Goal: Task Accomplishment & Management: Manage account settings

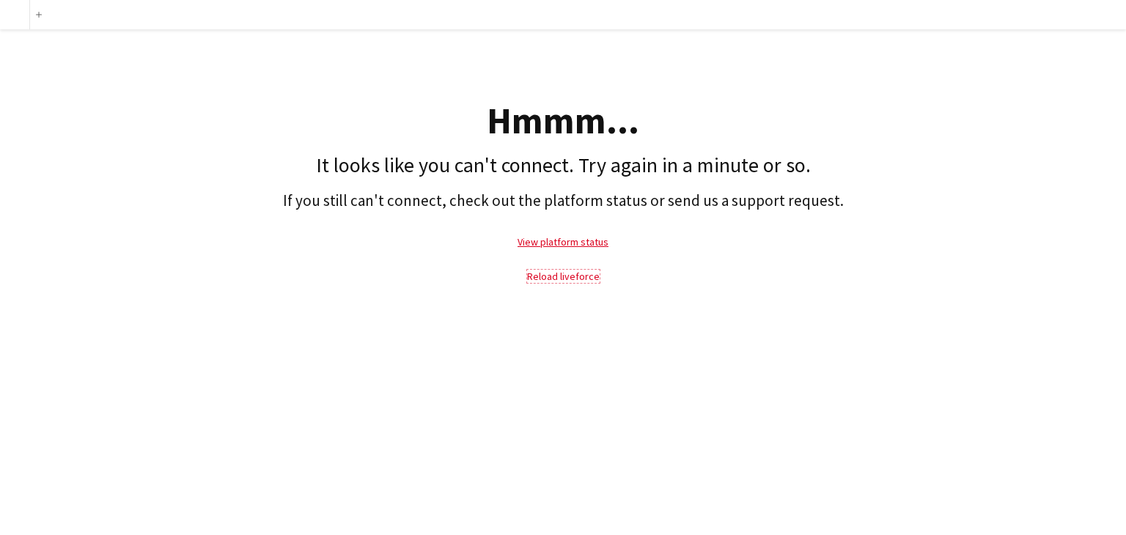
click at [569, 274] on link "Reload liveforce" at bounding box center [563, 276] width 73 height 13
click at [551, 275] on link "Reload liveforce" at bounding box center [563, 276] width 73 height 13
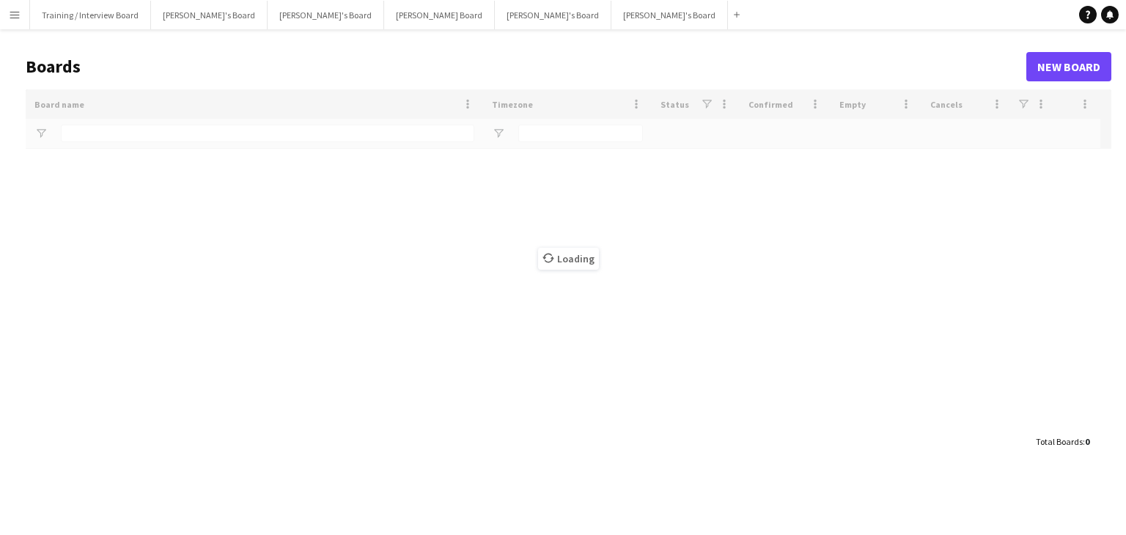
click at [18, 17] on app-icon "Menu" at bounding box center [15, 15] width 12 height 12
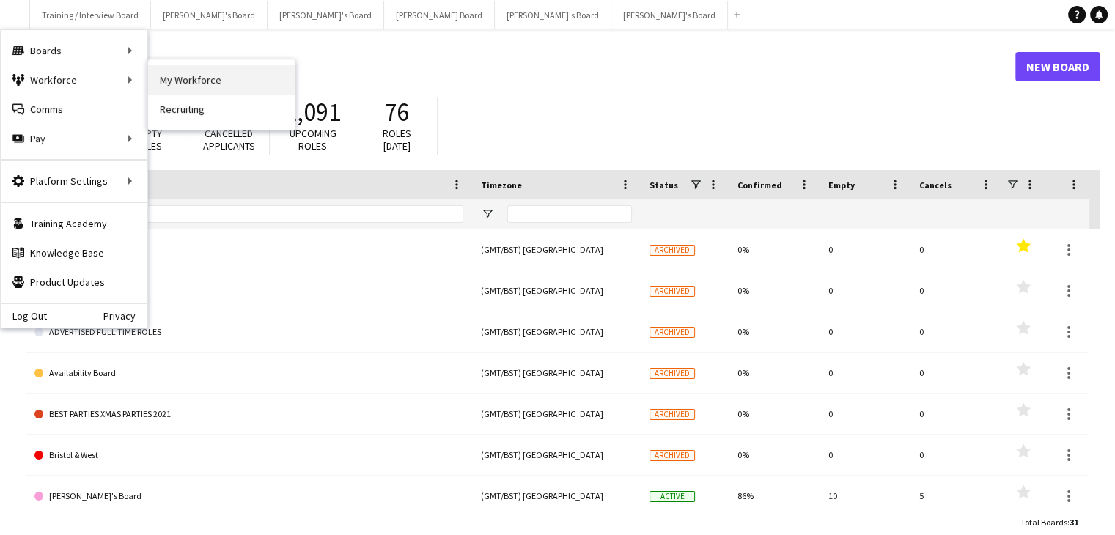
click at [193, 77] on link "My Workforce" at bounding box center [221, 79] width 147 height 29
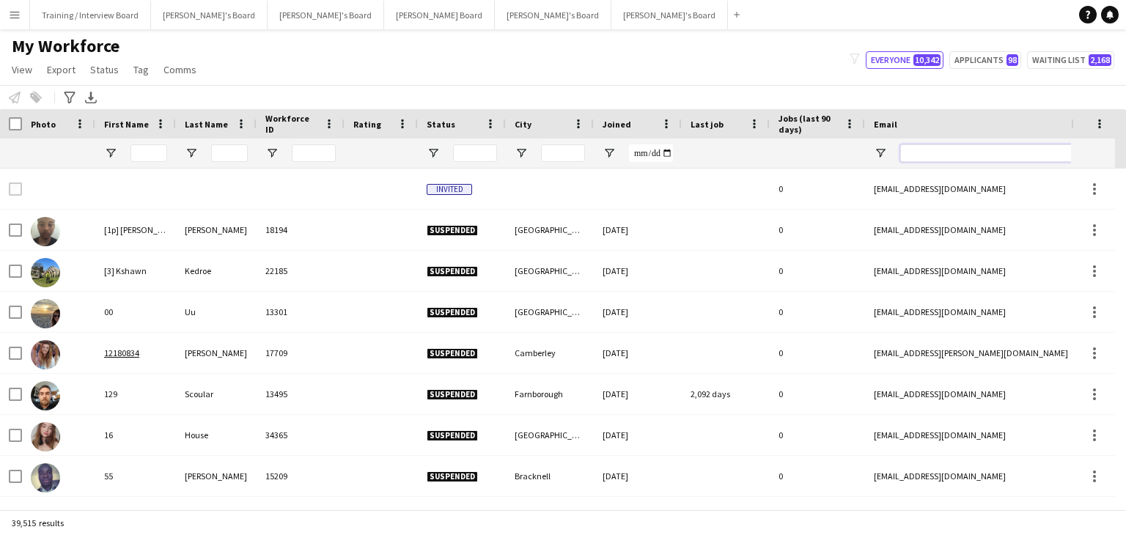
click at [923, 150] on input "Email Filter Input" at bounding box center [1024, 153] width 249 height 18
paste input "**********"
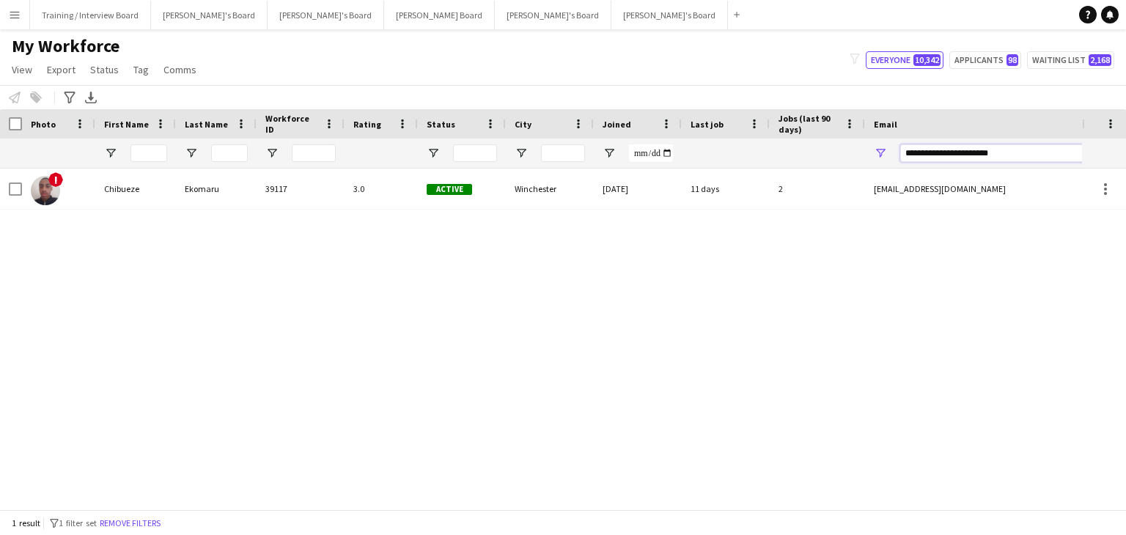
type input "**********"
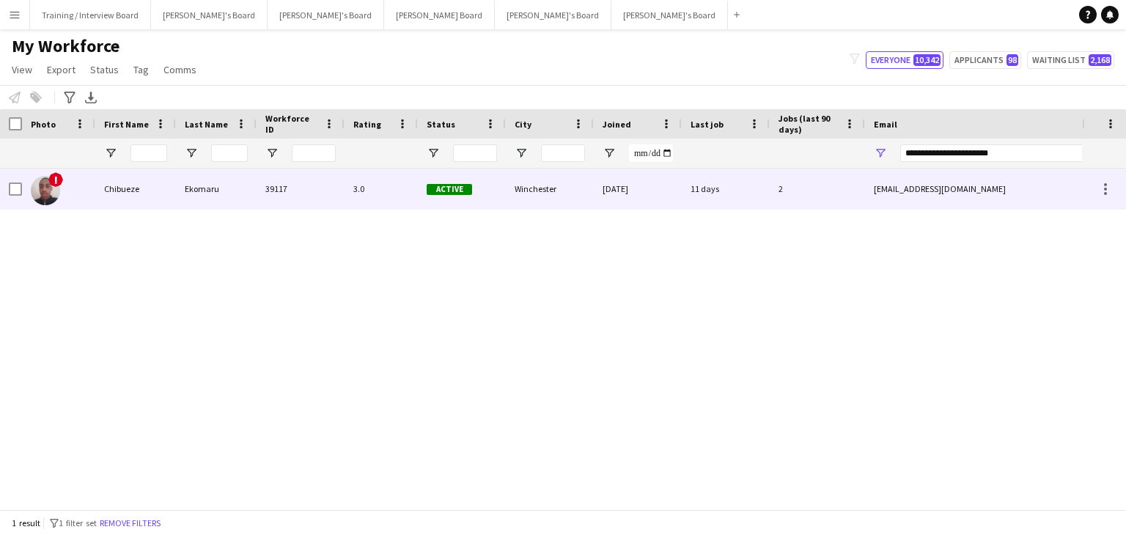
click at [406, 194] on div "3.0" at bounding box center [380, 189] width 73 height 40
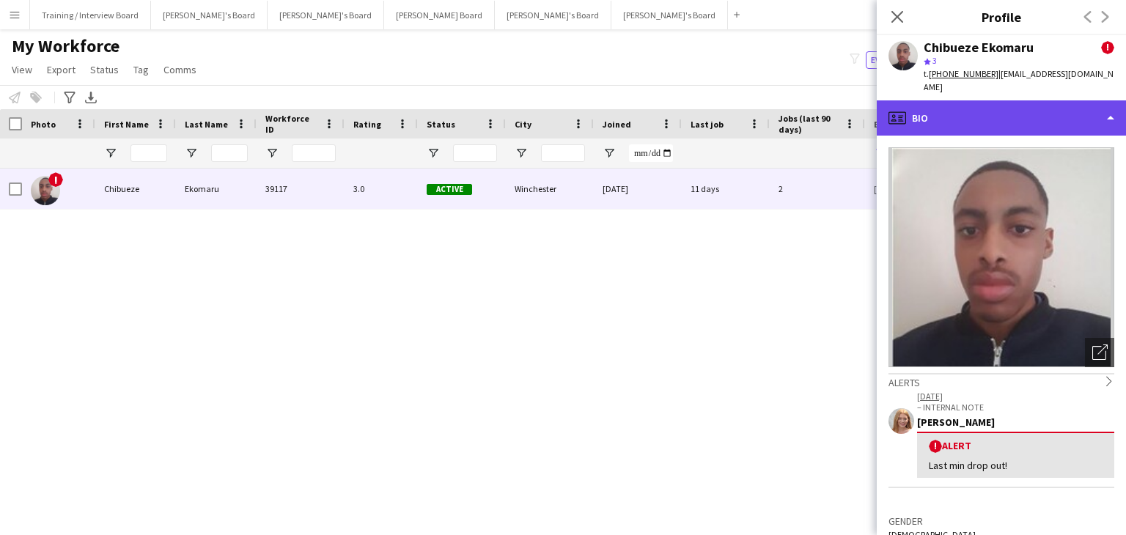
click at [1046, 100] on div "profile Bio" at bounding box center [1001, 117] width 249 height 35
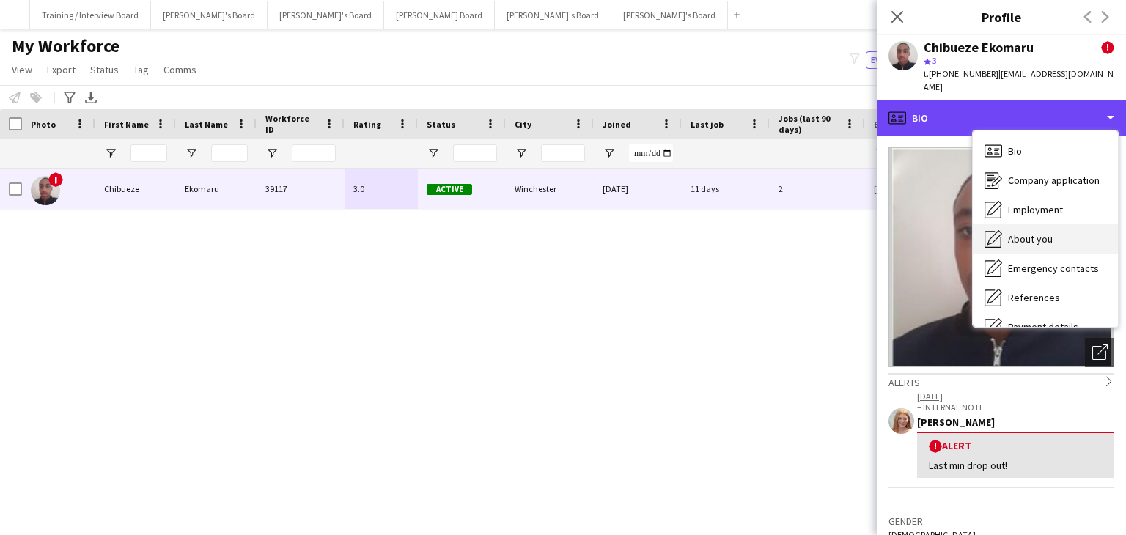
scroll to position [147, 0]
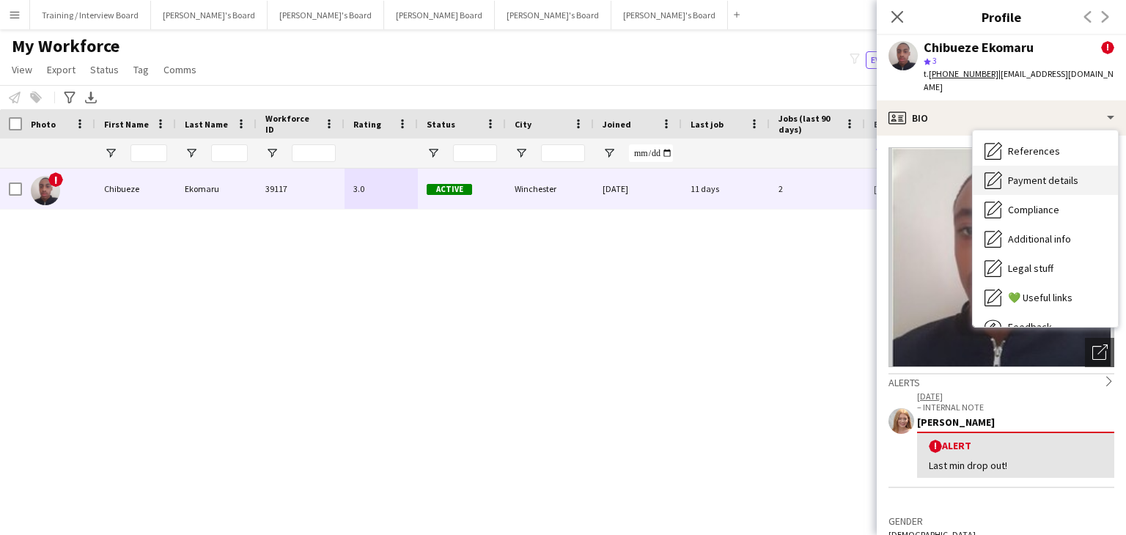
click at [1066, 174] on span "Payment details" at bounding box center [1043, 180] width 70 height 13
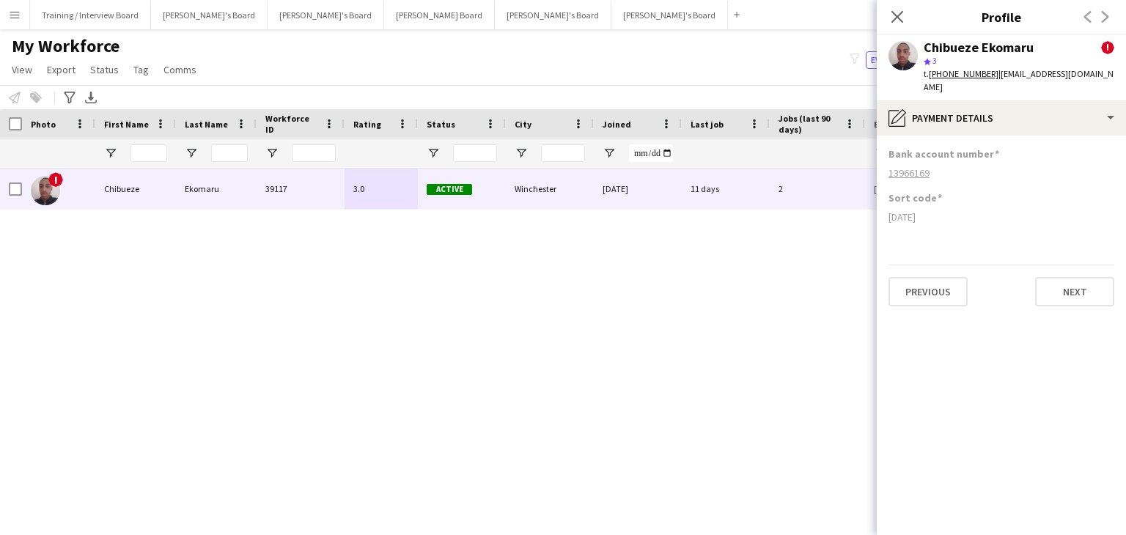
drag, startPoint x: 899, startPoint y: 15, endPoint x: 912, endPoint y: 152, distance: 137.8
click at [899, 15] on icon at bounding box center [897, 17] width 12 height 12
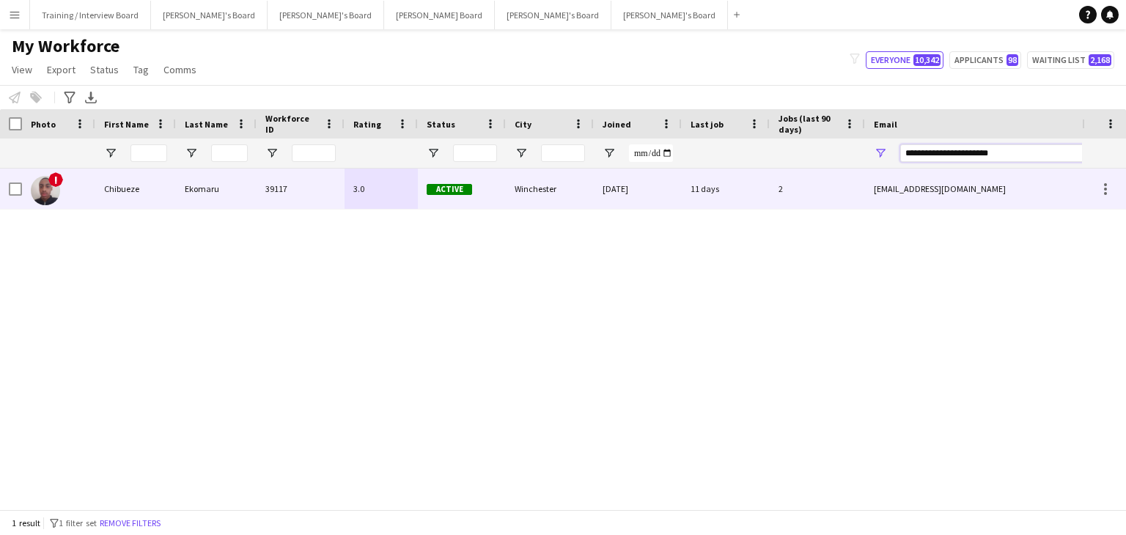
drag, startPoint x: 1028, startPoint y: 152, endPoint x: 860, endPoint y: 178, distance: 169.9
click at [860, 178] on div "Workforce Details Photo First Name" at bounding box center [563, 309] width 1126 height 400
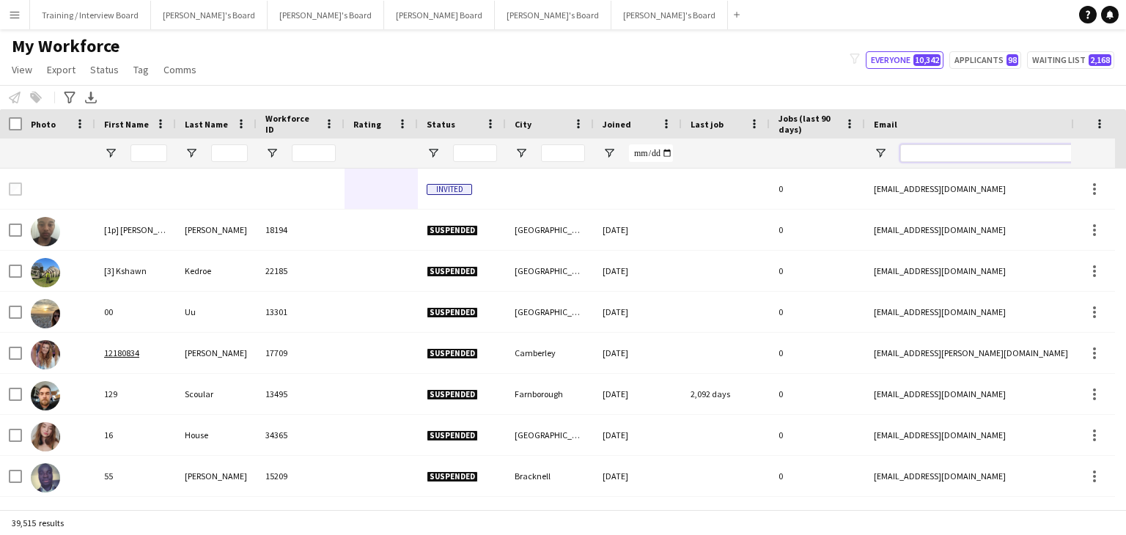
paste input "**********"
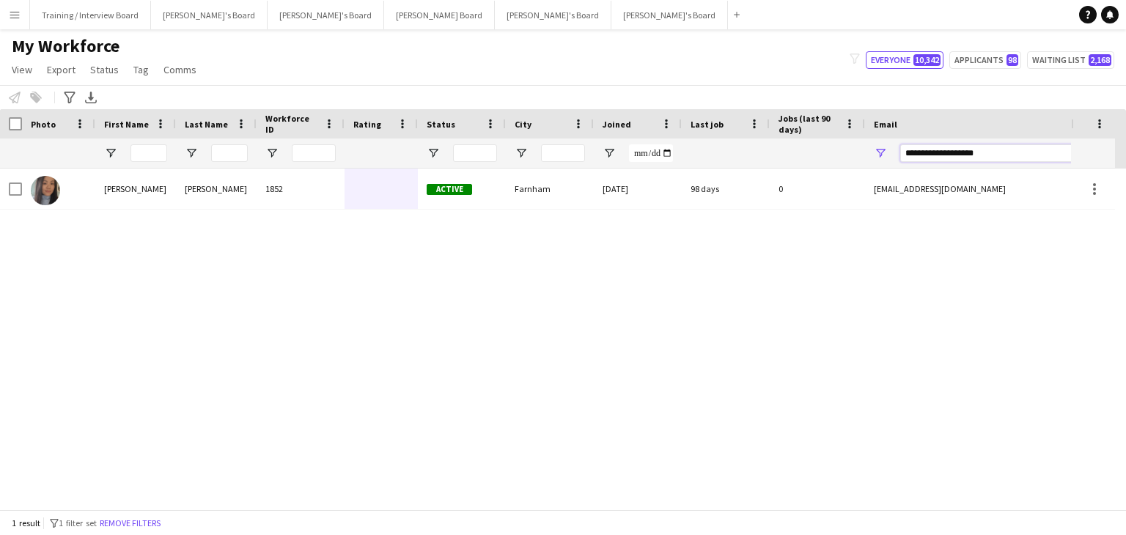
type input "**********"
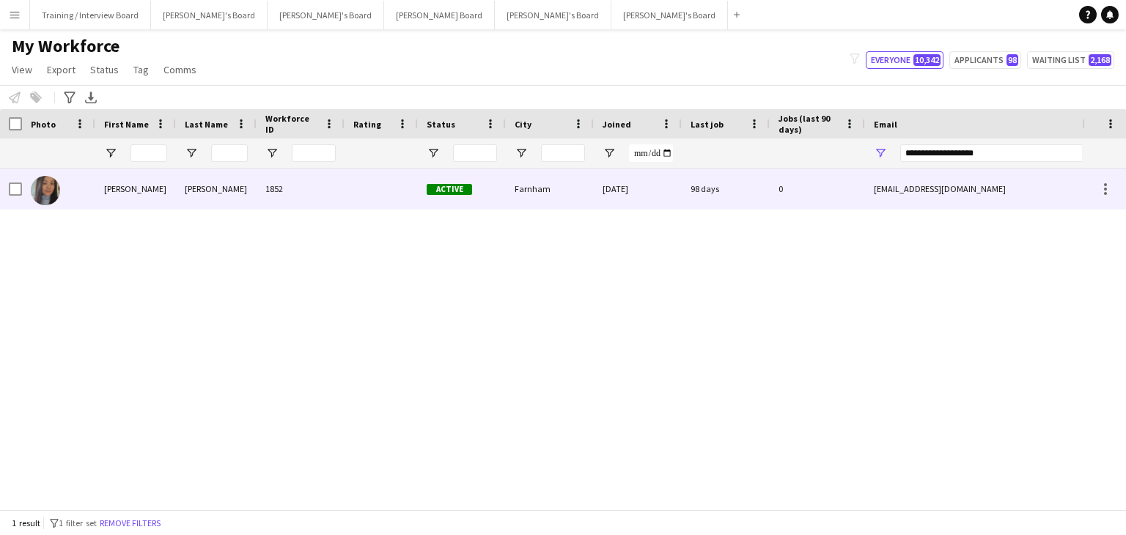
drag, startPoint x: 572, startPoint y: 191, endPoint x: 717, endPoint y: 209, distance: 146.2
click at [571, 191] on div "Farnham" at bounding box center [550, 189] width 88 height 40
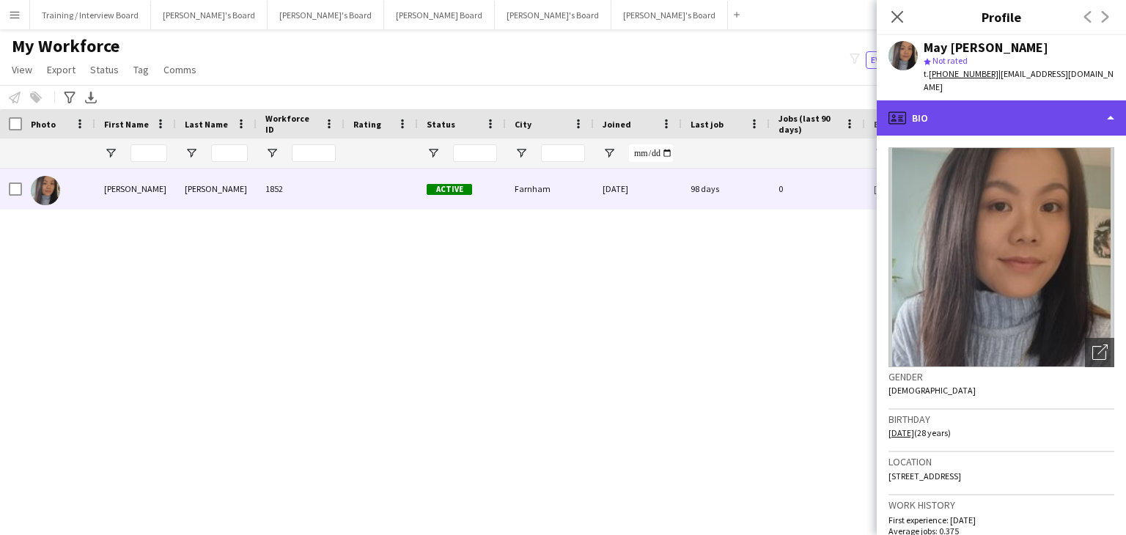
click at [954, 108] on div "profile Bio" at bounding box center [1001, 117] width 249 height 35
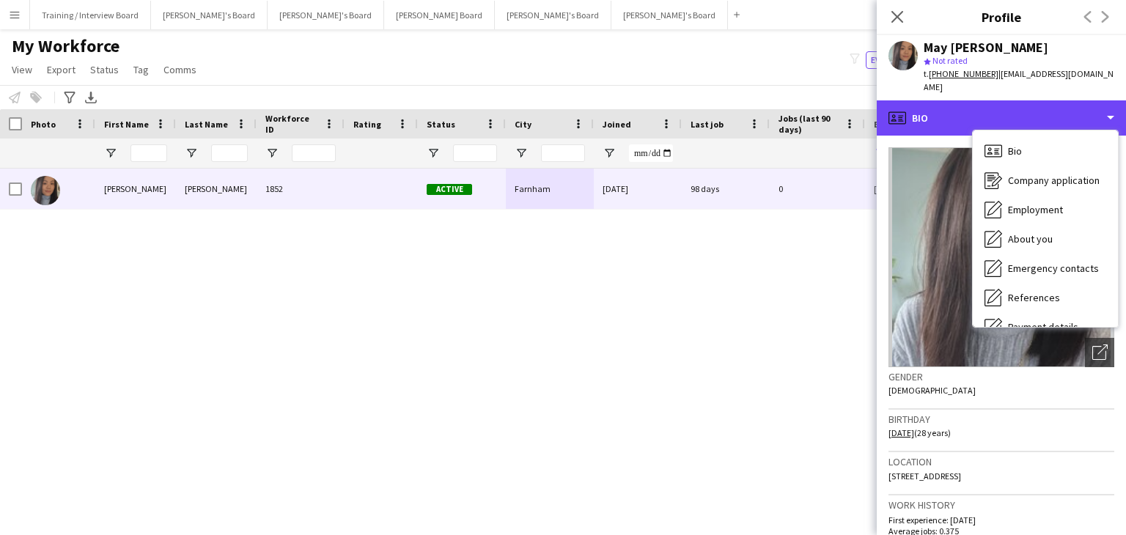
scroll to position [196, 0]
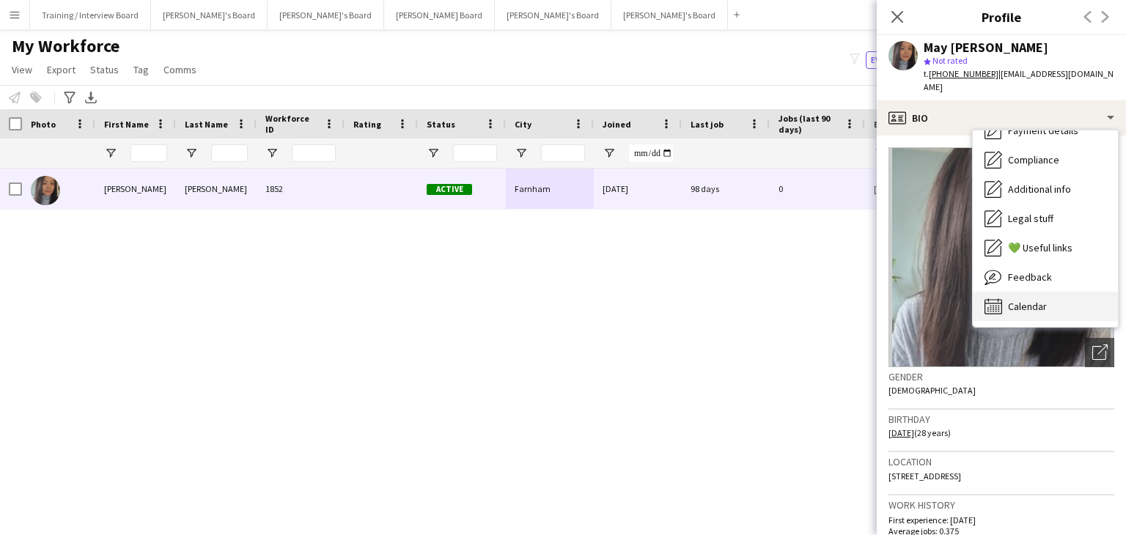
click at [1036, 300] on div "Calendar Calendar" at bounding box center [1045, 306] width 145 height 29
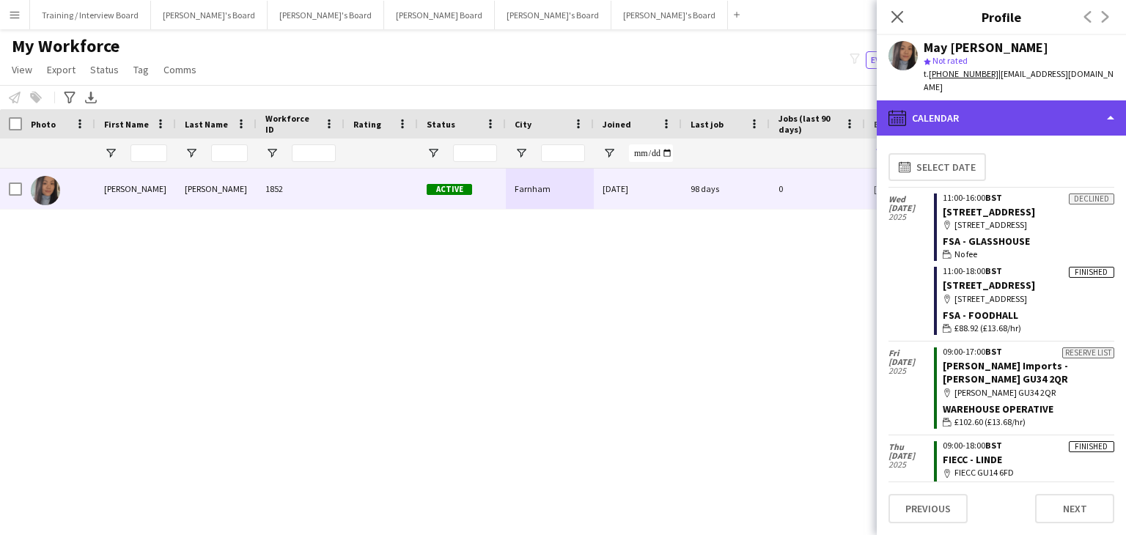
click at [1020, 106] on div "calendar-full Calendar" at bounding box center [1001, 117] width 249 height 35
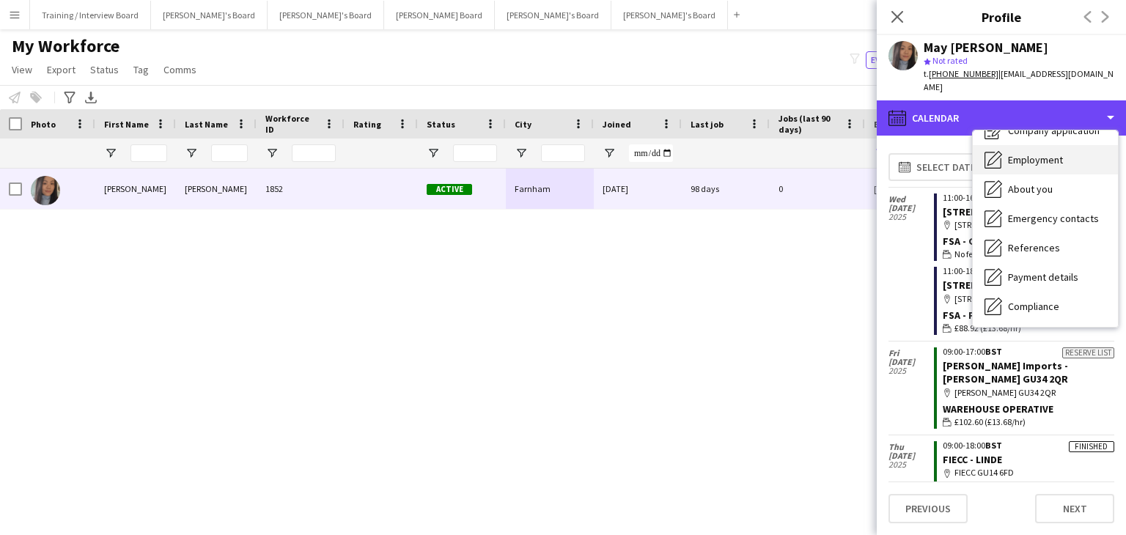
scroll to position [0, 0]
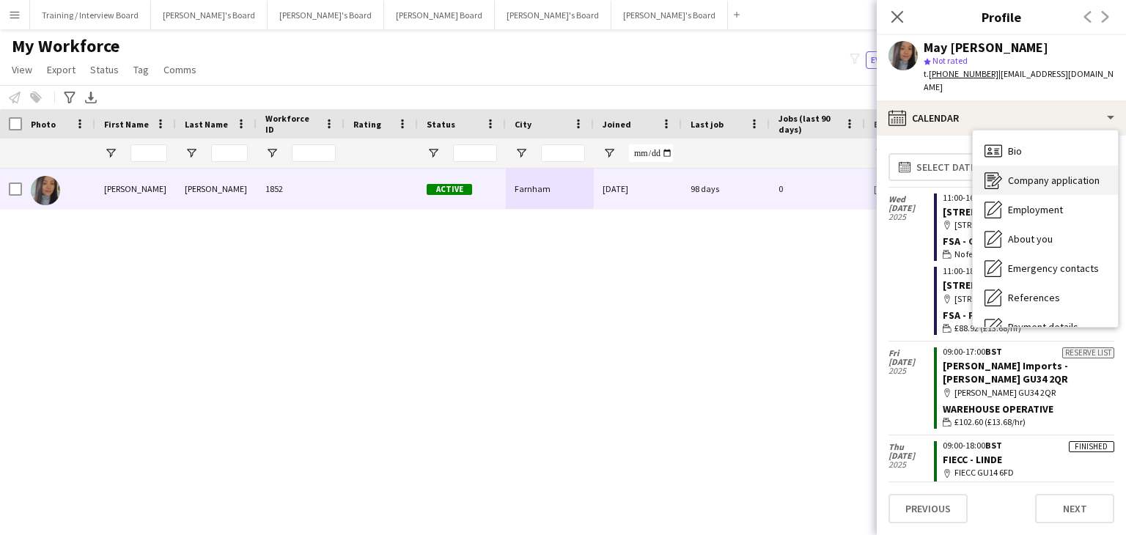
click at [1061, 174] on span "Company application" at bounding box center [1054, 180] width 92 height 13
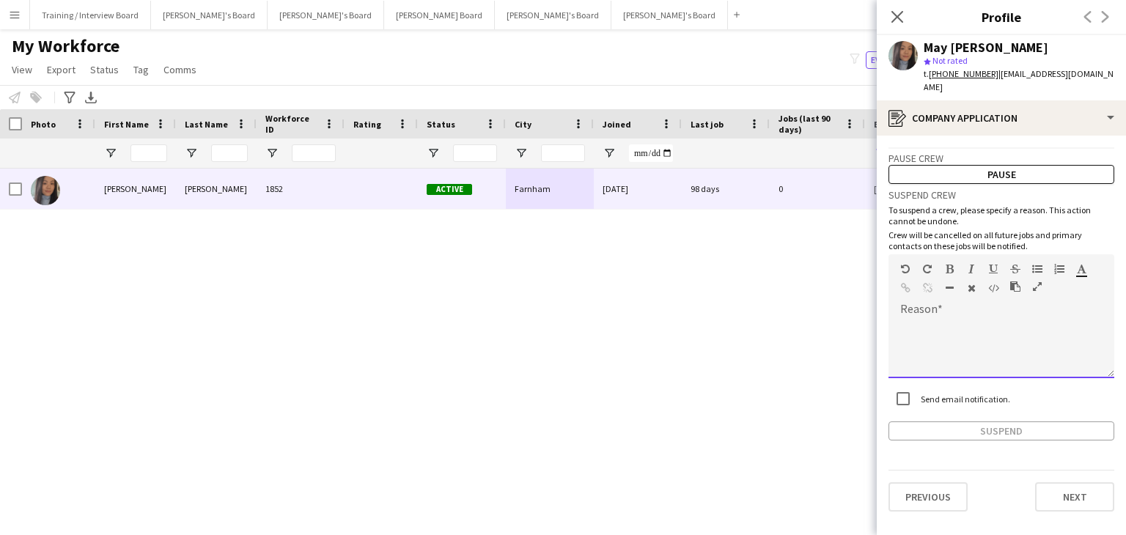
click at [921, 309] on div at bounding box center [1001, 343] width 226 height 69
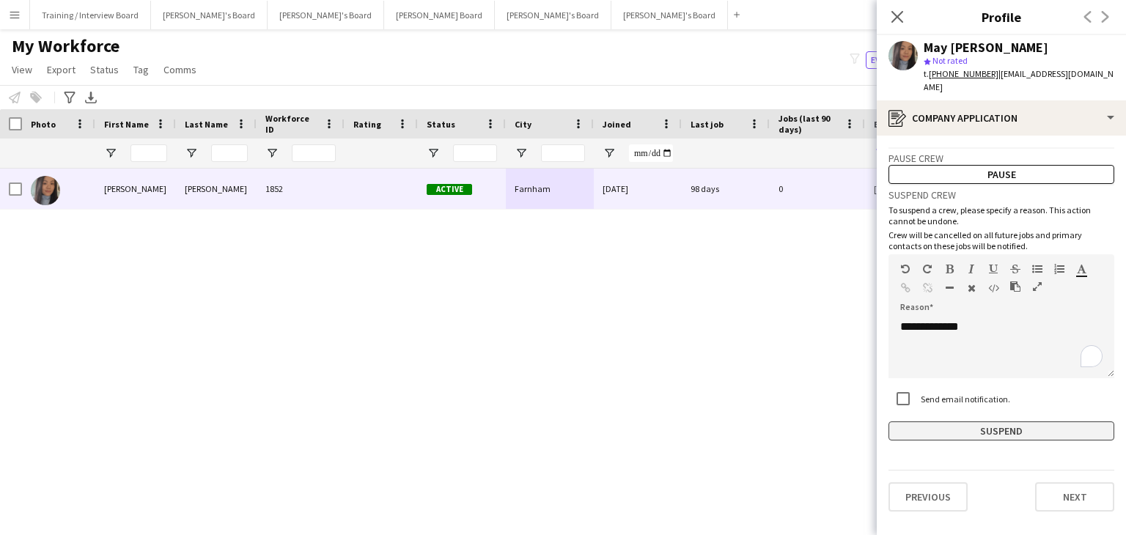
click at [970, 421] on button "Suspend" at bounding box center [1001, 430] width 226 height 19
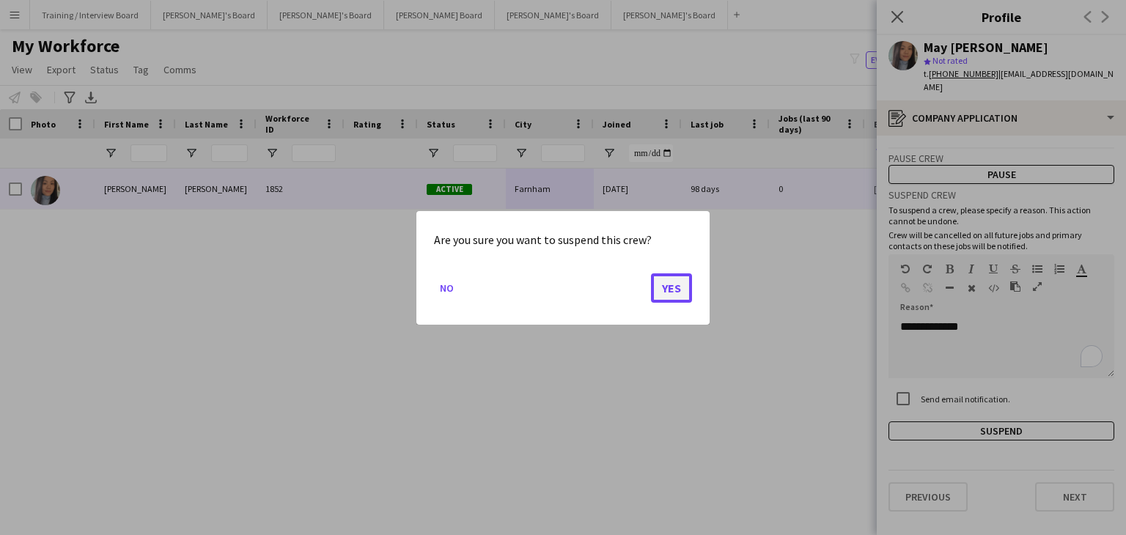
click at [676, 283] on button "Yes" at bounding box center [671, 287] width 41 height 29
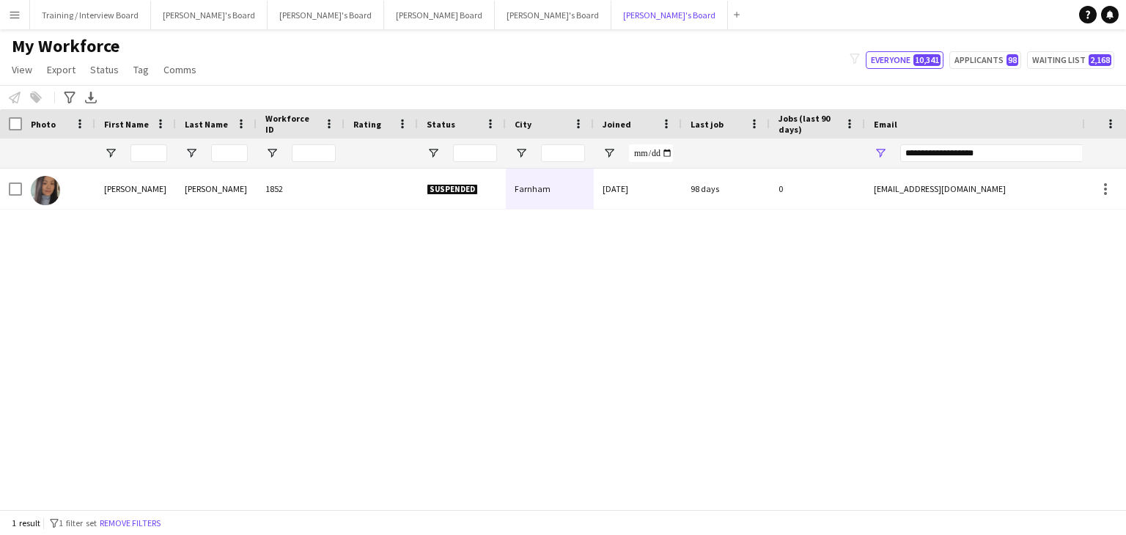
drag, startPoint x: 473, startPoint y: 15, endPoint x: 318, endPoint y: 71, distance: 165.1
click at [446, 23] on div "Training / Interview Board Close [PERSON_NAME]'s Board Close [PERSON_NAME]'s Bo…" at bounding box center [387, 14] width 716 height 29
click at [611, 16] on button "[PERSON_NAME]'s Board Close" at bounding box center [669, 15] width 117 height 29
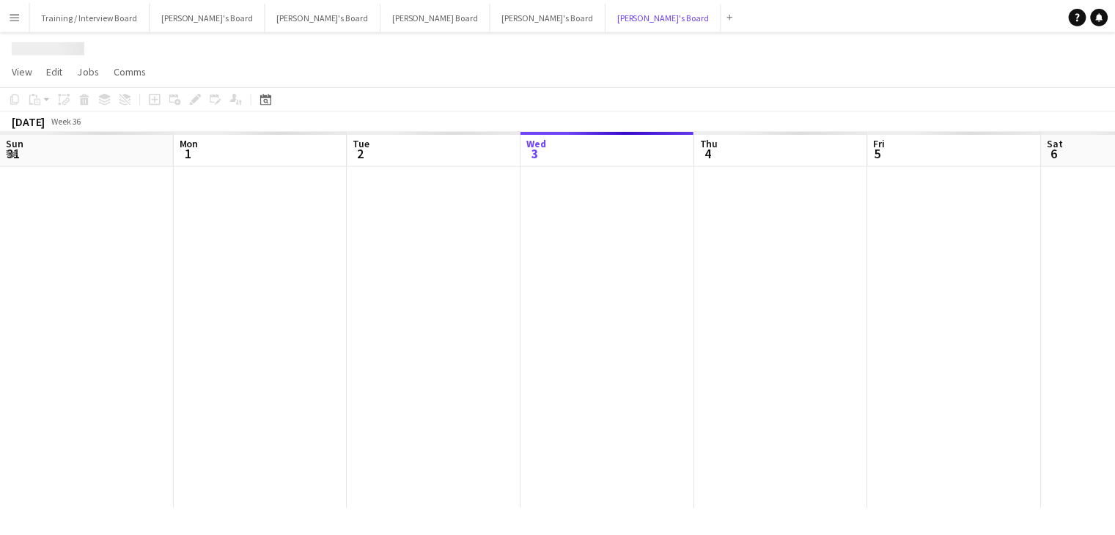
scroll to position [0, 350]
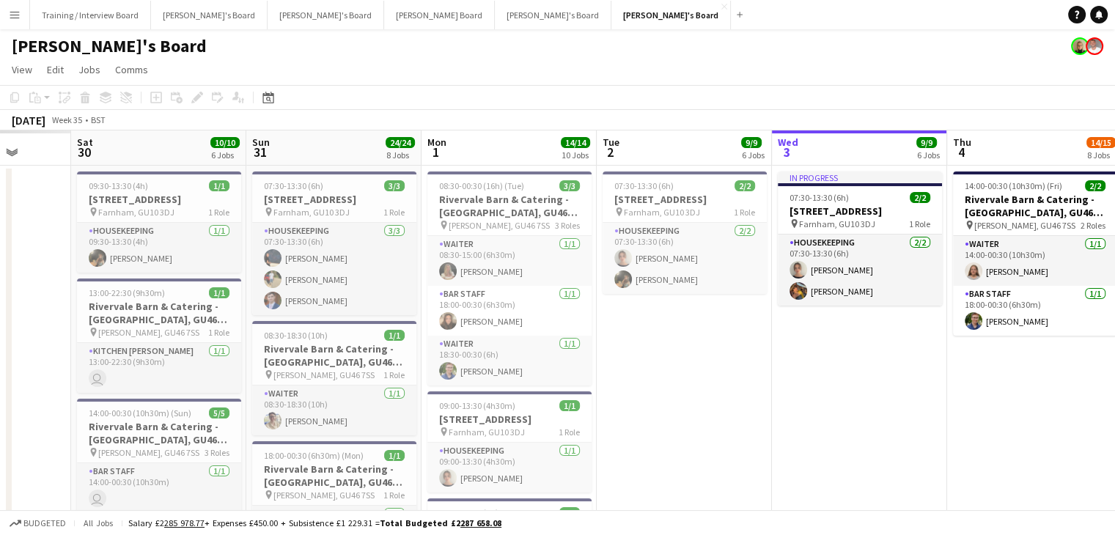
drag, startPoint x: 67, startPoint y: 155, endPoint x: 641, endPoint y: 154, distance: 573.9
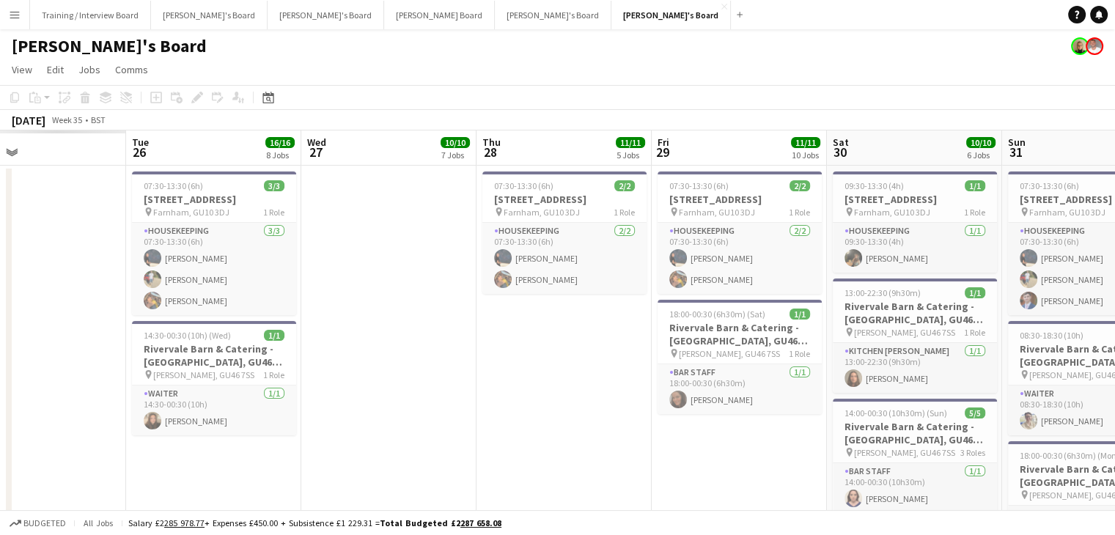
drag, startPoint x: 91, startPoint y: 153, endPoint x: 589, endPoint y: 153, distance: 498.4
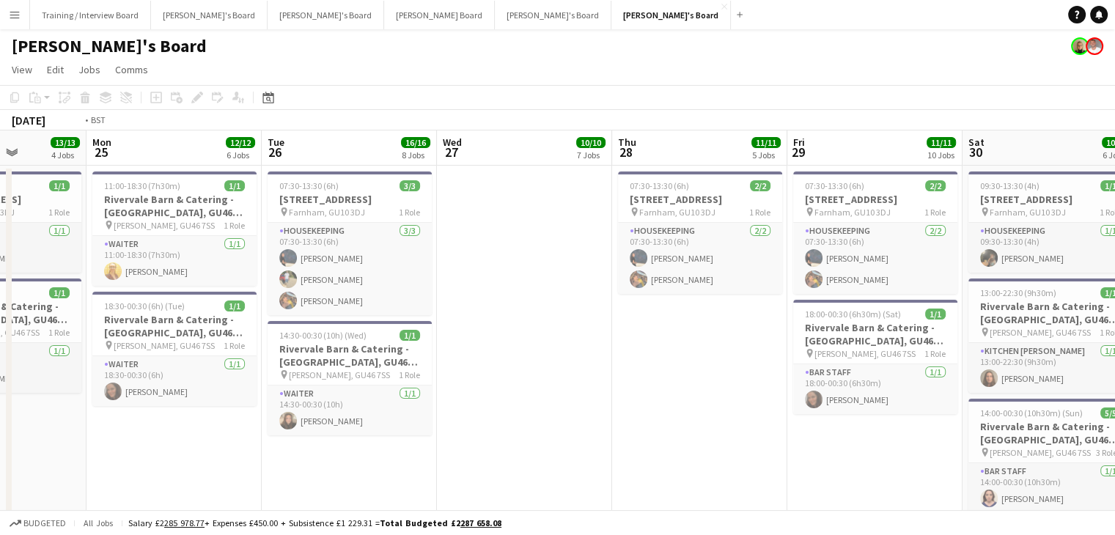
drag, startPoint x: 106, startPoint y: 150, endPoint x: 695, endPoint y: 156, distance: 588.6
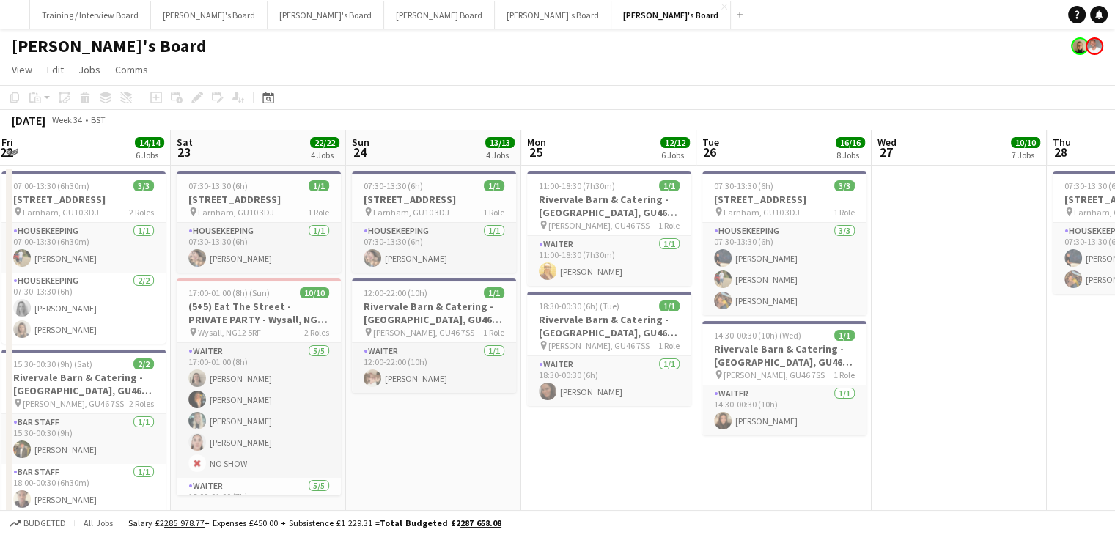
scroll to position [0, 343]
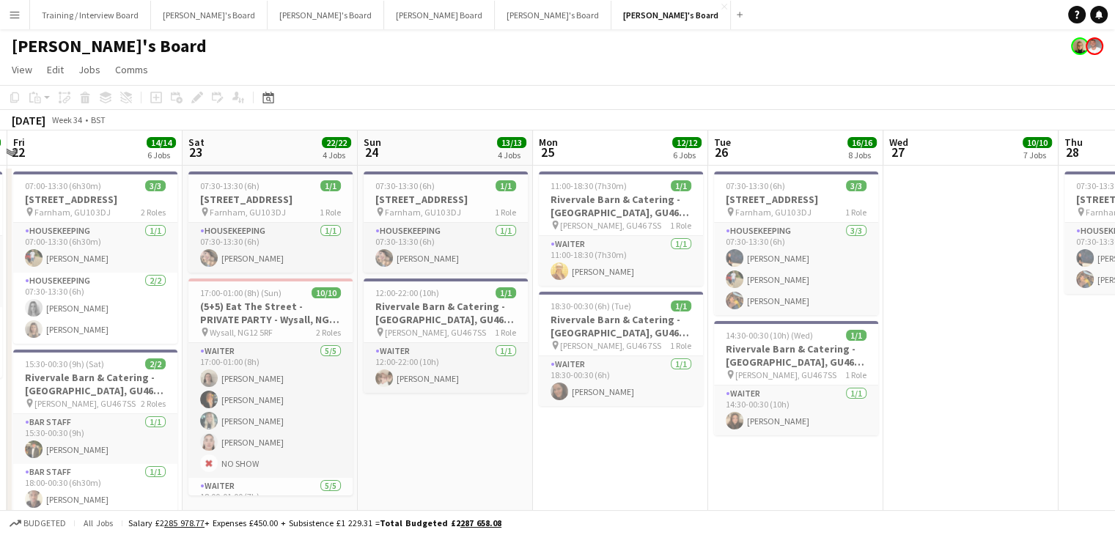
drag, startPoint x: 317, startPoint y: 146, endPoint x: 337, endPoint y: 147, distance: 20.6
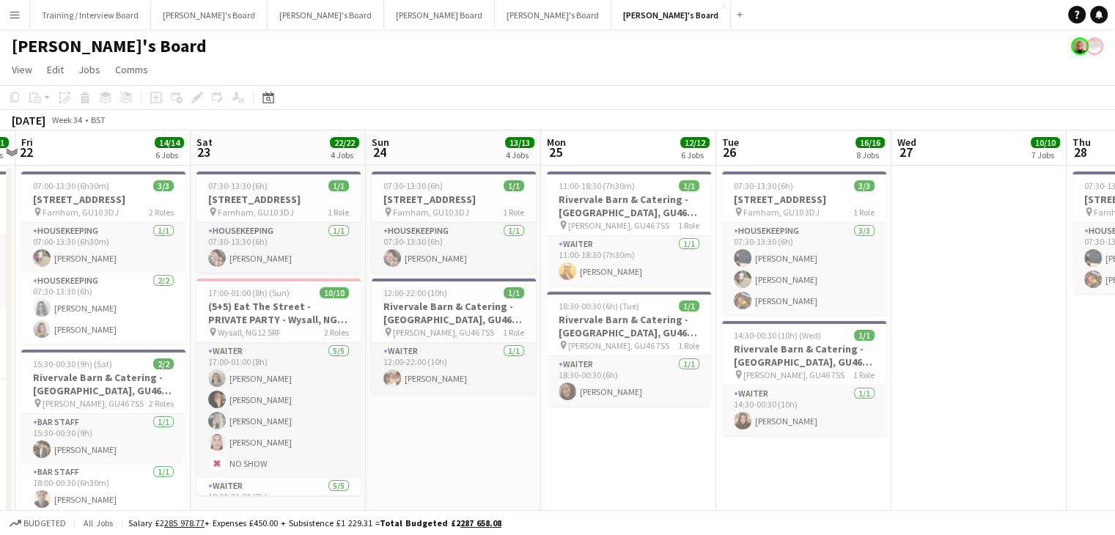
scroll to position [0, 328]
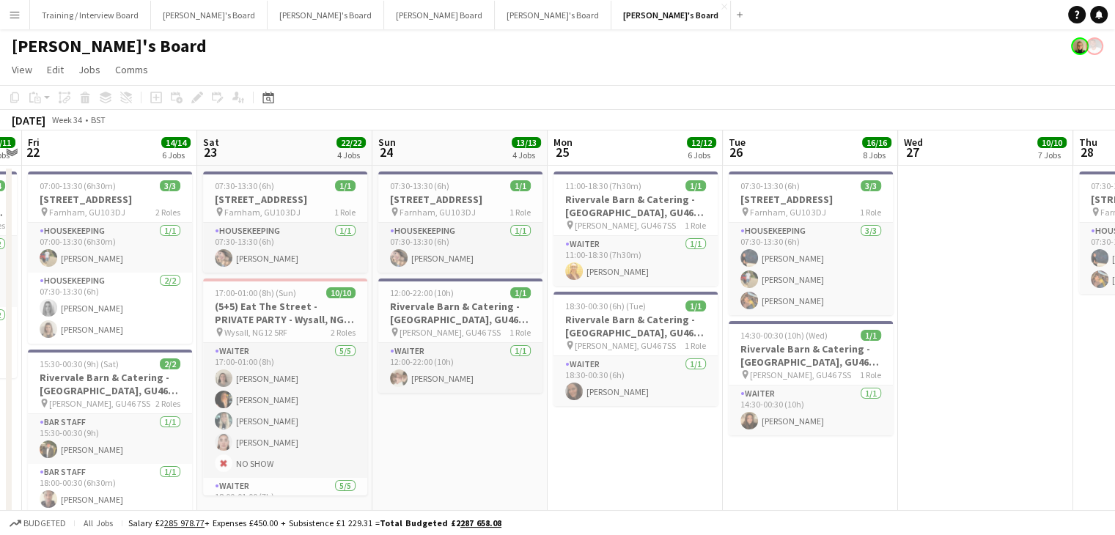
drag, startPoint x: 267, startPoint y: 146, endPoint x: 282, endPoint y: 147, distance: 15.5
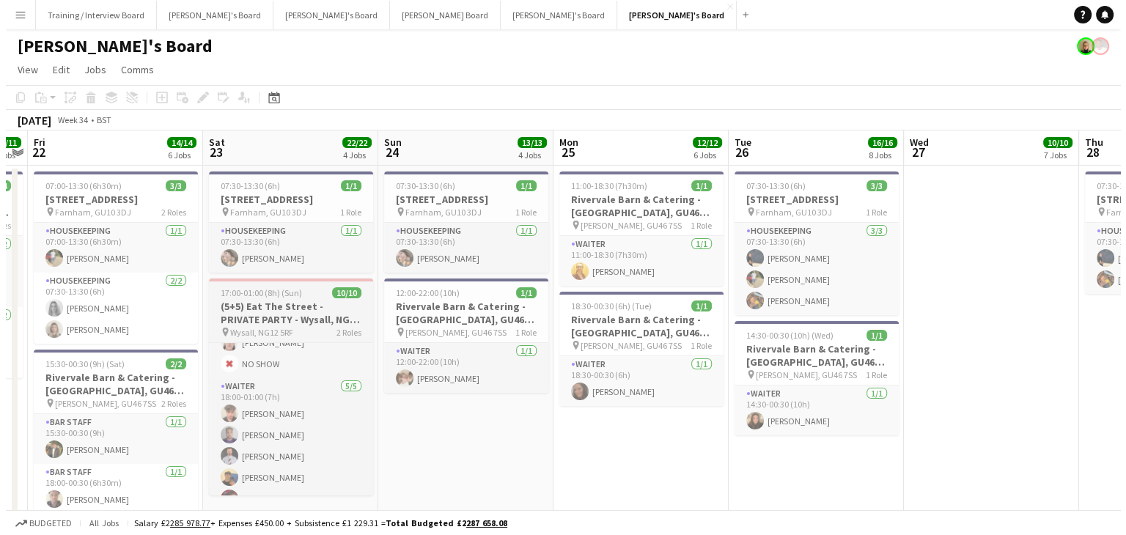
scroll to position [117, 0]
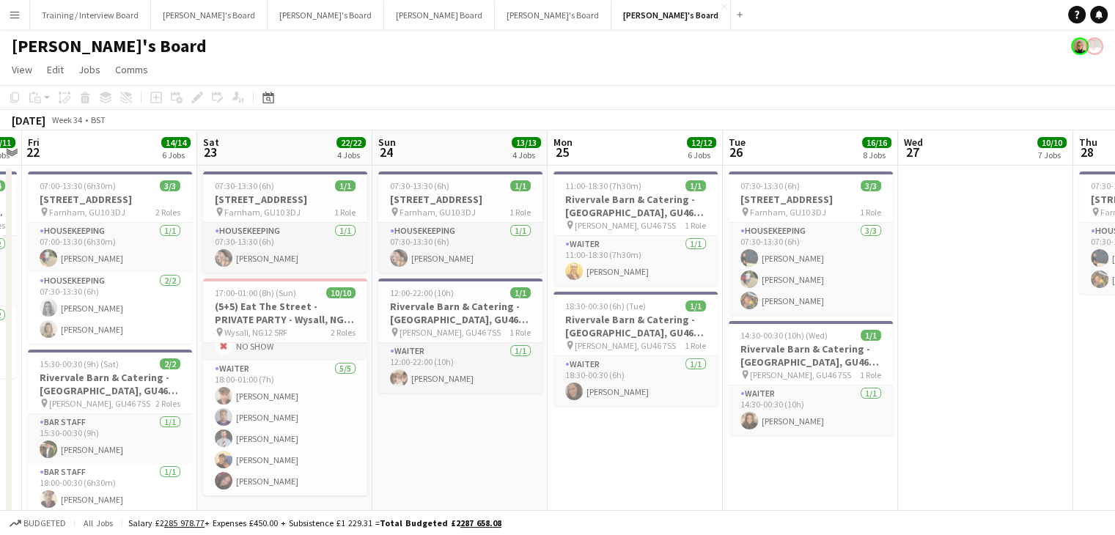
click at [663, 84] on app-page-menu "View Day view expanded Day view collapsed Month view Date picker Jump to [DATE]…" at bounding box center [557, 71] width 1115 height 28
click at [495, 21] on button "[PERSON_NAME]'s Board Close" at bounding box center [553, 15] width 117 height 29
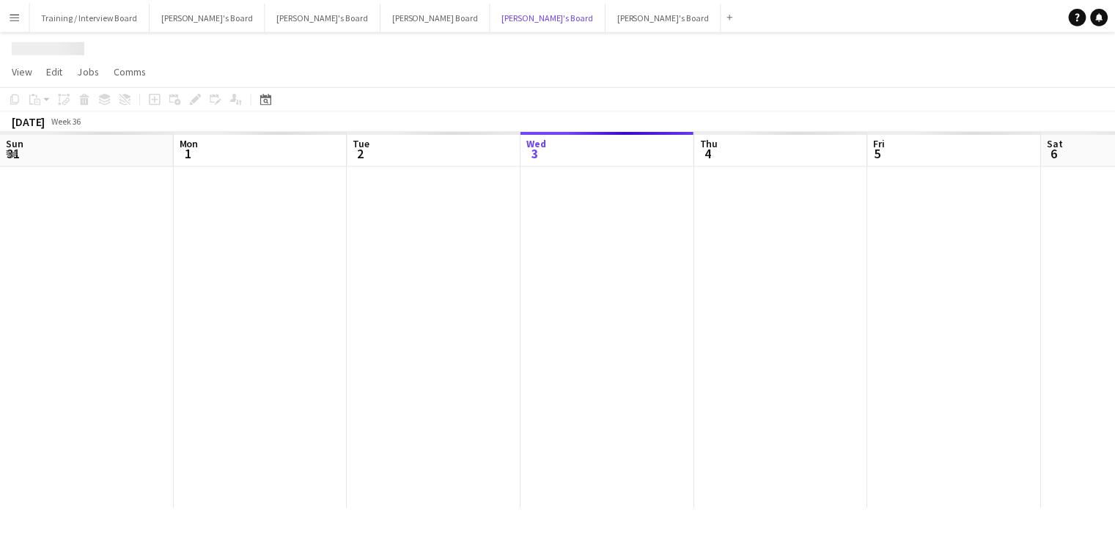
scroll to position [0, 350]
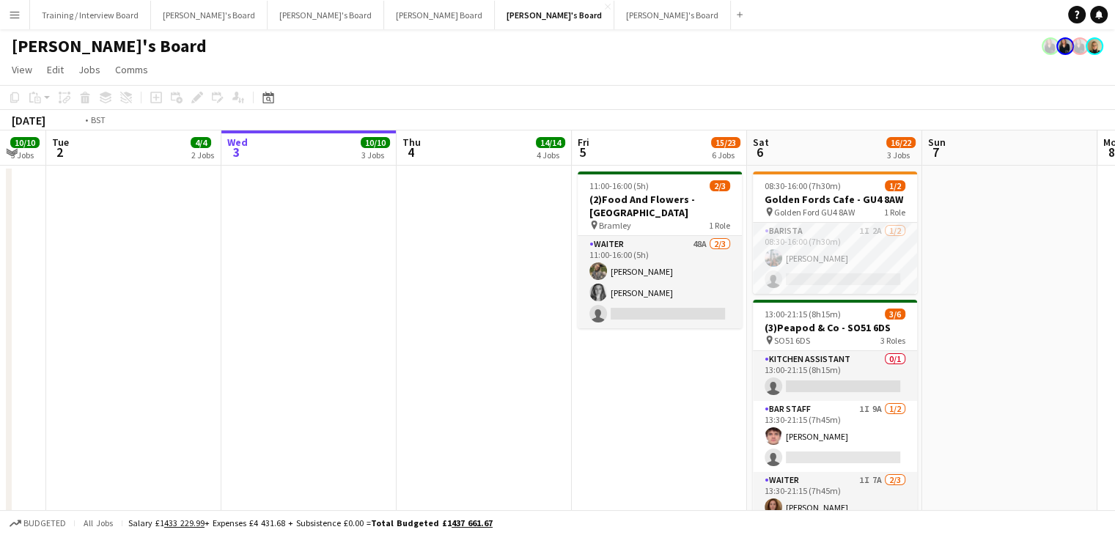
drag, startPoint x: 124, startPoint y: 152, endPoint x: 674, endPoint y: 162, distance: 550.5
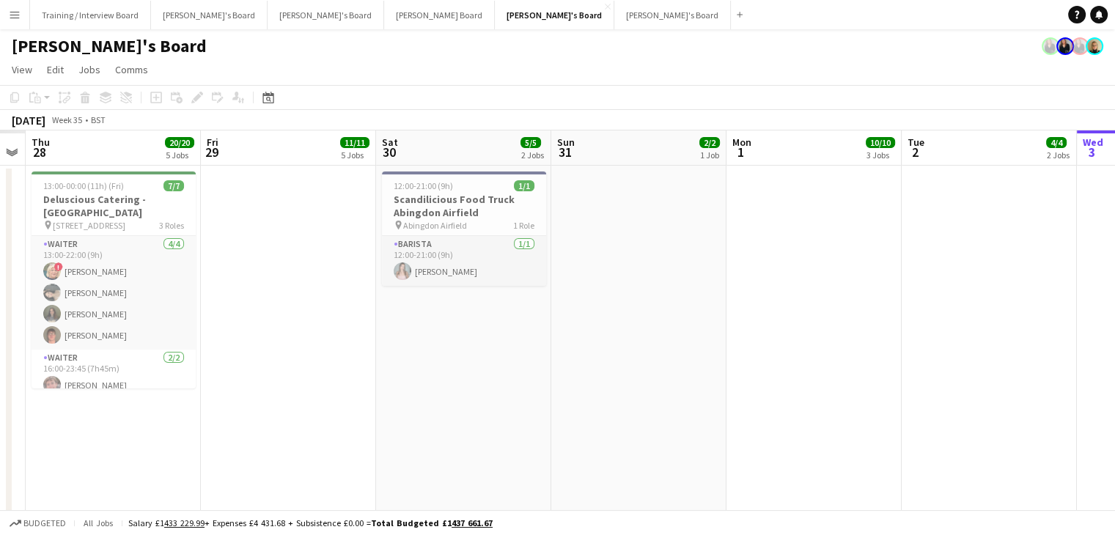
drag, startPoint x: 279, startPoint y: 156, endPoint x: 840, endPoint y: 156, distance: 560.7
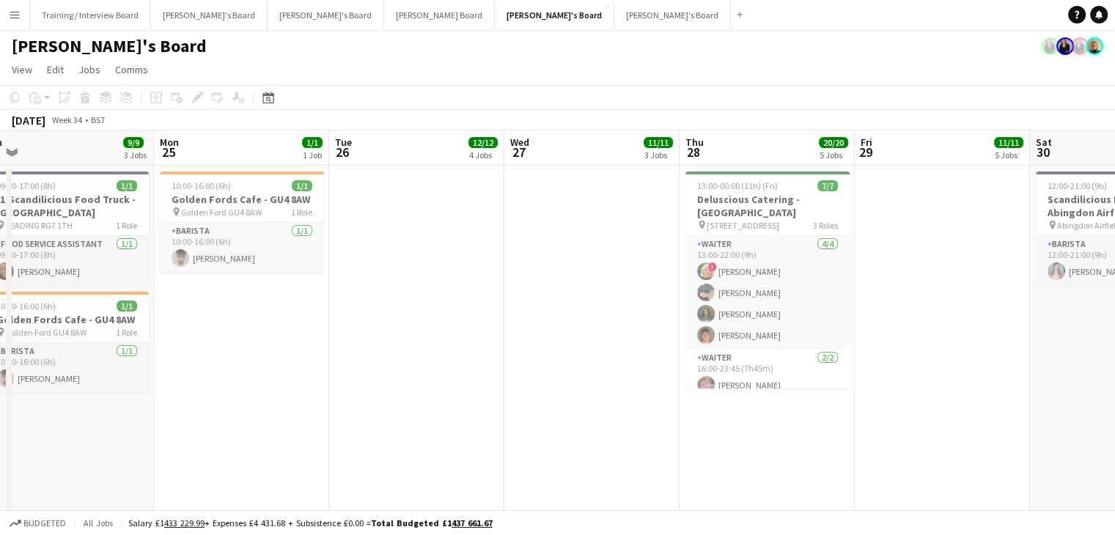
drag, startPoint x: 290, startPoint y: 159, endPoint x: 418, endPoint y: 167, distance: 129.2
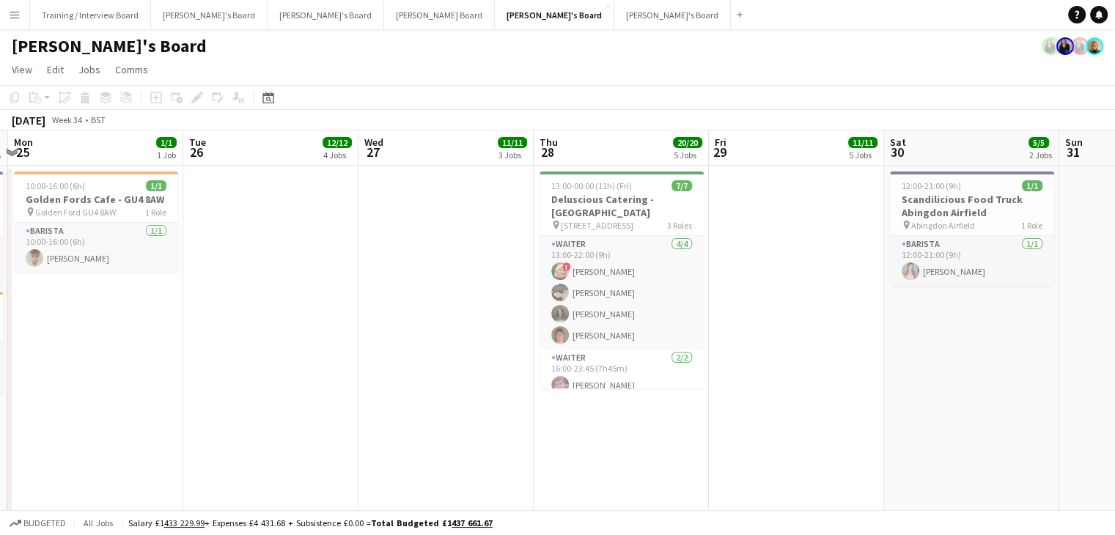
scroll to position [0, 519]
drag, startPoint x: 253, startPoint y: 160, endPoint x: 82, endPoint y: 156, distance: 170.8
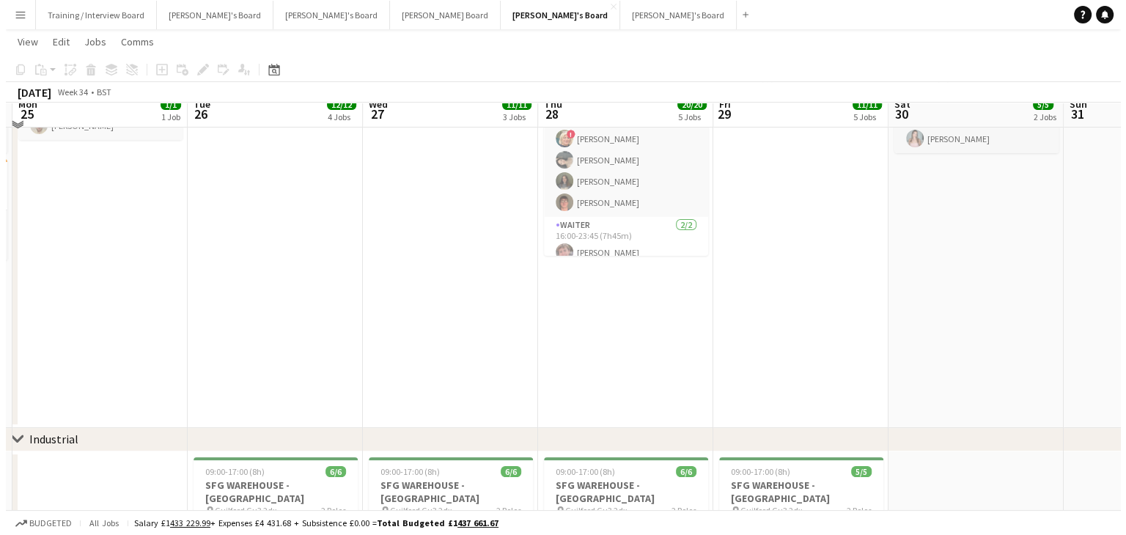
scroll to position [0, 0]
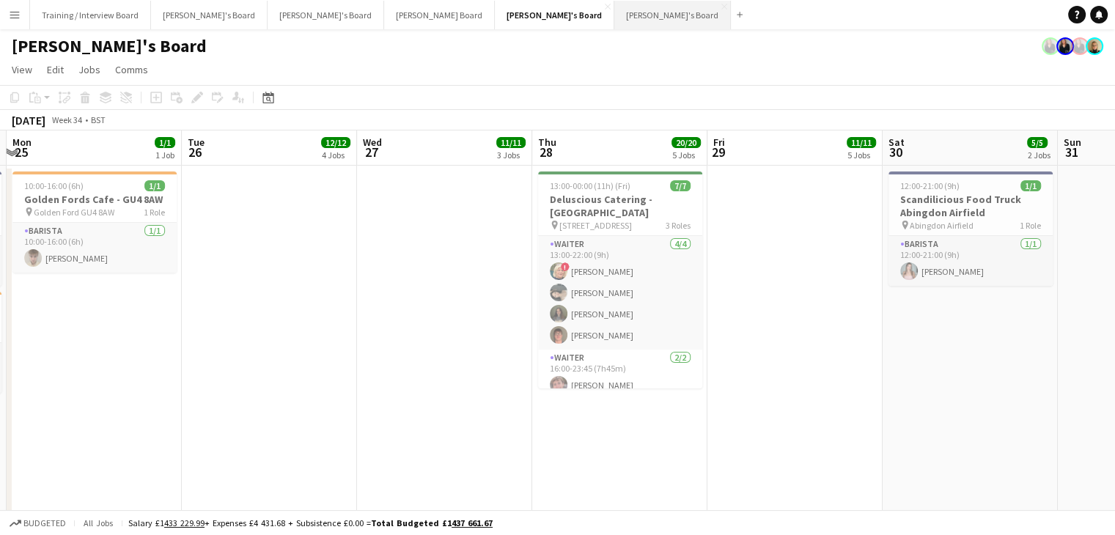
click at [614, 14] on button "[PERSON_NAME]'s Board Close" at bounding box center [672, 15] width 117 height 29
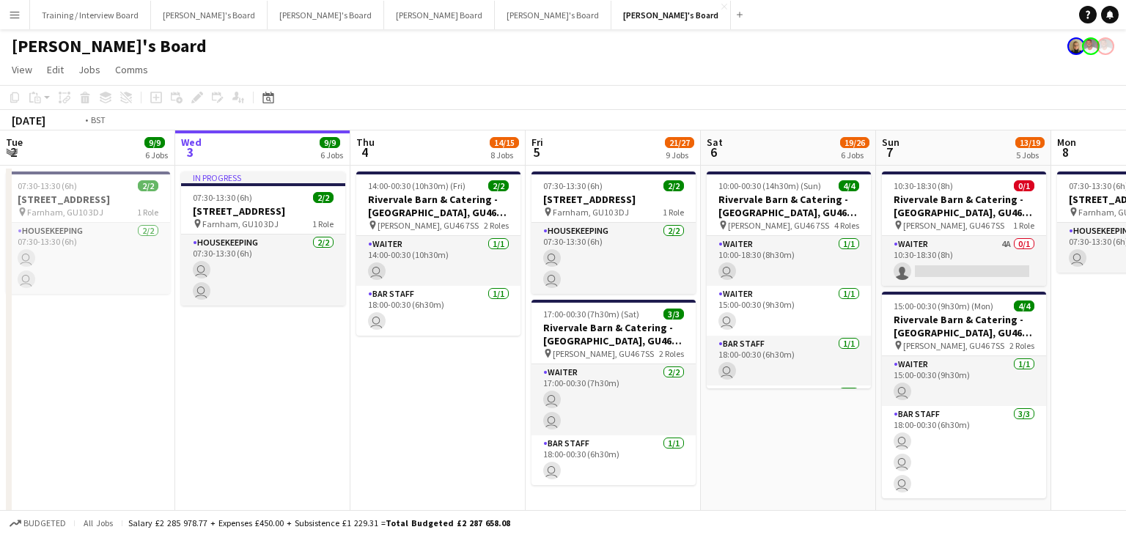
drag, startPoint x: 240, startPoint y: 155, endPoint x: 605, endPoint y: 155, distance: 365.0
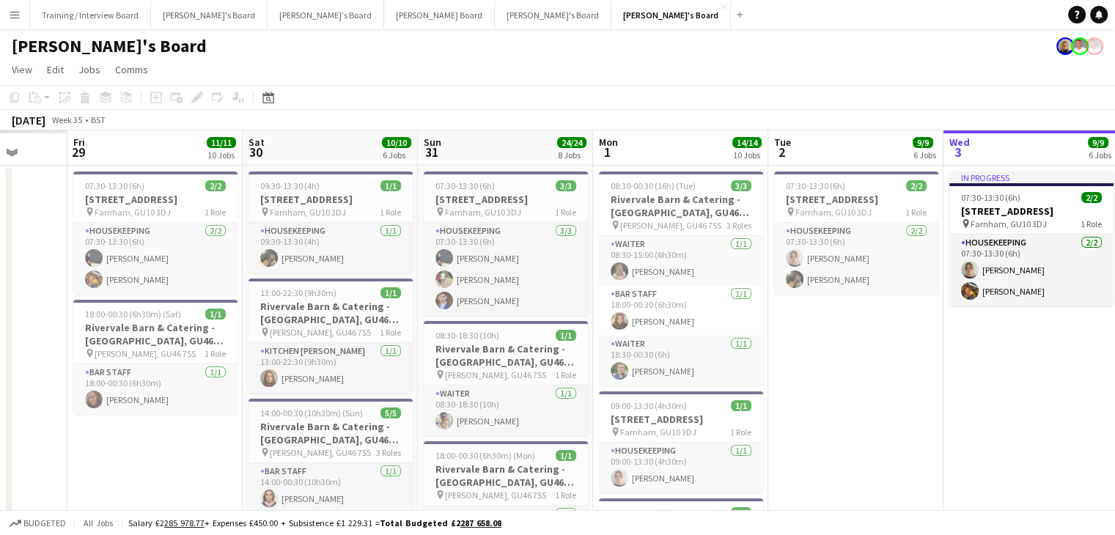
drag, startPoint x: 475, startPoint y: 161, endPoint x: 502, endPoint y: 161, distance: 27.1
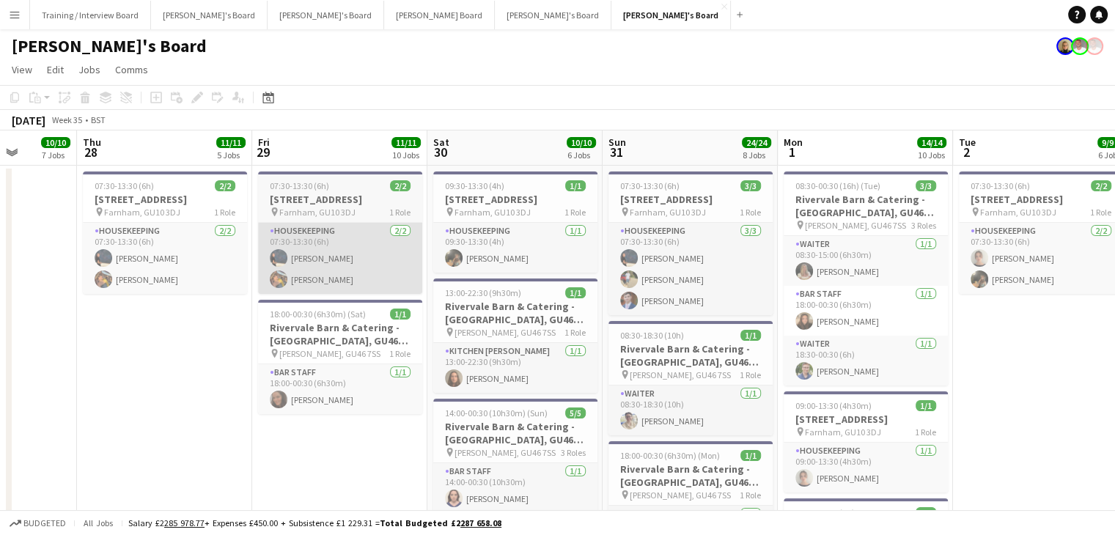
drag, startPoint x: 350, startPoint y: 159, endPoint x: 264, endPoint y: 285, distance: 152.5
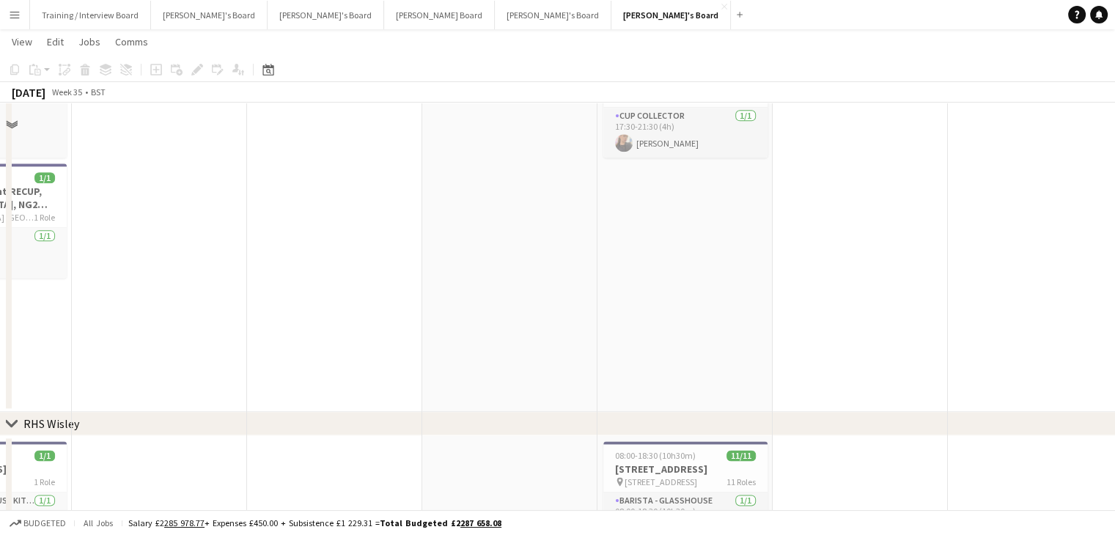
scroll to position [1741, 0]
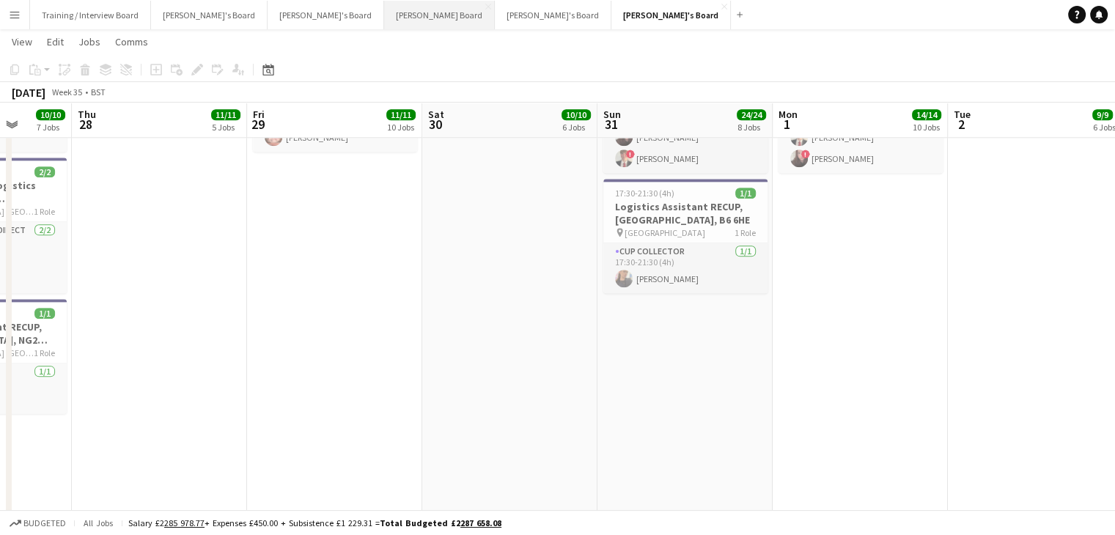
click at [384, 21] on button "[PERSON_NAME] Board Close" at bounding box center [439, 15] width 111 height 29
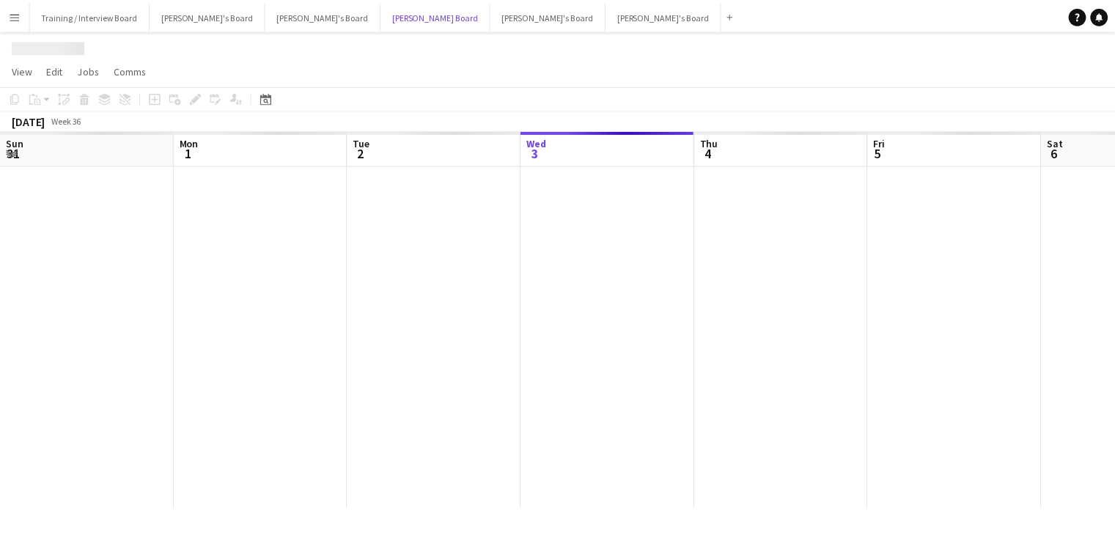
scroll to position [0, 350]
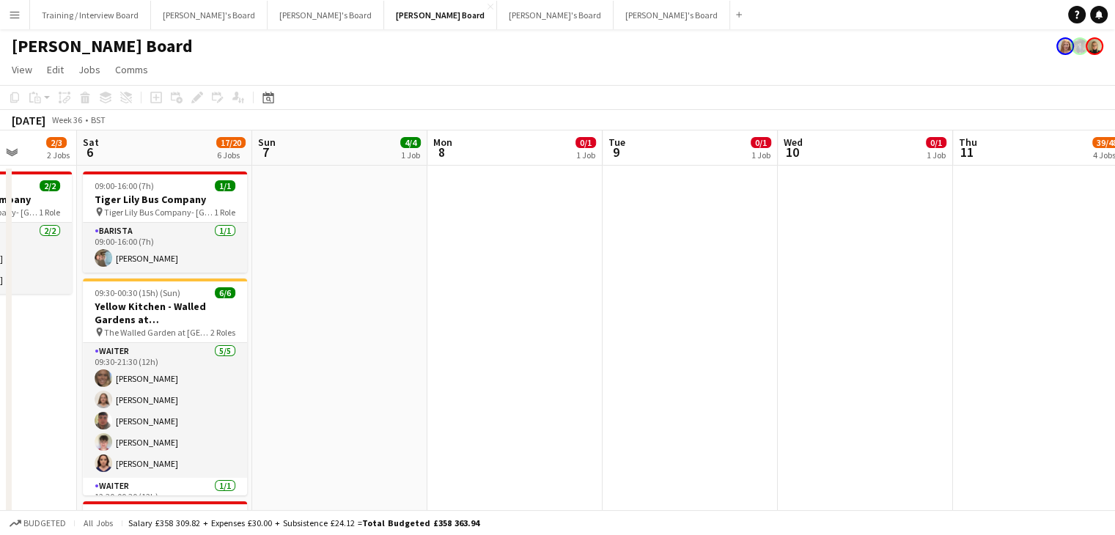
drag, startPoint x: 755, startPoint y: 150, endPoint x: 907, endPoint y: 164, distance: 153.1
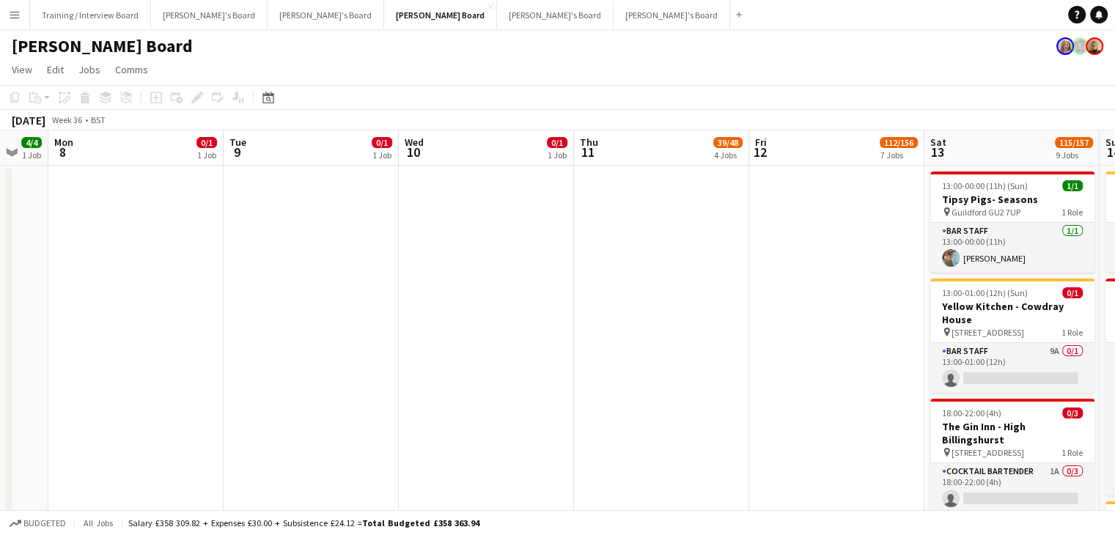
drag, startPoint x: 1020, startPoint y: 145, endPoint x: 327, endPoint y: 153, distance: 693.4
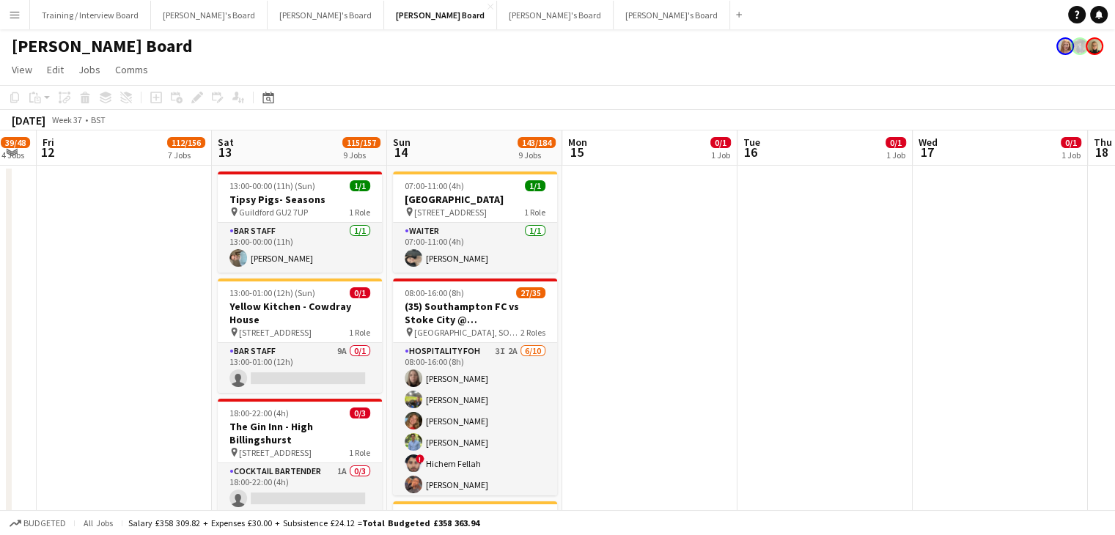
drag, startPoint x: 830, startPoint y: 155, endPoint x: 610, endPoint y: 158, distance: 220.6
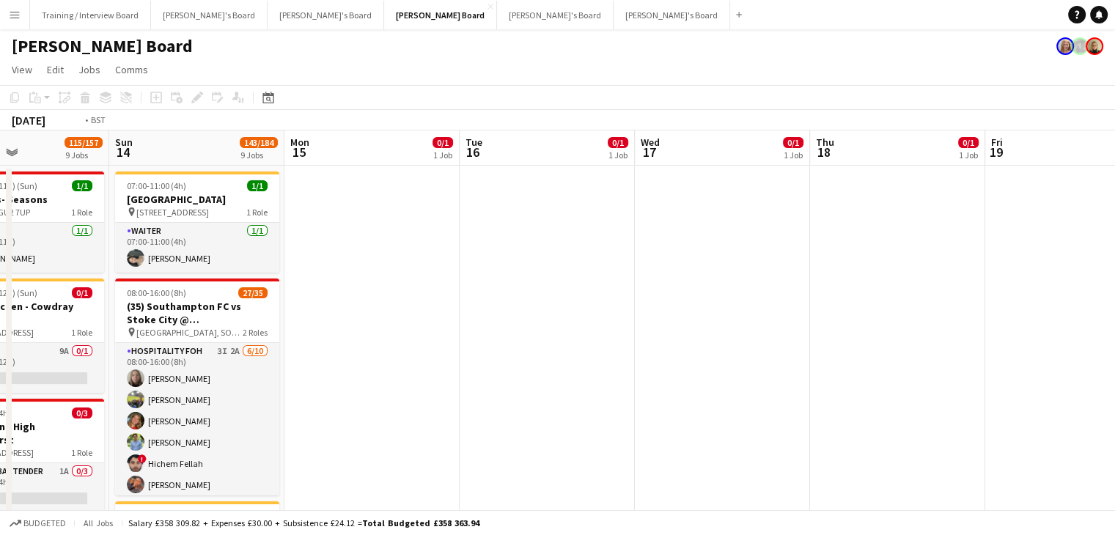
drag, startPoint x: 844, startPoint y: 160, endPoint x: 431, endPoint y: 163, distance: 413.4
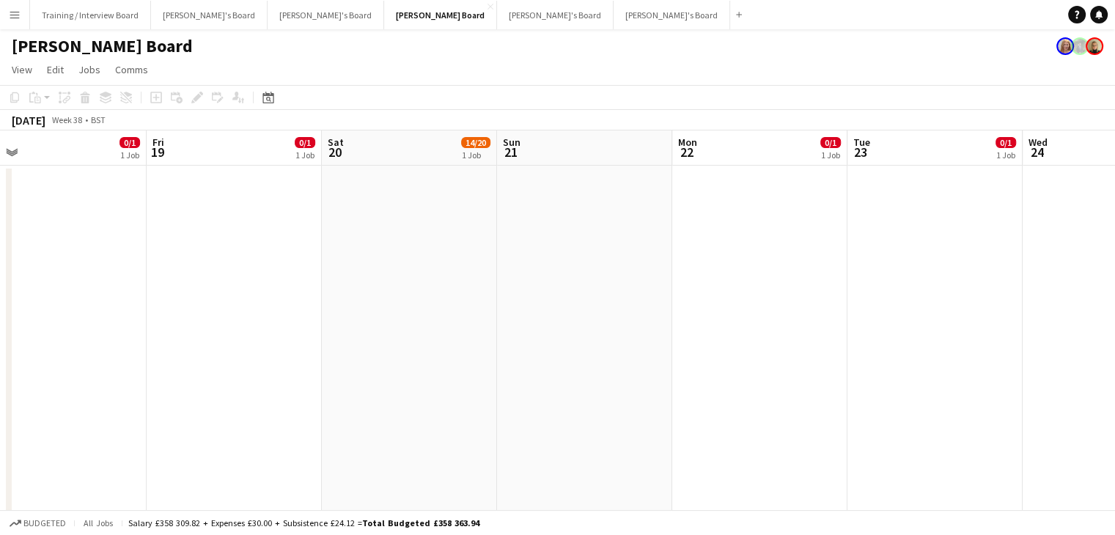
drag, startPoint x: 715, startPoint y: 158, endPoint x: 458, endPoint y: 166, distance: 256.6
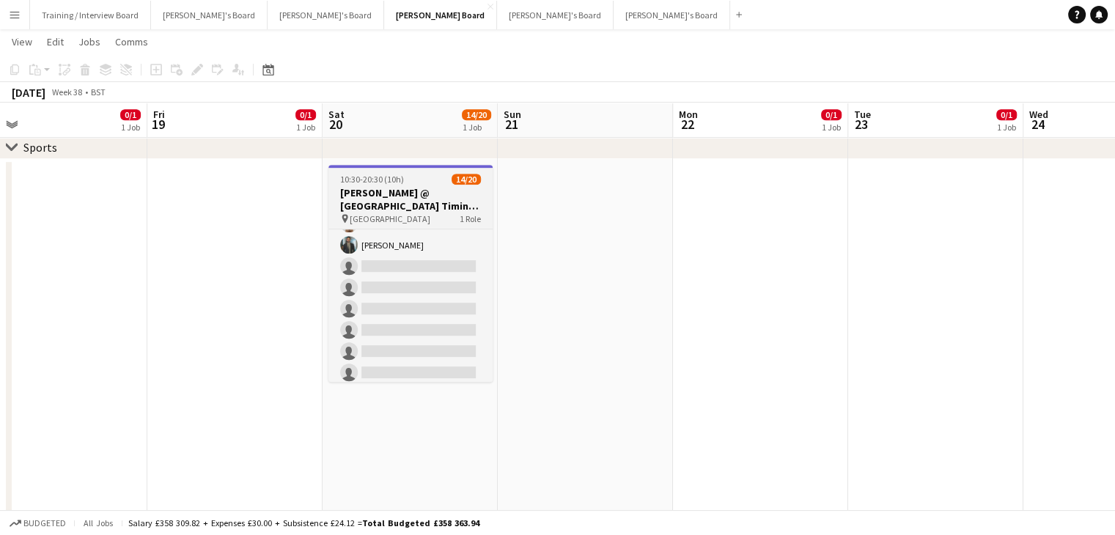
scroll to position [0, 0]
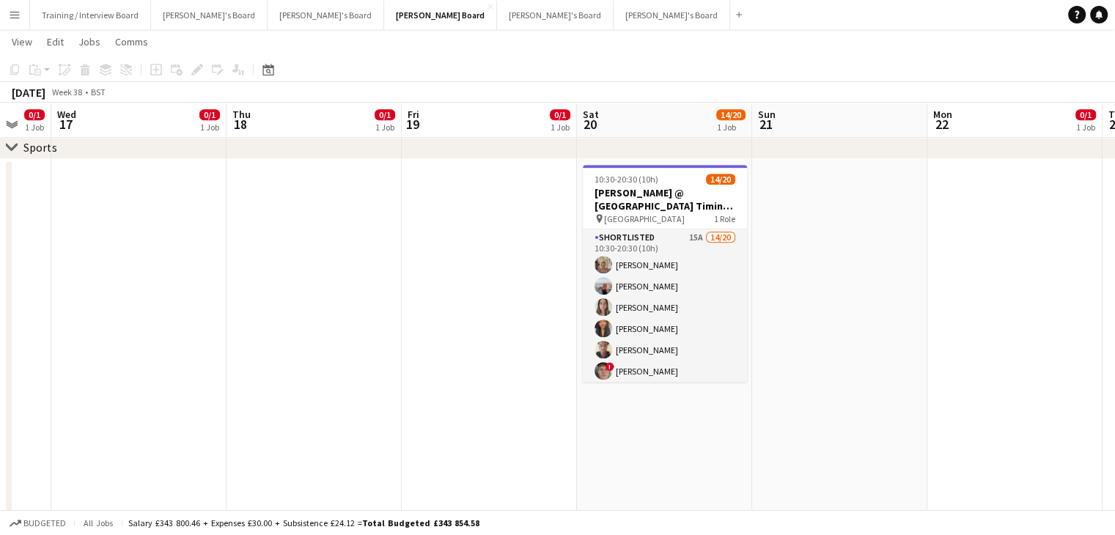
drag, startPoint x: 218, startPoint y: 129, endPoint x: 617, endPoint y: 131, distance: 399.4
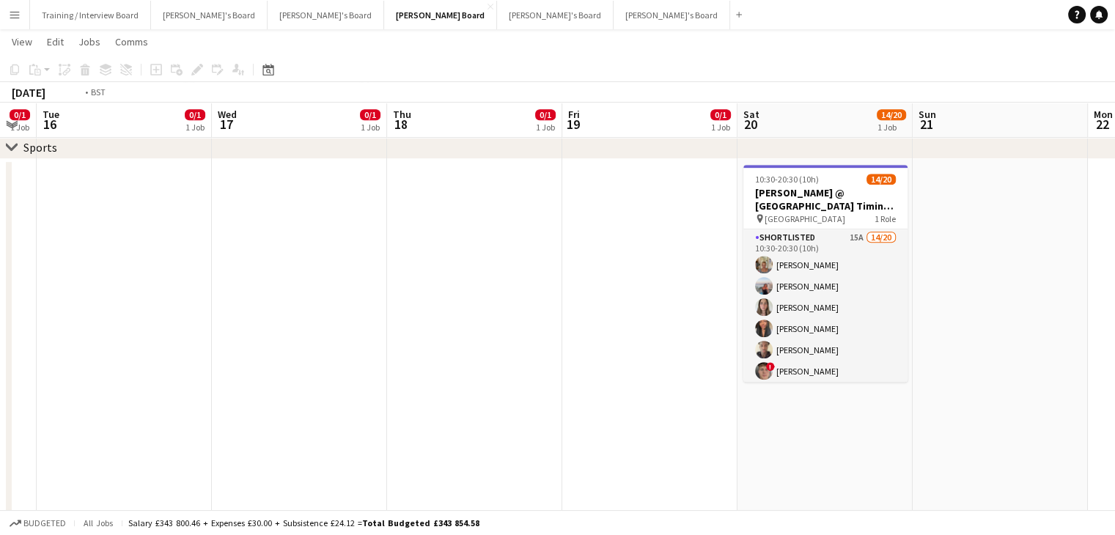
drag, startPoint x: 320, startPoint y: 133, endPoint x: 519, endPoint y: 136, distance: 199.4
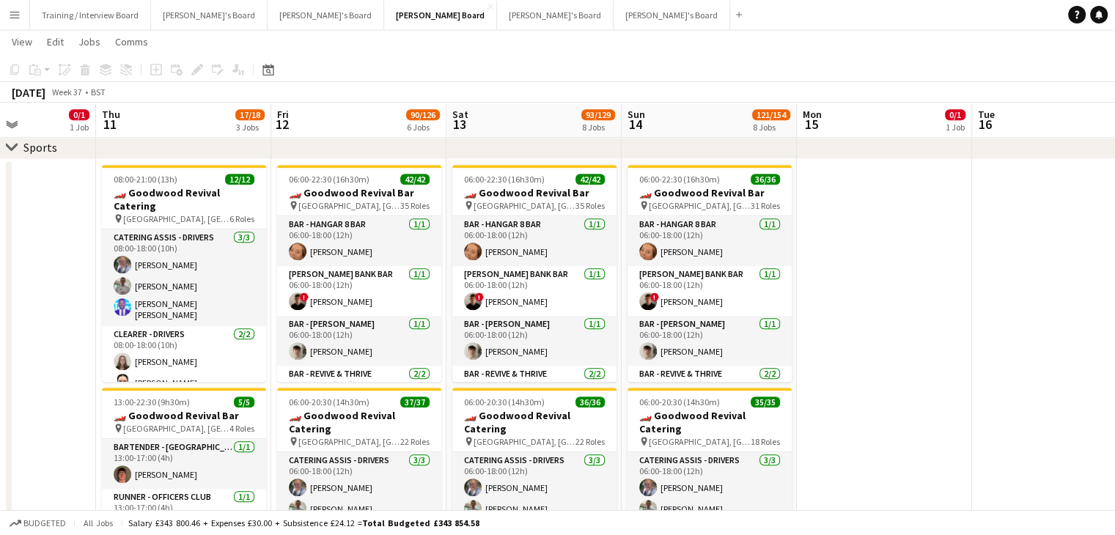
drag, startPoint x: 185, startPoint y: 120, endPoint x: 657, endPoint y: 121, distance: 472.7
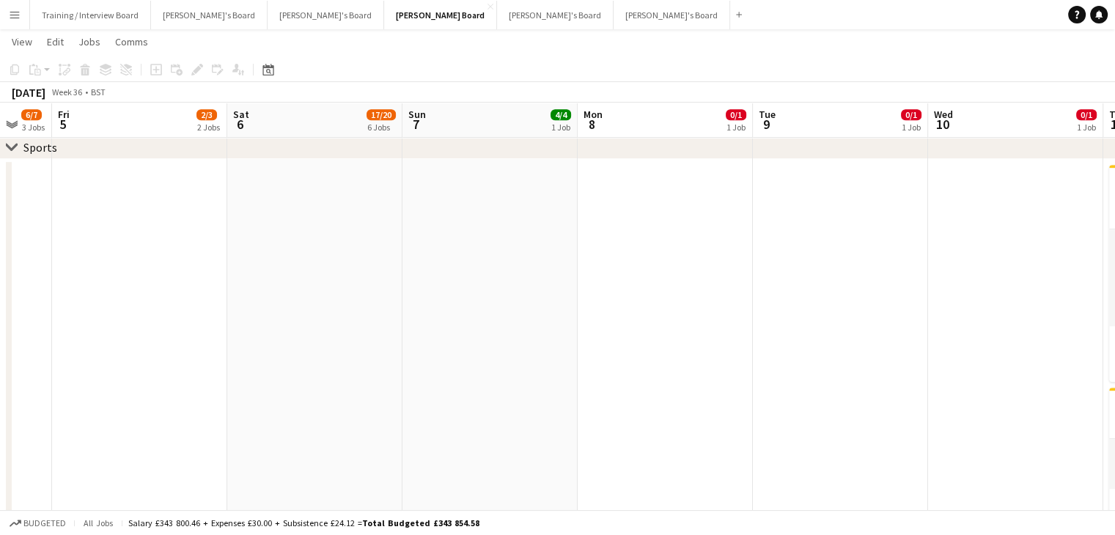
drag, startPoint x: 476, startPoint y: 136, endPoint x: 866, endPoint y: 114, distance: 391.3
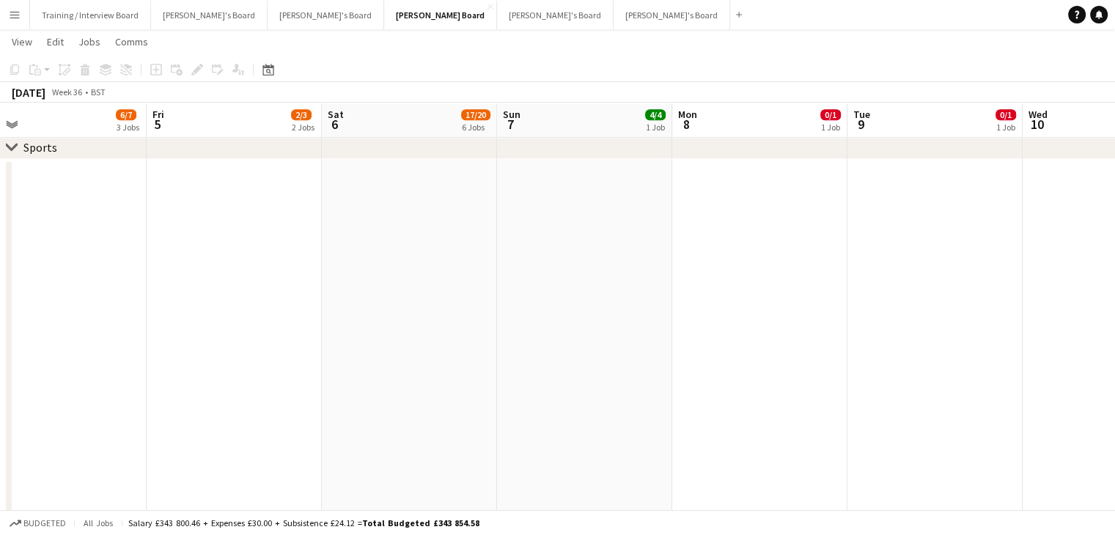
drag, startPoint x: 186, startPoint y: 122, endPoint x: 756, endPoint y: 118, distance: 569.5
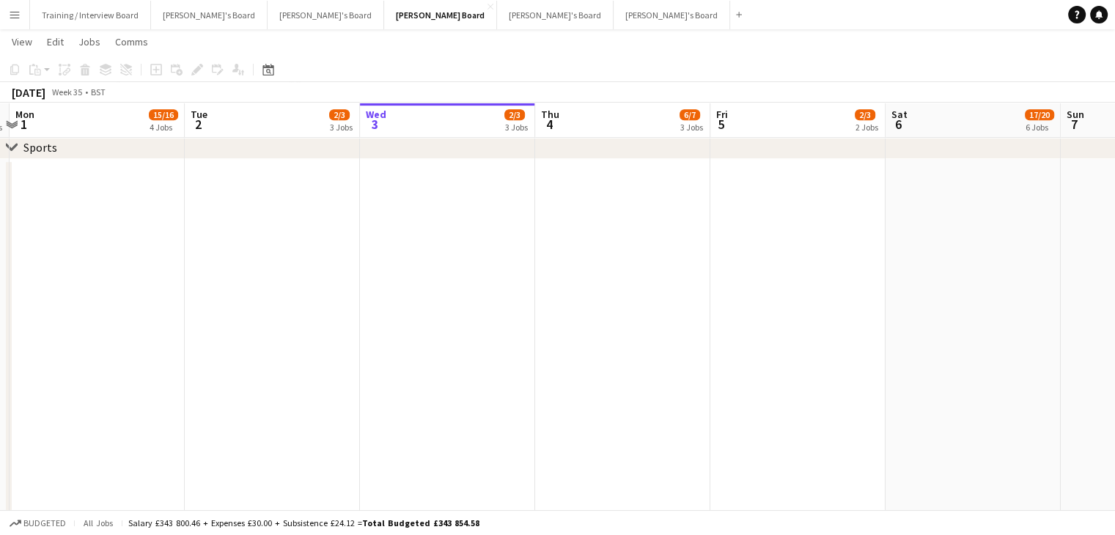
drag, startPoint x: 154, startPoint y: 129, endPoint x: 797, endPoint y: 123, distance: 643.5
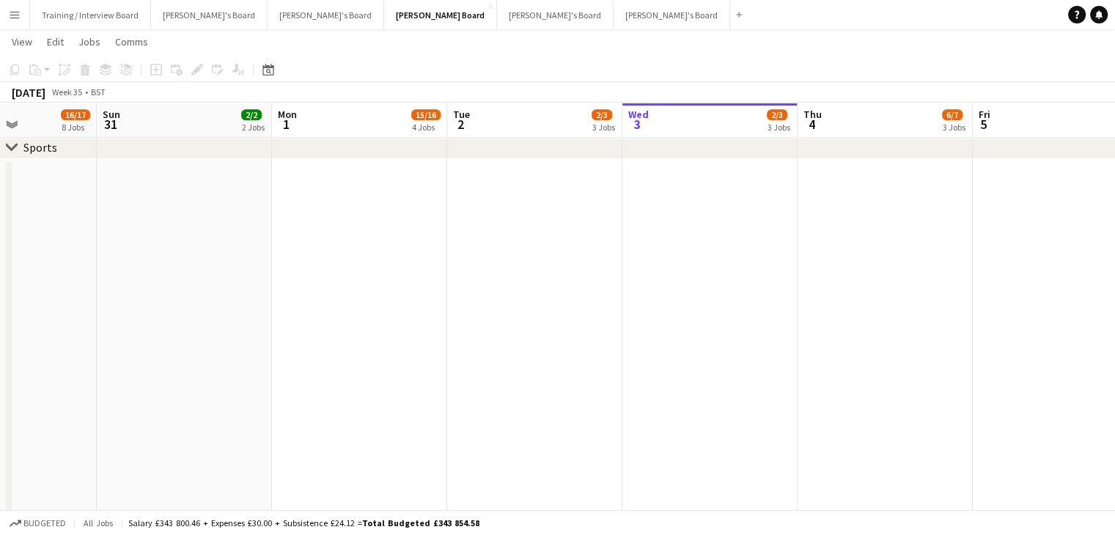
scroll to position [0, 457]
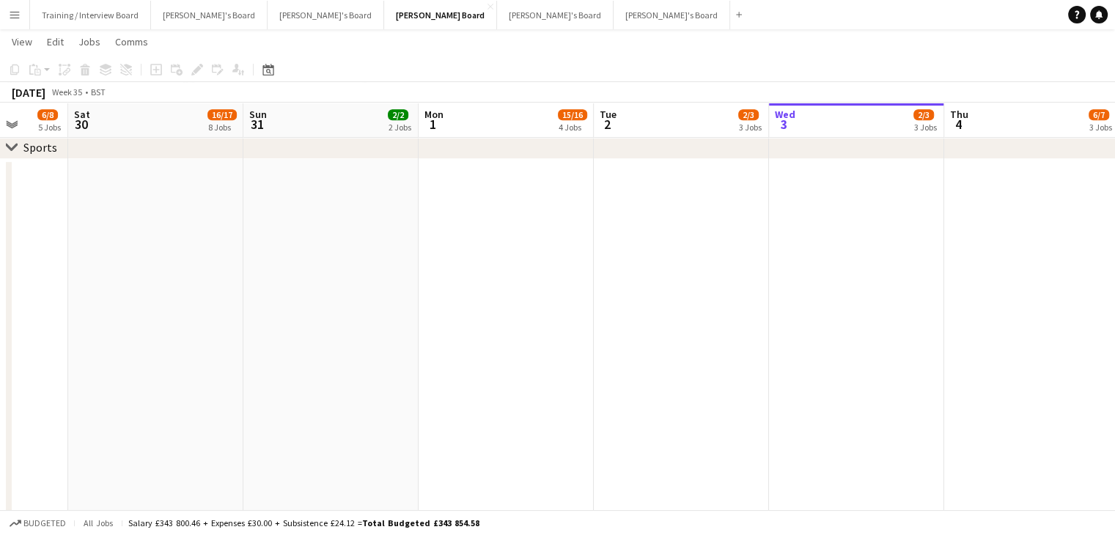
drag, startPoint x: 325, startPoint y: 127, endPoint x: 595, endPoint y: 136, distance: 270.6
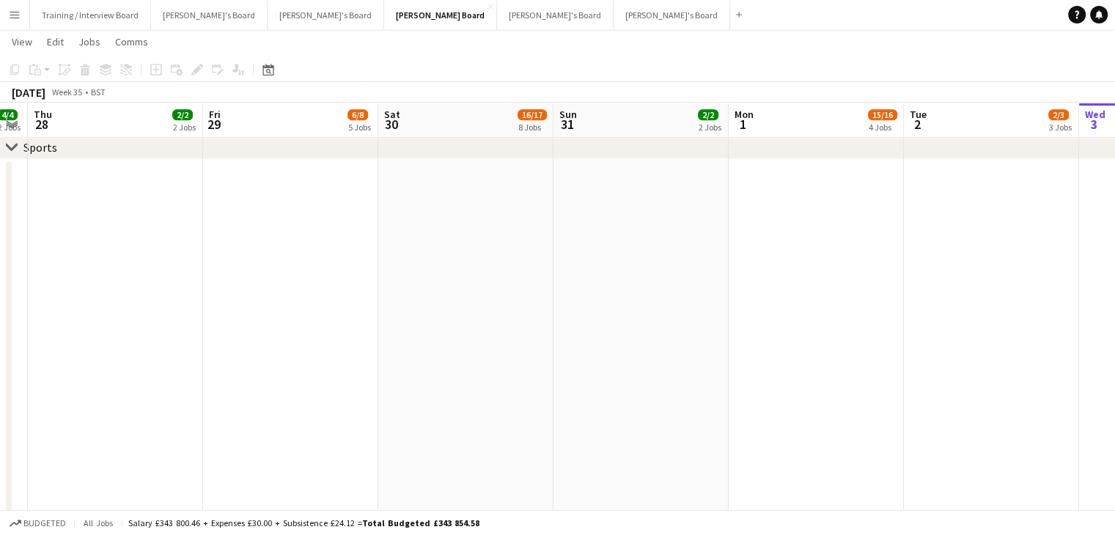
scroll to position [0, 426]
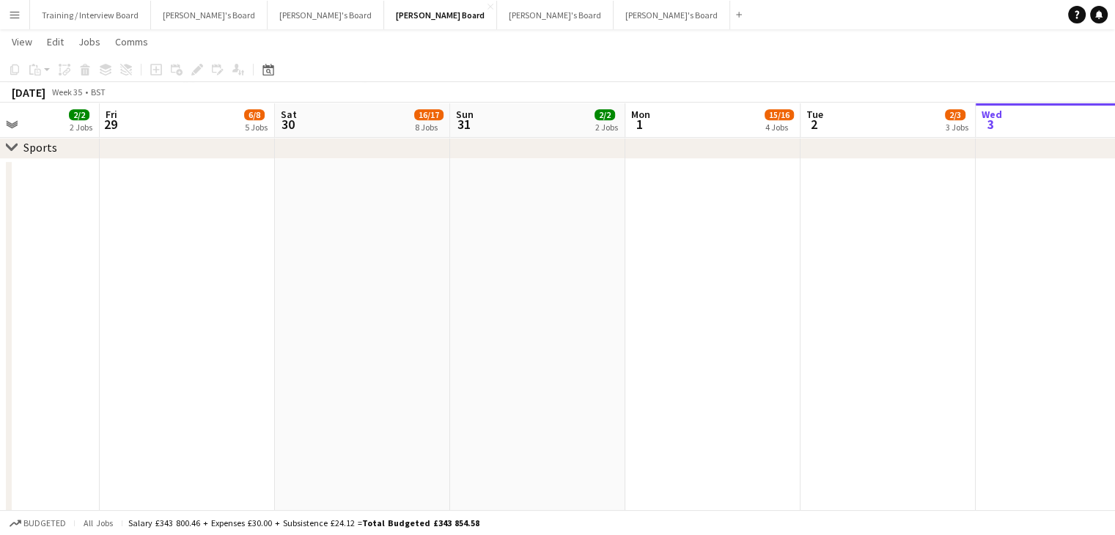
drag, startPoint x: 290, startPoint y: 125, endPoint x: 497, endPoint y: 133, distance: 206.8
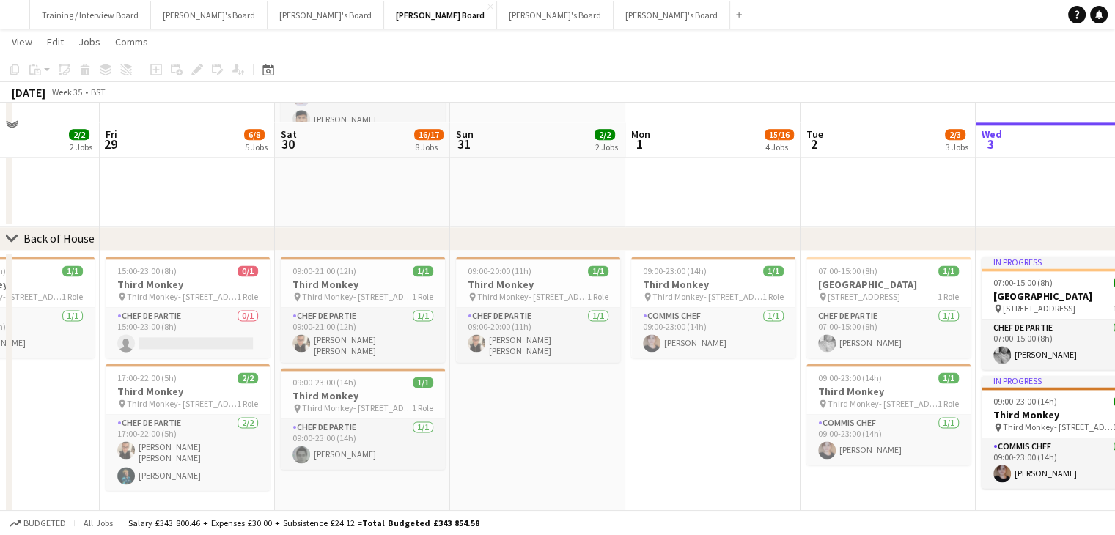
scroll to position [1906, 0]
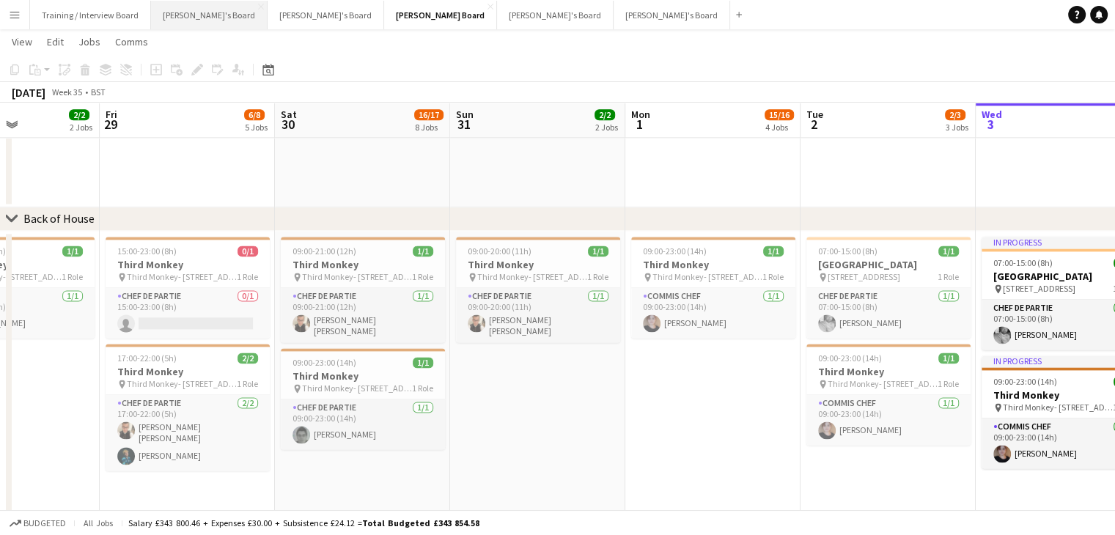
click at [213, 15] on button "[PERSON_NAME]'s Board Close" at bounding box center [209, 15] width 117 height 29
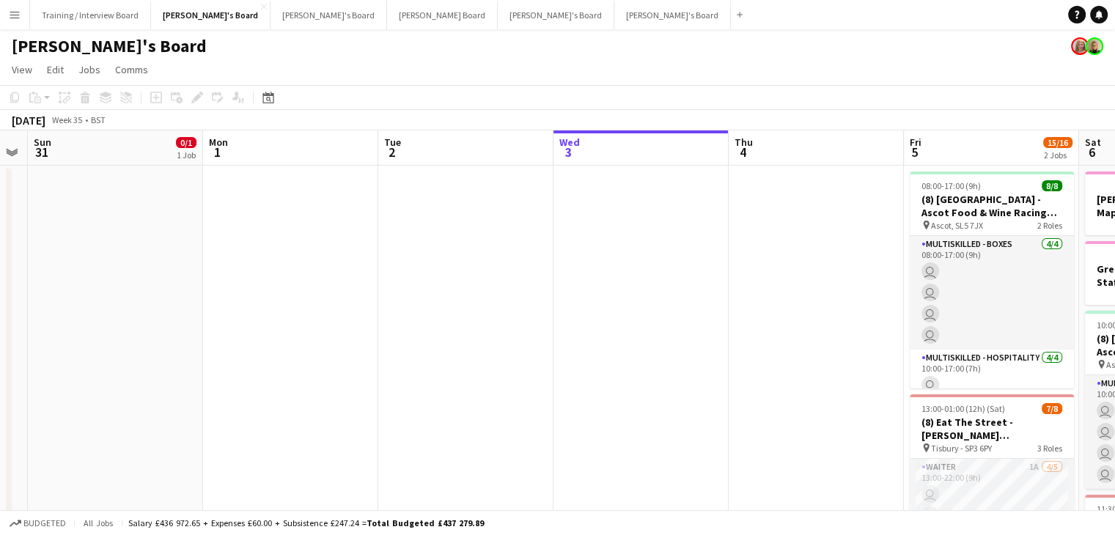
drag, startPoint x: 83, startPoint y: 153, endPoint x: 563, endPoint y: 174, distance: 480.5
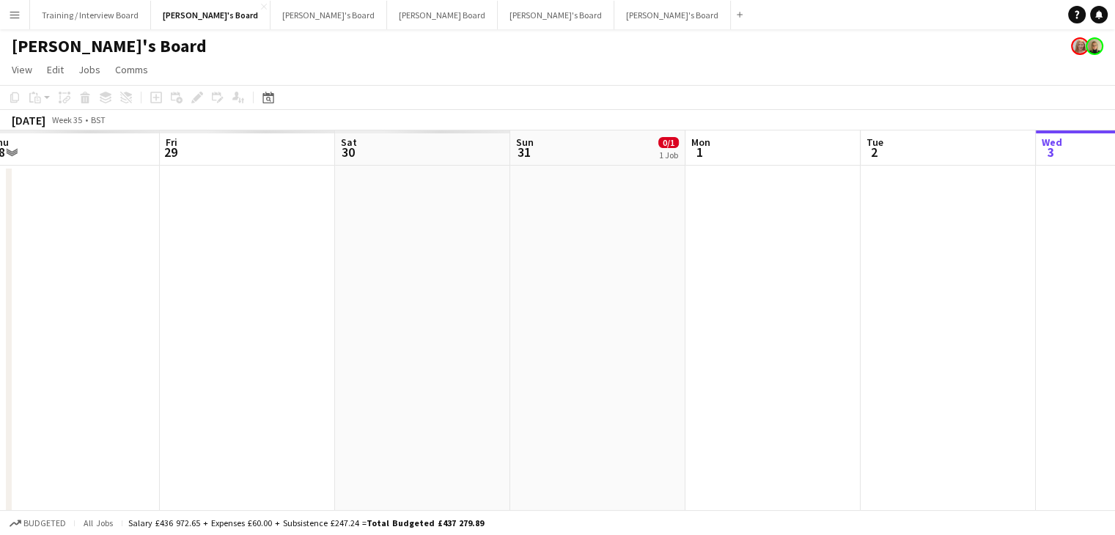
drag, startPoint x: 369, startPoint y: 159, endPoint x: 593, endPoint y: 162, distance: 224.3
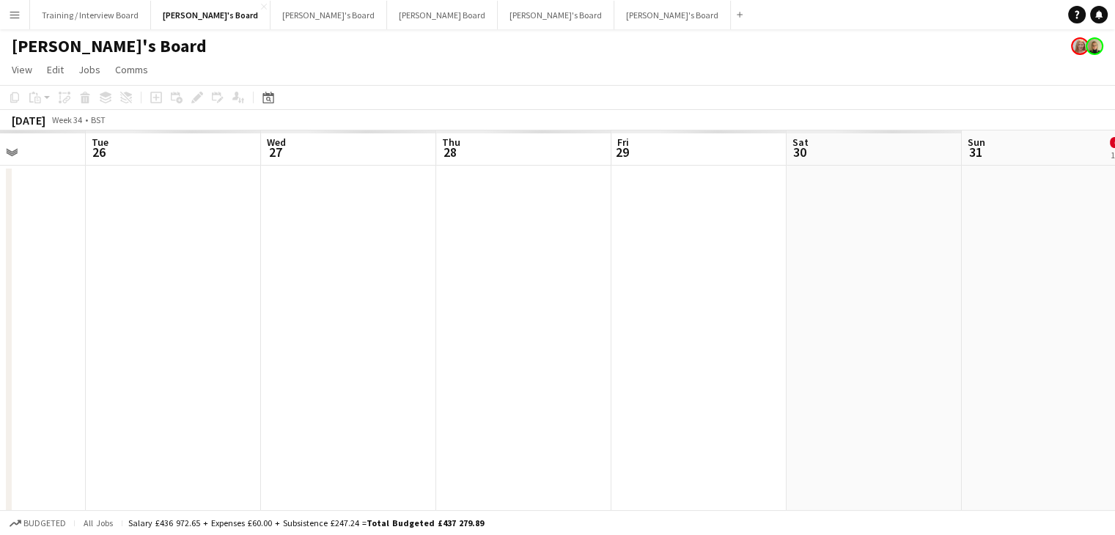
drag, startPoint x: 393, startPoint y: 160, endPoint x: 753, endPoint y: 163, distance: 359.9
drag, startPoint x: 136, startPoint y: 162, endPoint x: 701, endPoint y: 171, distance: 565.1
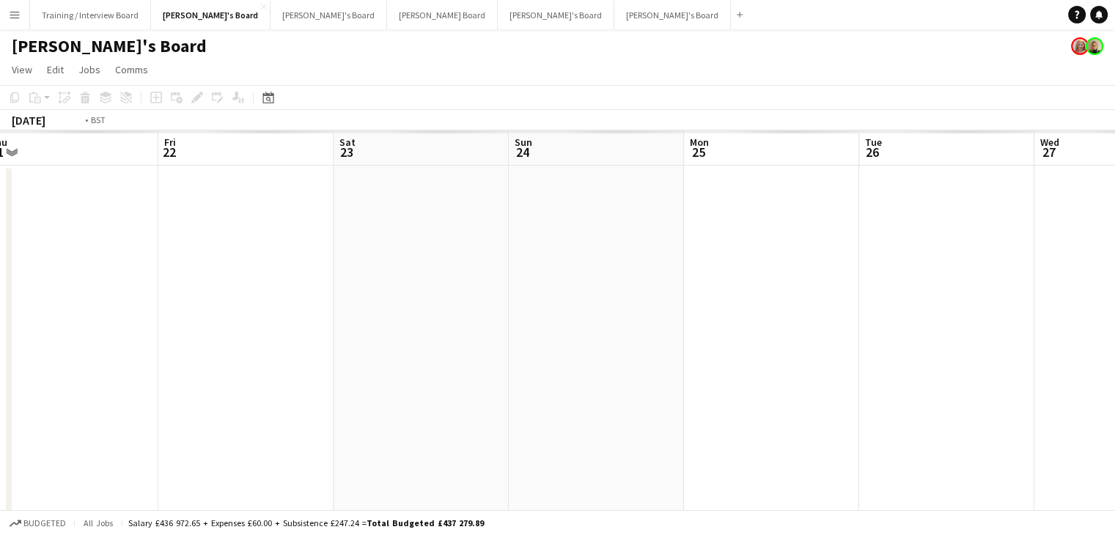
drag, startPoint x: 167, startPoint y: 160, endPoint x: 712, endPoint y: 161, distance: 545.3
drag, startPoint x: 448, startPoint y: 166, endPoint x: 791, endPoint y: 160, distance: 343.1
drag, startPoint x: 254, startPoint y: 155, endPoint x: 958, endPoint y: 152, distance: 703.6
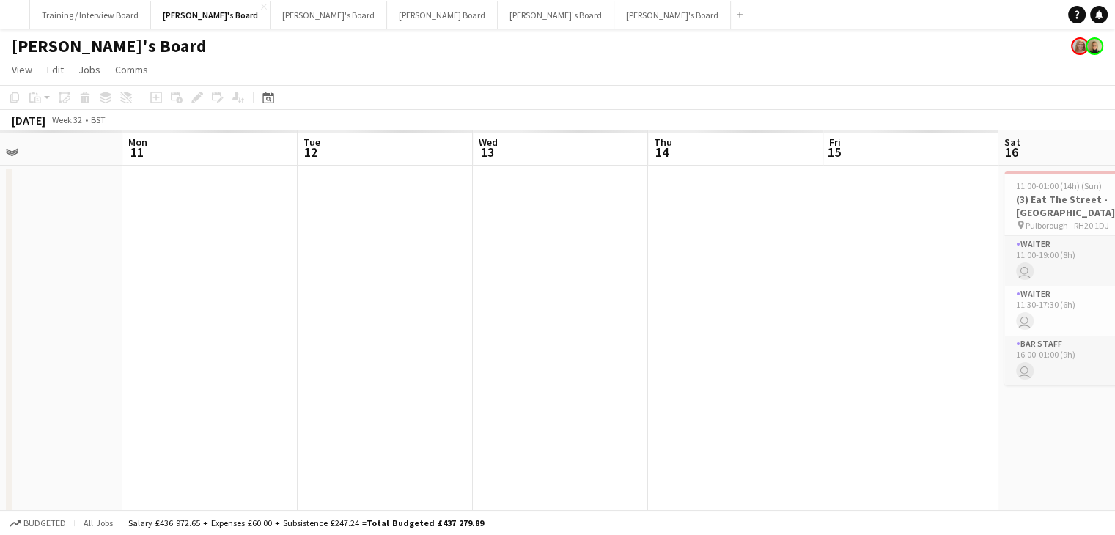
drag, startPoint x: 301, startPoint y: 153, endPoint x: 1023, endPoint y: 149, distance: 721.9
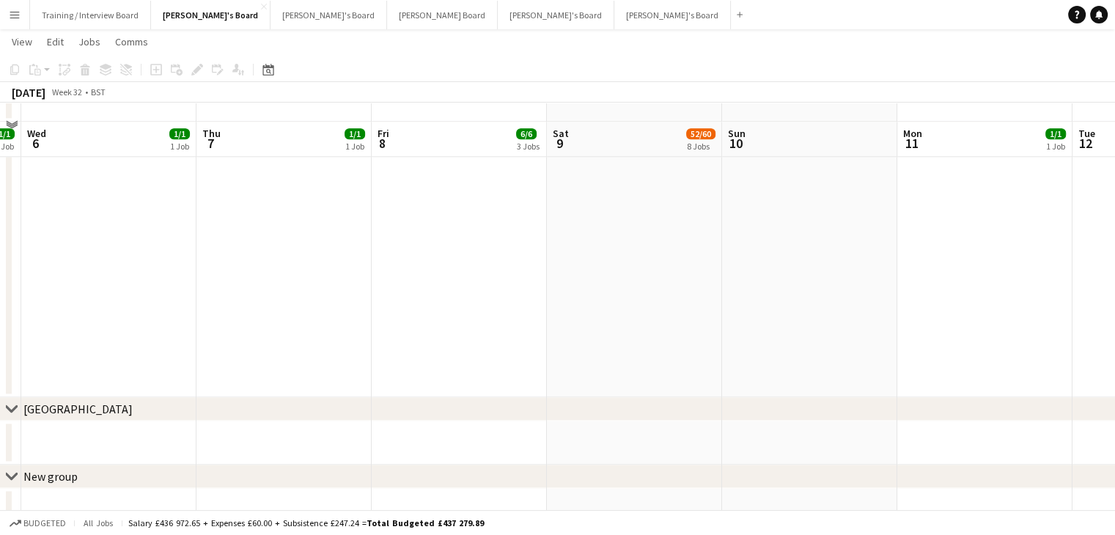
scroll to position [1825, 0]
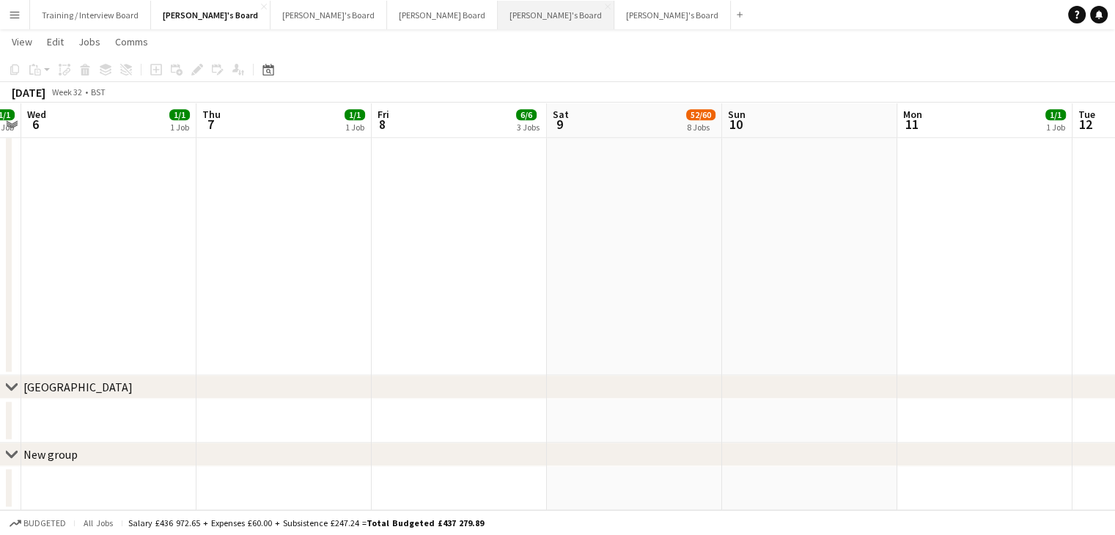
click at [498, 15] on button "[PERSON_NAME]'s Board Close" at bounding box center [556, 15] width 117 height 29
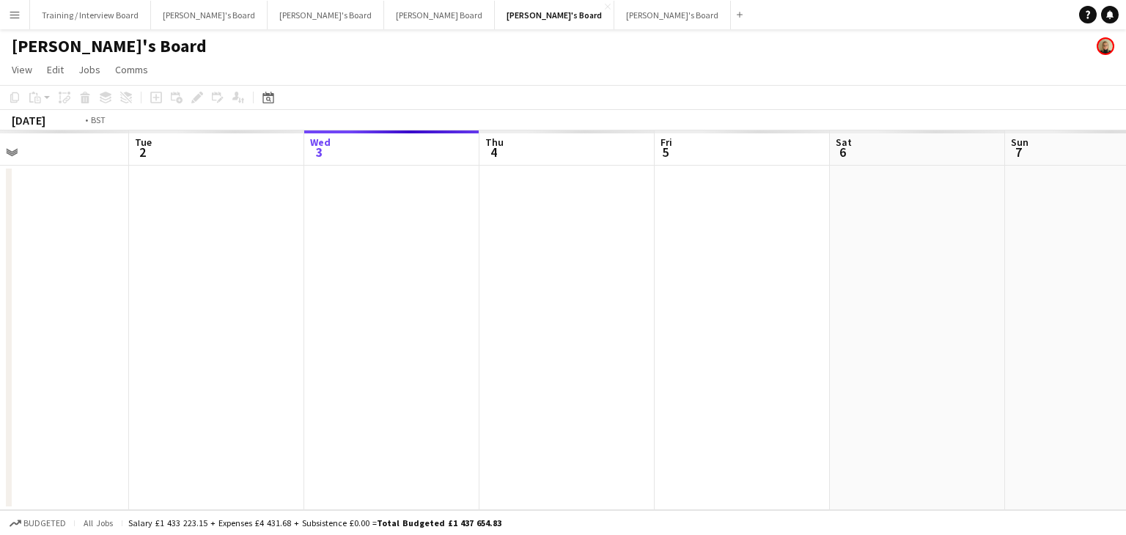
drag, startPoint x: 94, startPoint y: 155, endPoint x: 268, endPoint y: 166, distance: 174.0
click at [660, 169] on app-calendar-viewport "Sat 30 Sun 31 Mon 1 Tue 2 Wed 3 Thu 4 Fri 5 Sat 6 Sun 7 Mon 8 Tue 9 Wed 10" at bounding box center [563, 320] width 1126 height 380
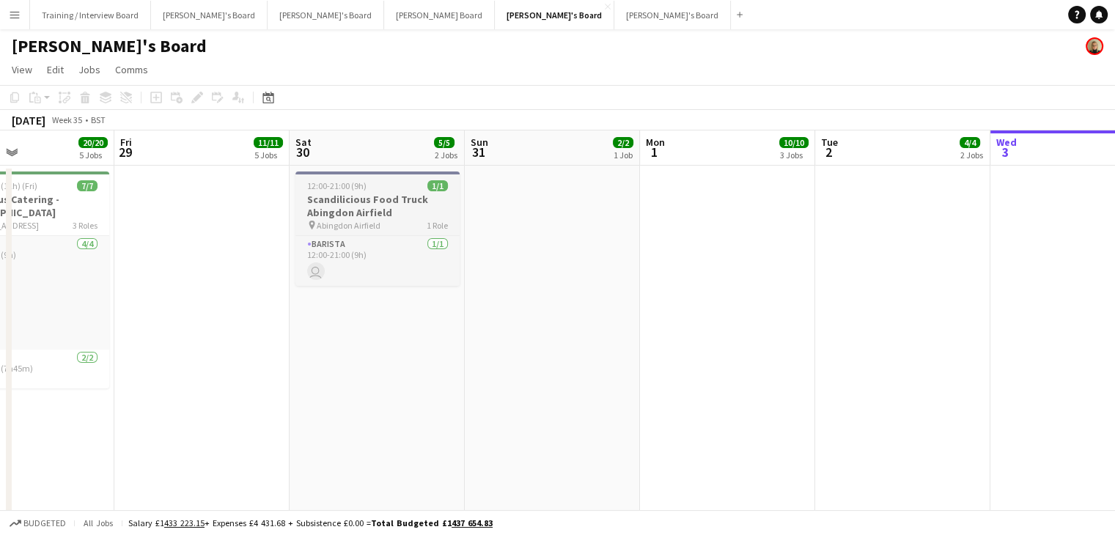
drag, startPoint x: 198, startPoint y: 155, endPoint x: 736, endPoint y: 176, distance: 538.4
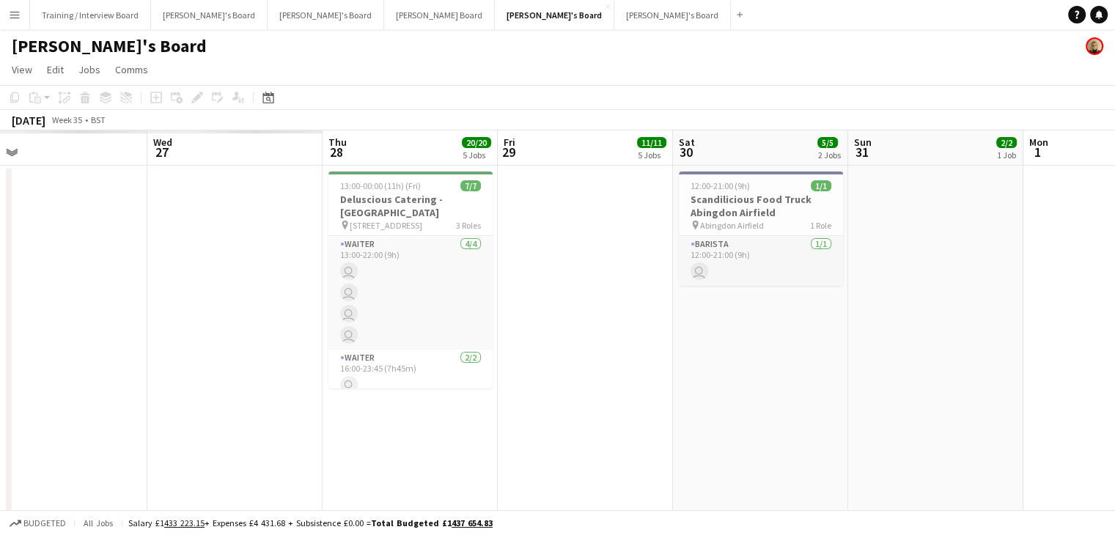
scroll to position [0, 361]
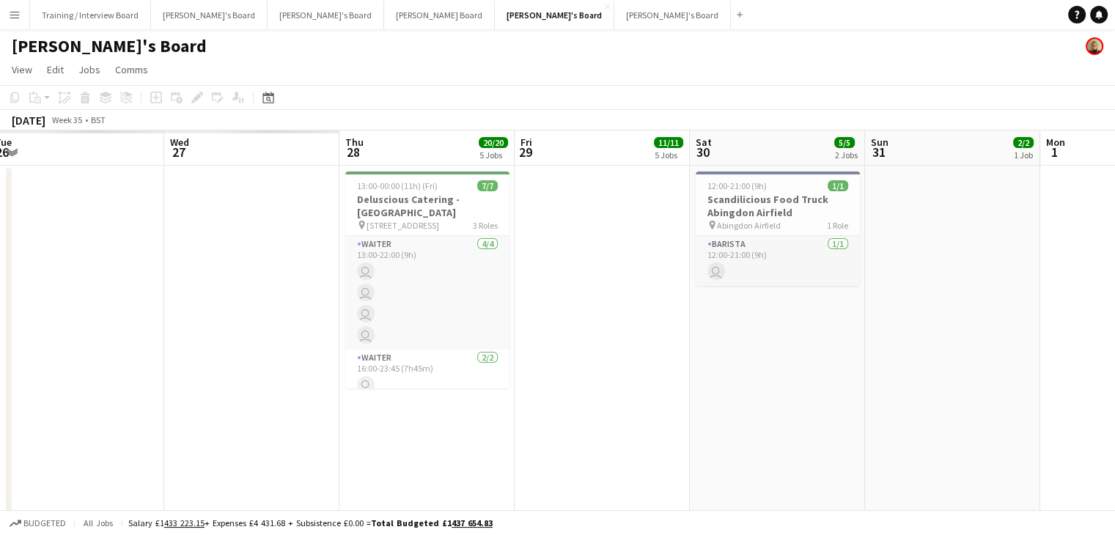
drag, startPoint x: 309, startPoint y: 152, endPoint x: 542, endPoint y: 165, distance: 233.4
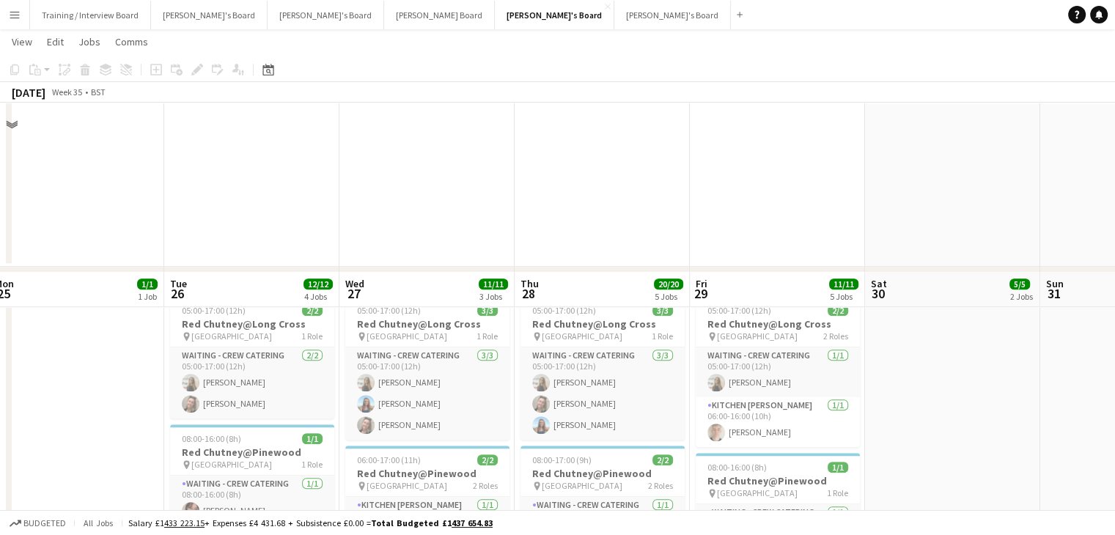
scroll to position [1319, 0]
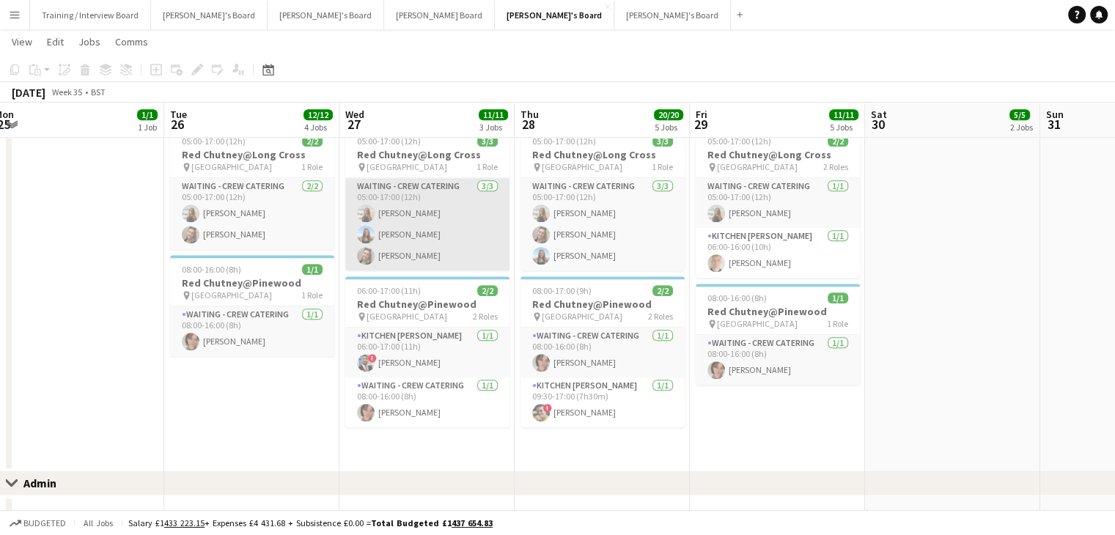
click at [446, 236] on app-card-role "Waiting - Crew Catering [DATE] 05:00-17:00 (12h) [PERSON_NAME] [PERSON_NAME] [P…" at bounding box center [427, 224] width 164 height 92
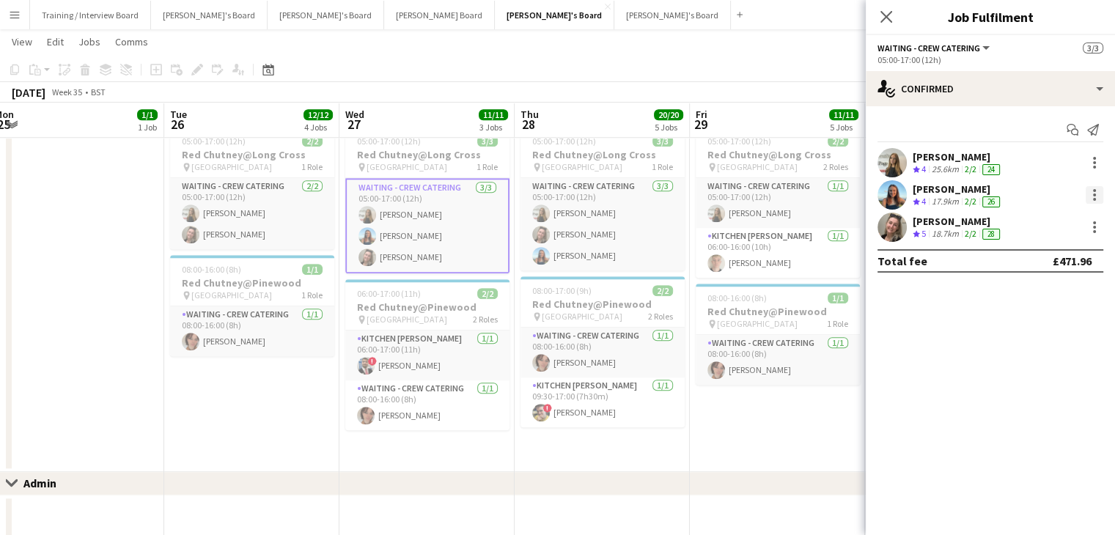
click at [1096, 191] on div at bounding box center [1094, 195] width 18 height 18
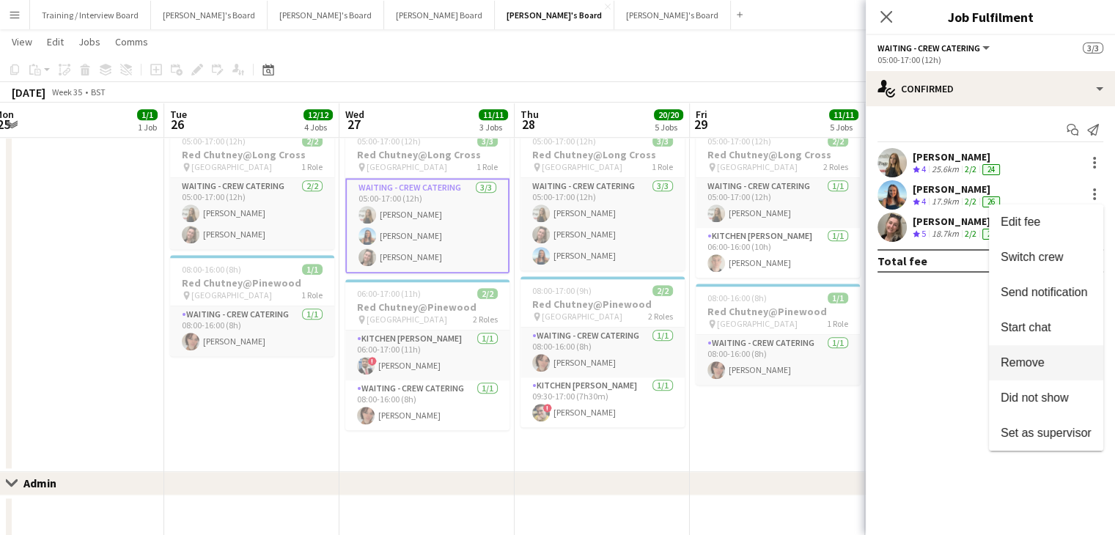
click at [1041, 367] on span "Remove" at bounding box center [1022, 362] width 44 height 12
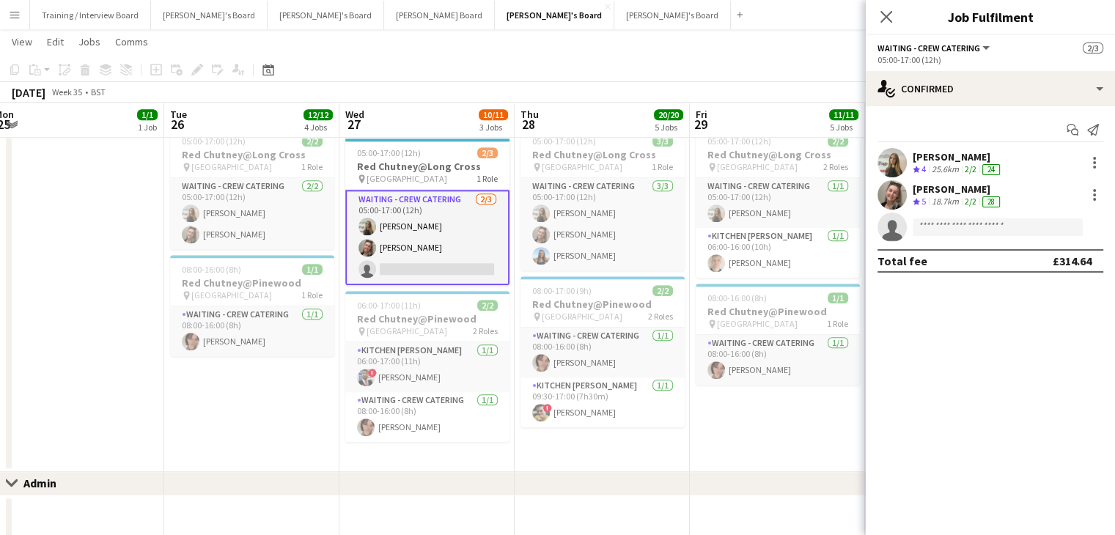
click at [755, 59] on app-toolbar "Copy Paste Paste Ctrl+V Paste with crew Ctrl+Shift+V Paste linked Job [GEOGRAPH…" at bounding box center [557, 69] width 1115 height 25
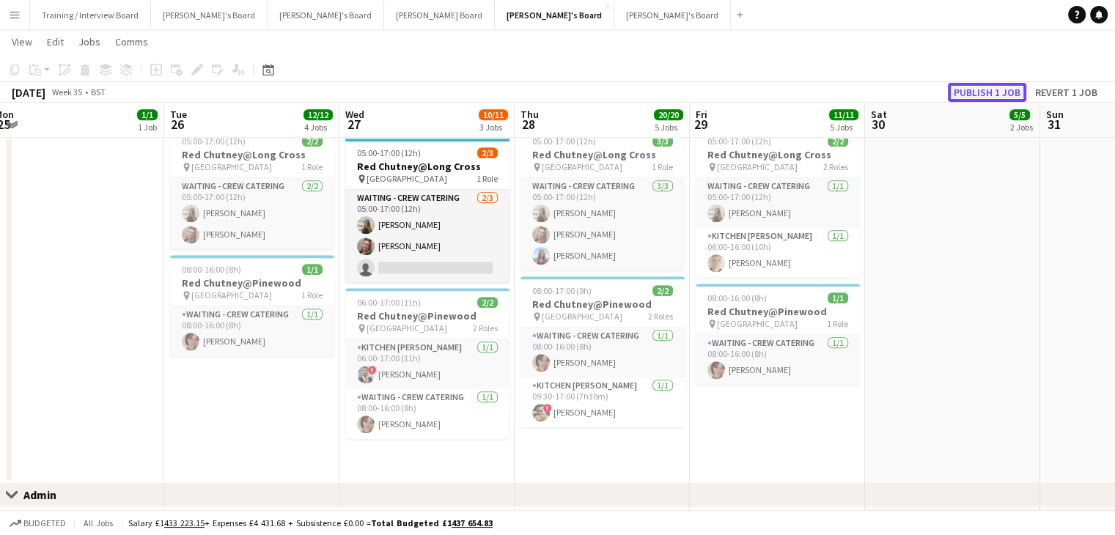
click at [1004, 96] on button "Publish 1 job" at bounding box center [987, 92] width 78 height 19
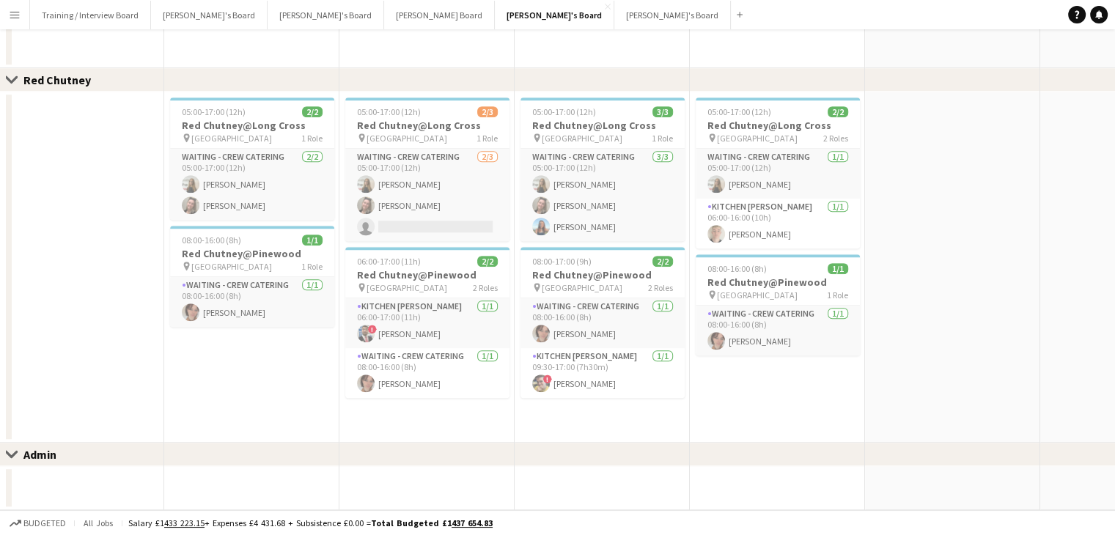
scroll to position [0, 0]
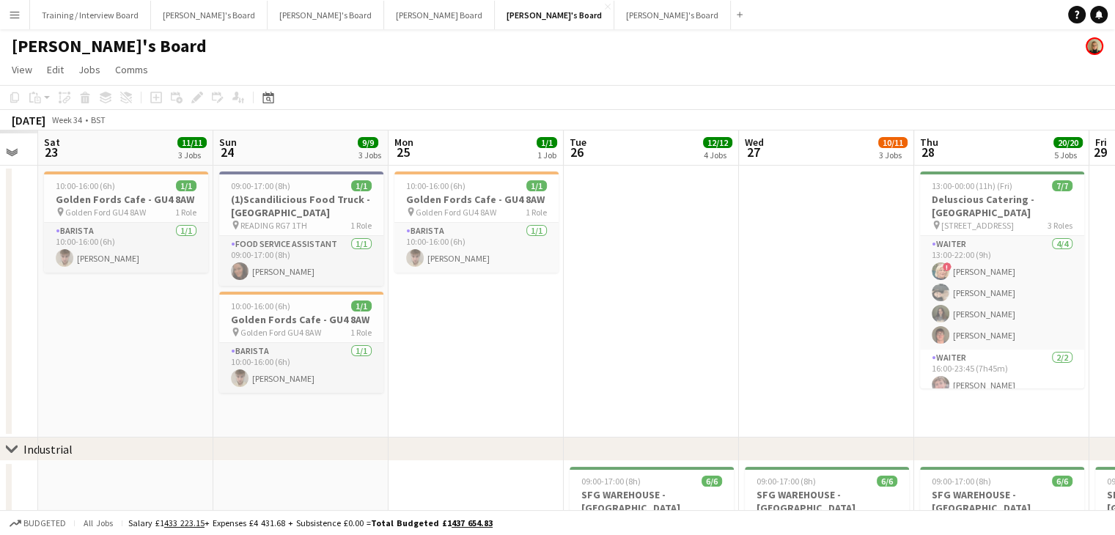
drag, startPoint x: 226, startPoint y: 155, endPoint x: 654, endPoint y: 170, distance: 428.3
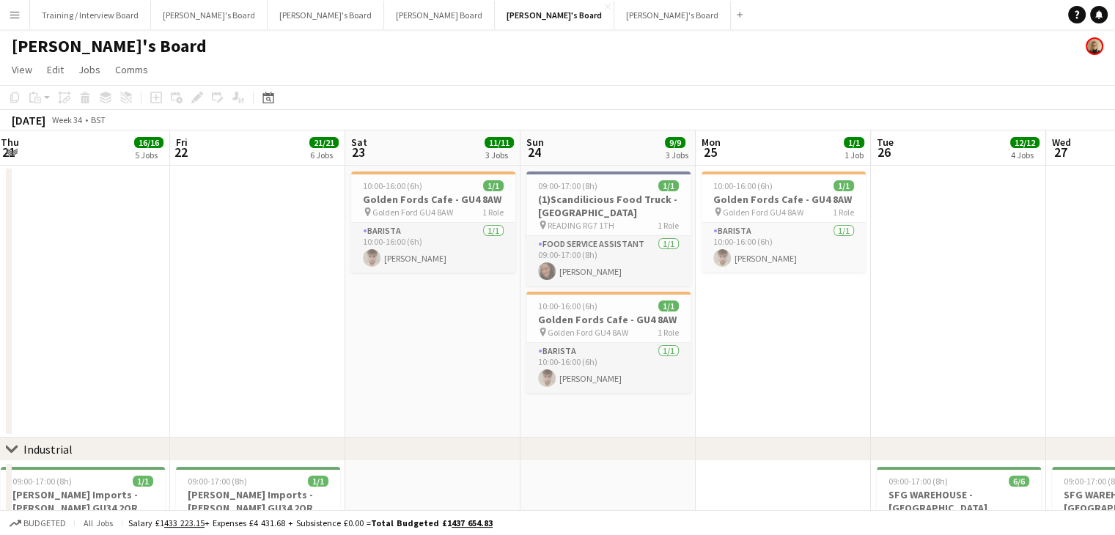
scroll to position [0, 440]
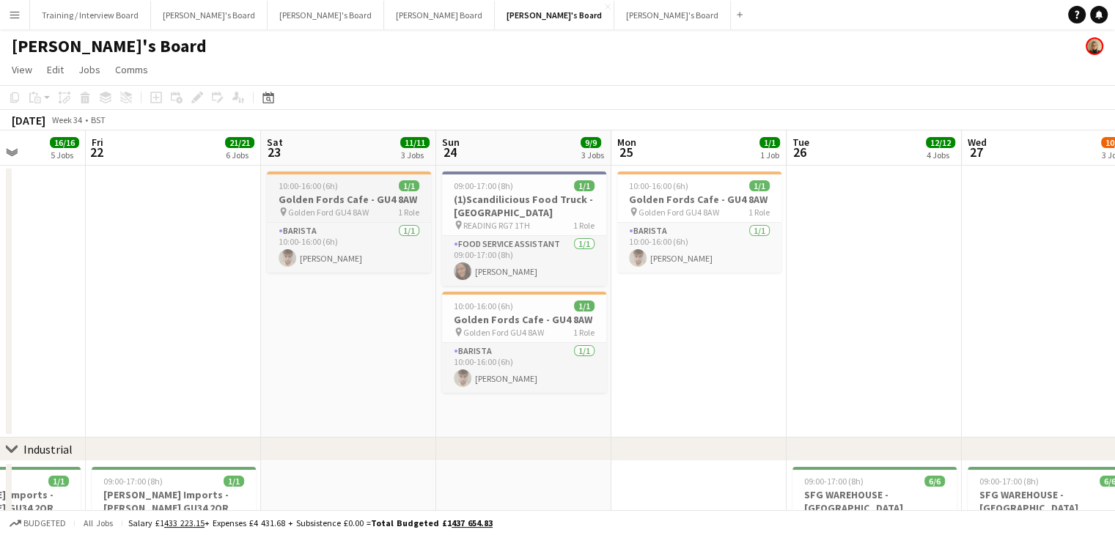
drag, startPoint x: 369, startPoint y: 156, endPoint x: 368, endPoint y: 215, distance: 59.4
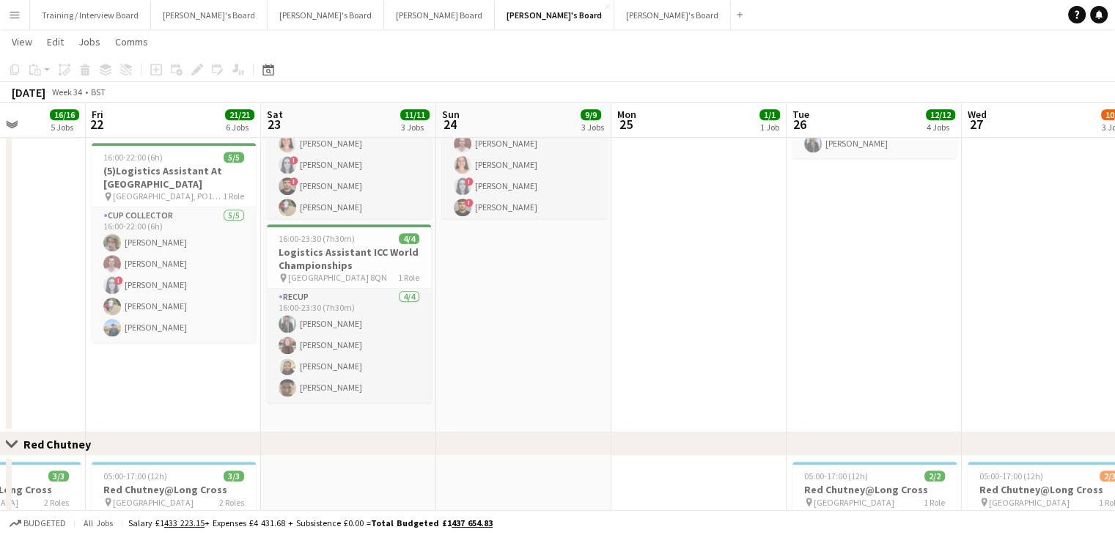
scroll to position [879, 0]
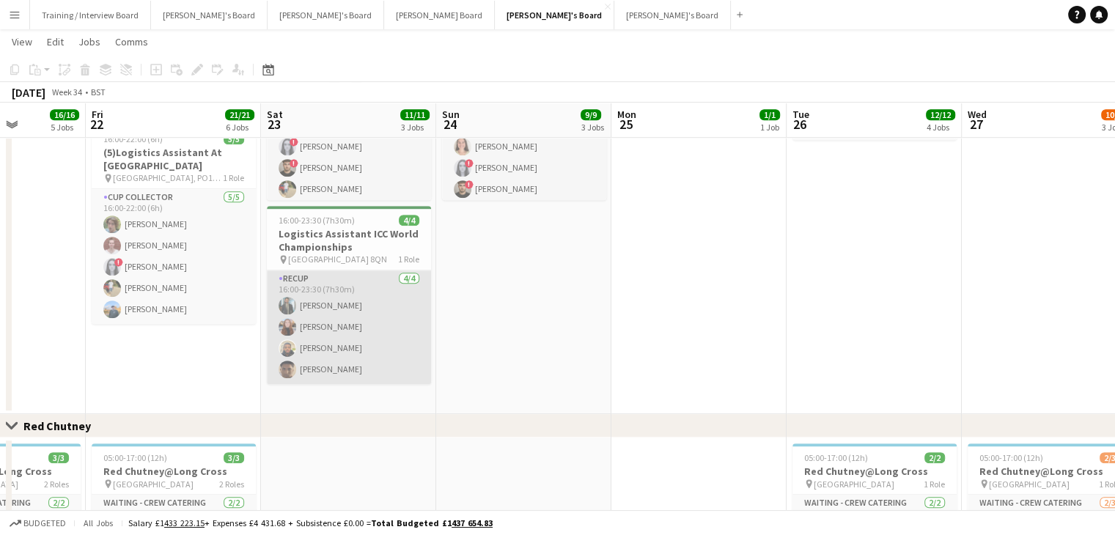
click at [354, 295] on app-card-role "RECUP [DATE] 16:00-23:30 (7h30m) [PERSON_NAME] Sophie Wisden [PERSON_NAME] [PER…" at bounding box center [349, 327] width 164 height 114
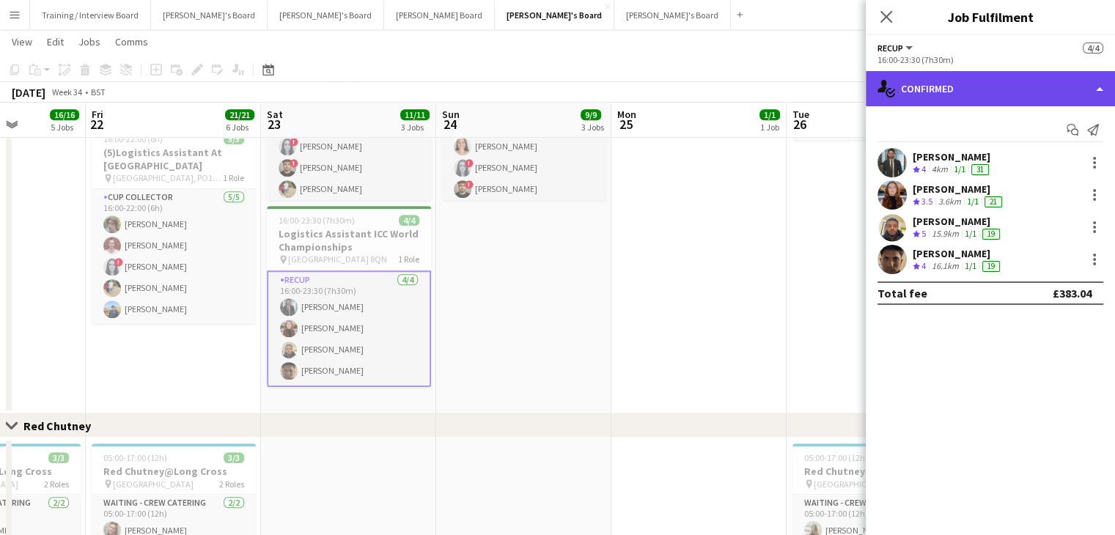
click at [1002, 88] on div "single-neutral-actions-check-2 Confirmed" at bounding box center [990, 88] width 249 height 35
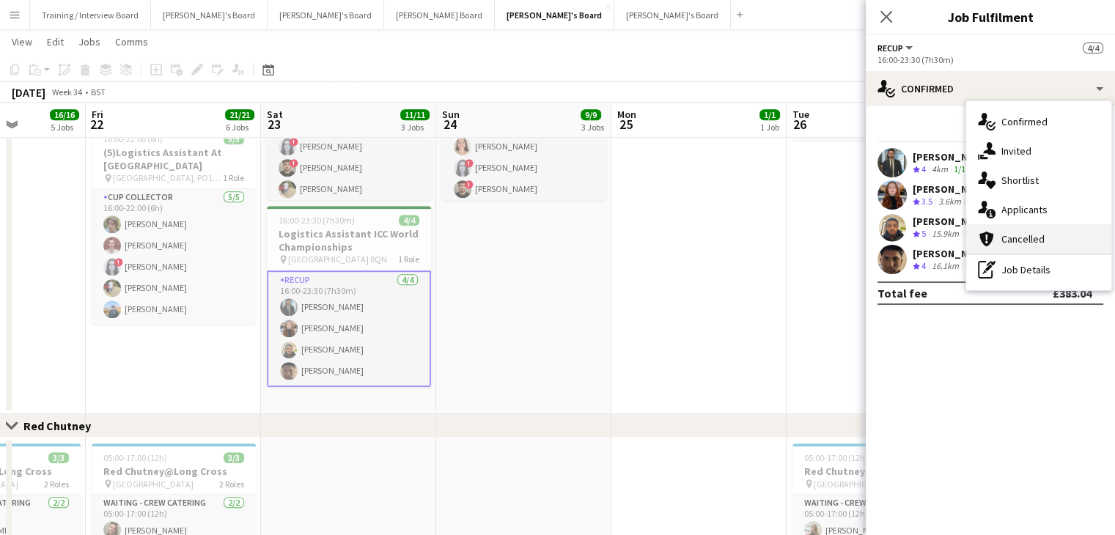
click at [1035, 243] on span "Cancelled" at bounding box center [1022, 238] width 43 height 13
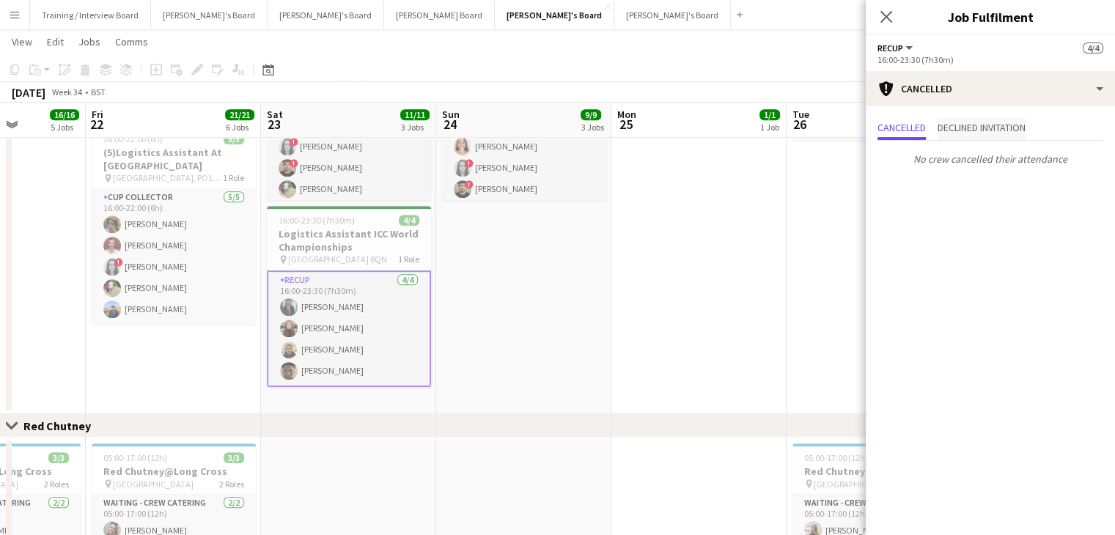
click at [1006, 136] on span "Declined invitation" at bounding box center [981, 129] width 88 height 22
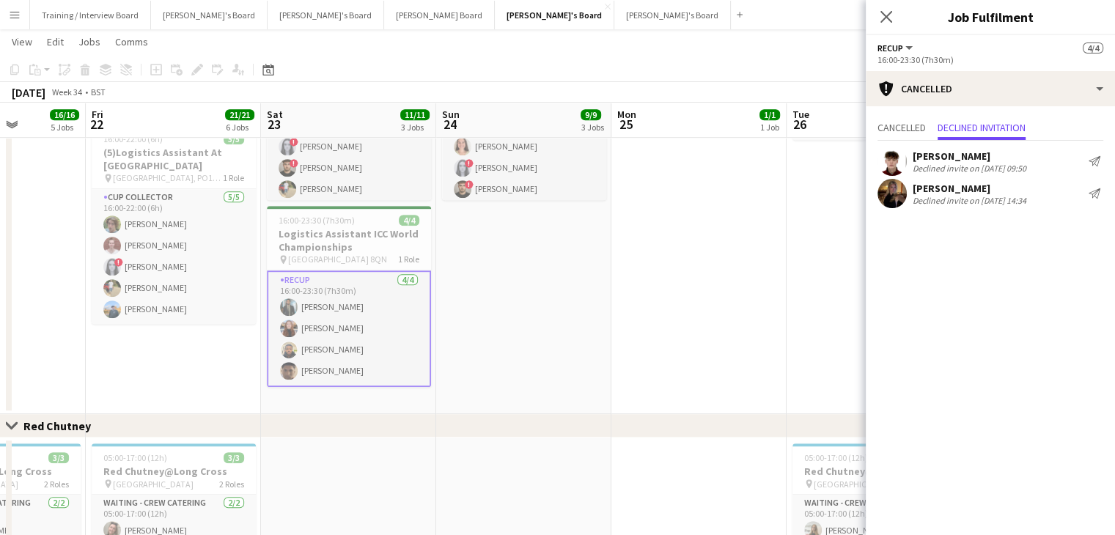
click at [715, 54] on app-page-menu "View Day view expanded Day view collapsed Month view Date picker Jump to [DATE]…" at bounding box center [557, 43] width 1115 height 28
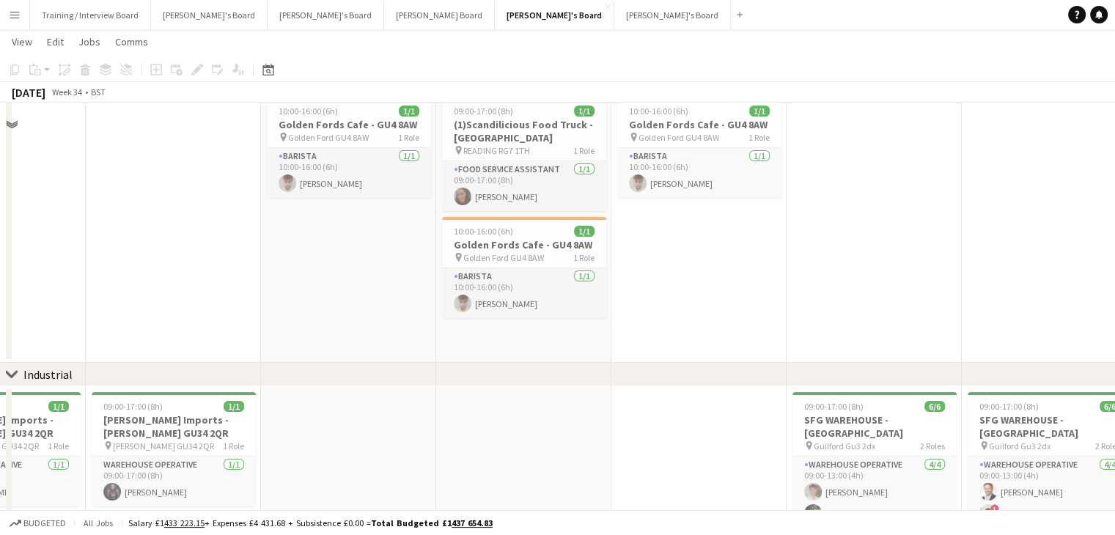
scroll to position [0, 0]
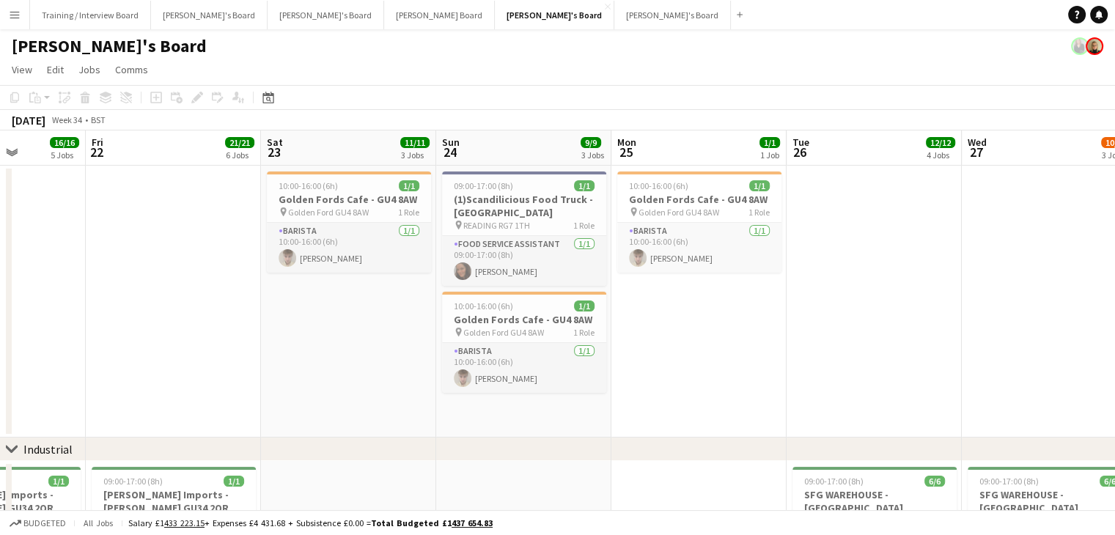
click at [18, 15] on app-icon "Menu" at bounding box center [15, 15] width 12 height 12
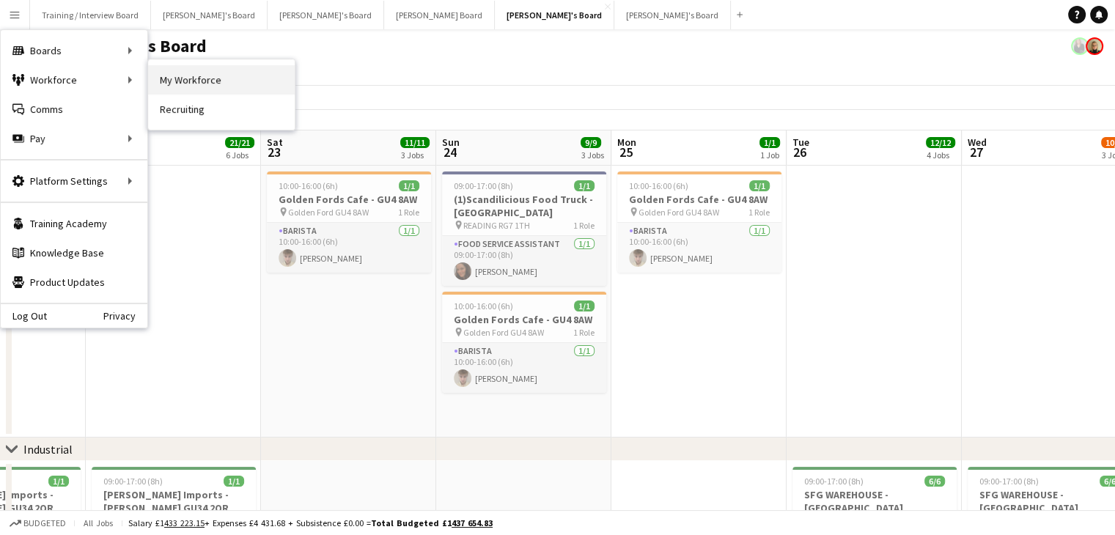
click at [215, 81] on link "My Workforce" at bounding box center [221, 79] width 147 height 29
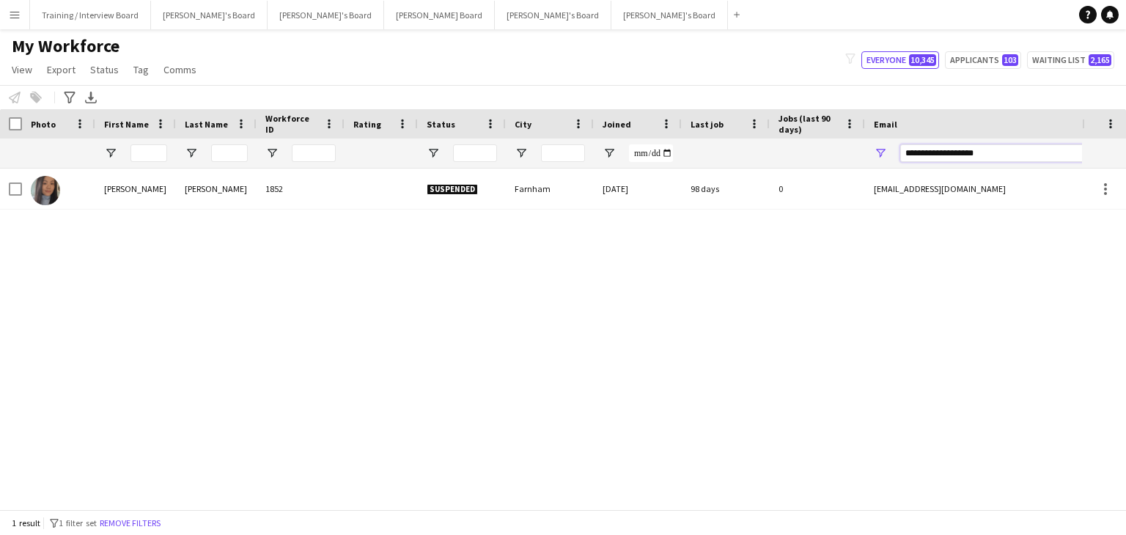
drag, startPoint x: 993, startPoint y: 157, endPoint x: 827, endPoint y: 160, distance: 166.4
click at [827, 160] on div at bounding box center [794, 153] width 1589 height 29
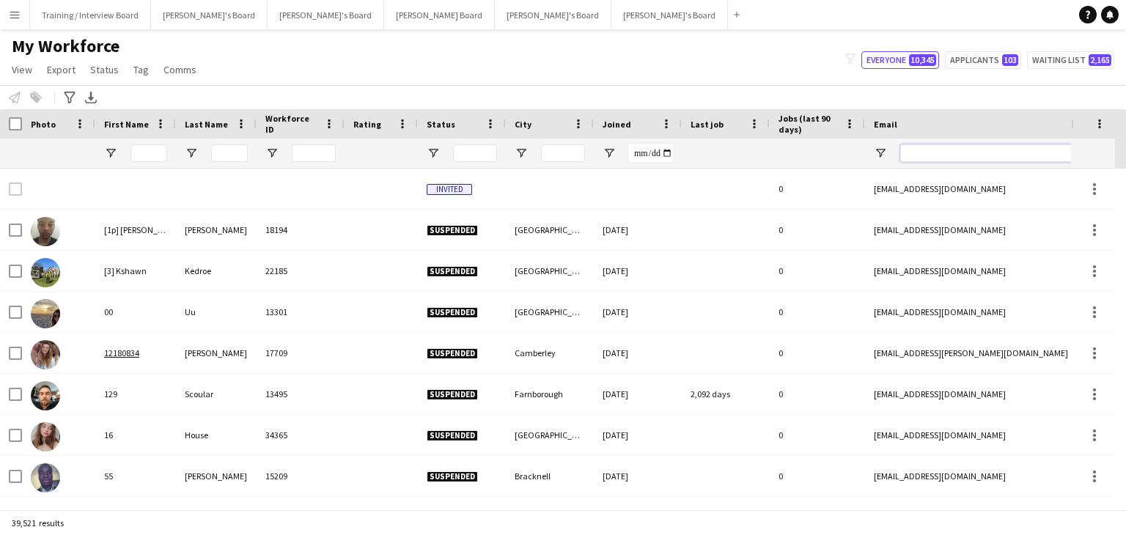
paste input "**********"
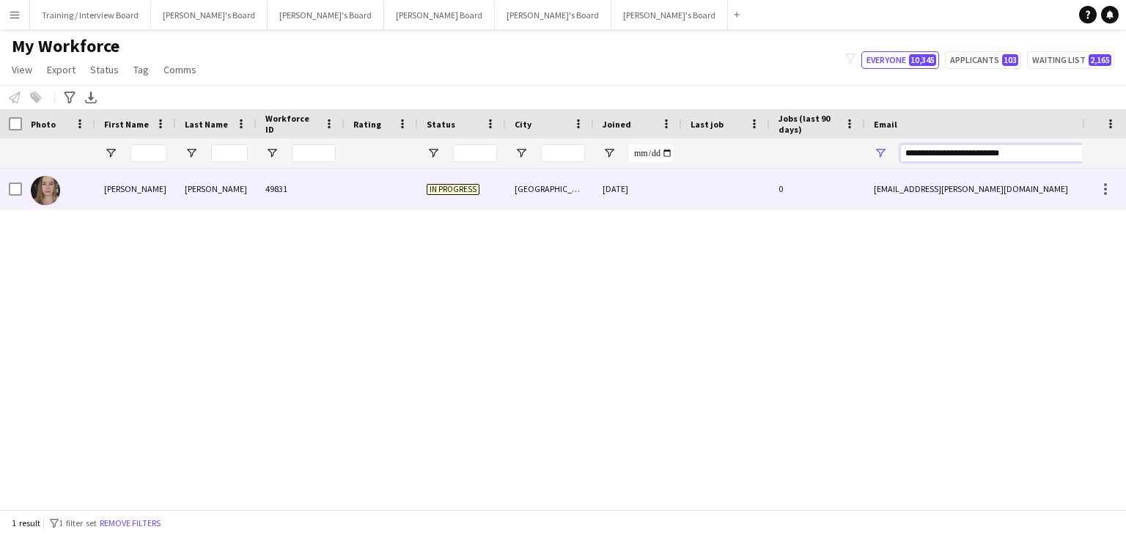
type input "**********"
click at [325, 193] on div "49831" at bounding box center [301, 189] width 88 height 40
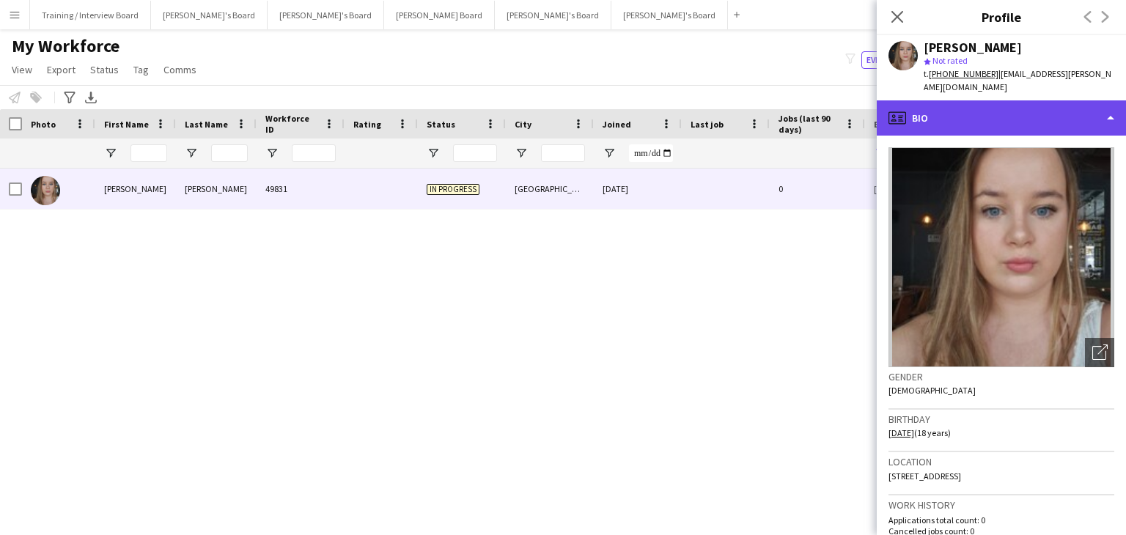
click at [1003, 104] on div "profile Bio" at bounding box center [1001, 117] width 249 height 35
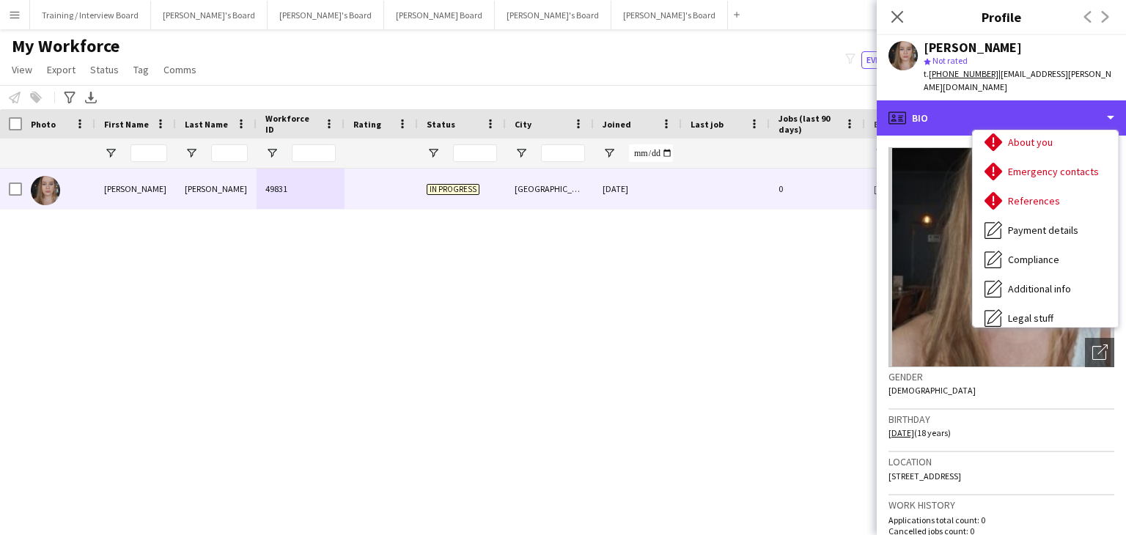
scroll to position [95, 0]
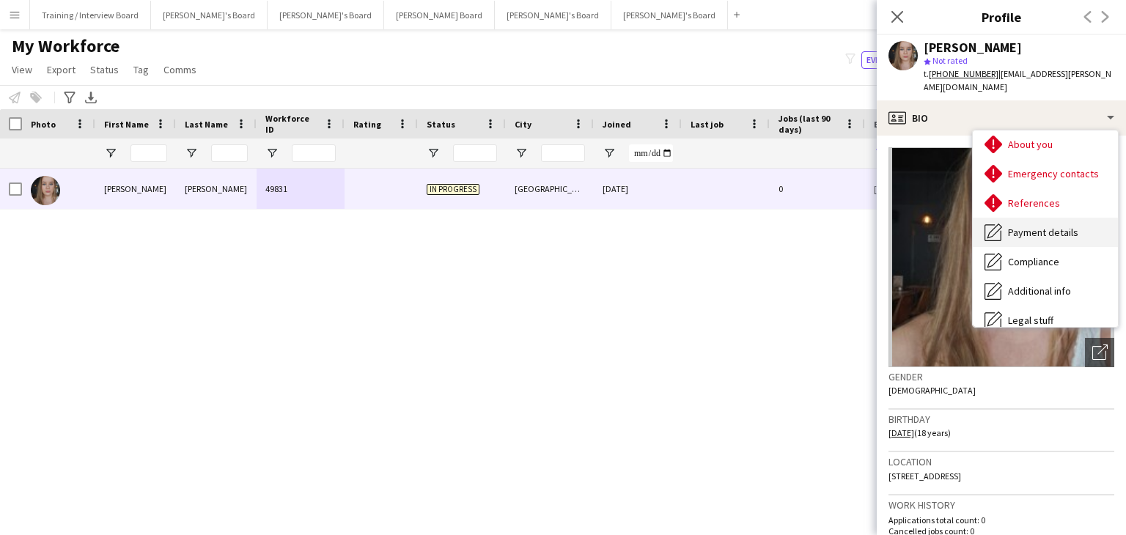
click at [1063, 218] on div "Payment details Payment details" at bounding box center [1045, 232] width 145 height 29
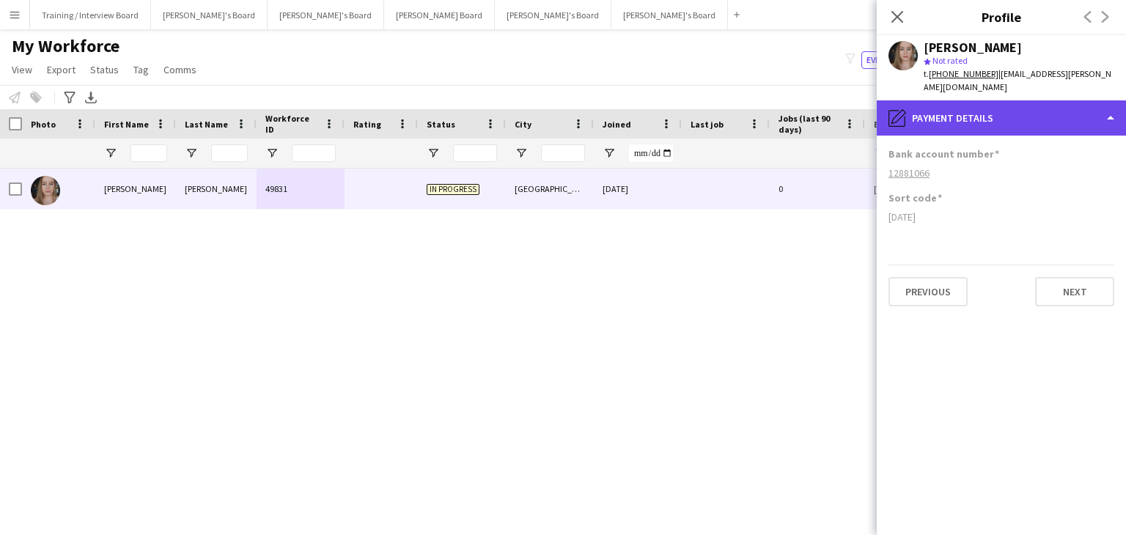
click at [992, 118] on div "pencil4 Payment details" at bounding box center [1001, 117] width 249 height 35
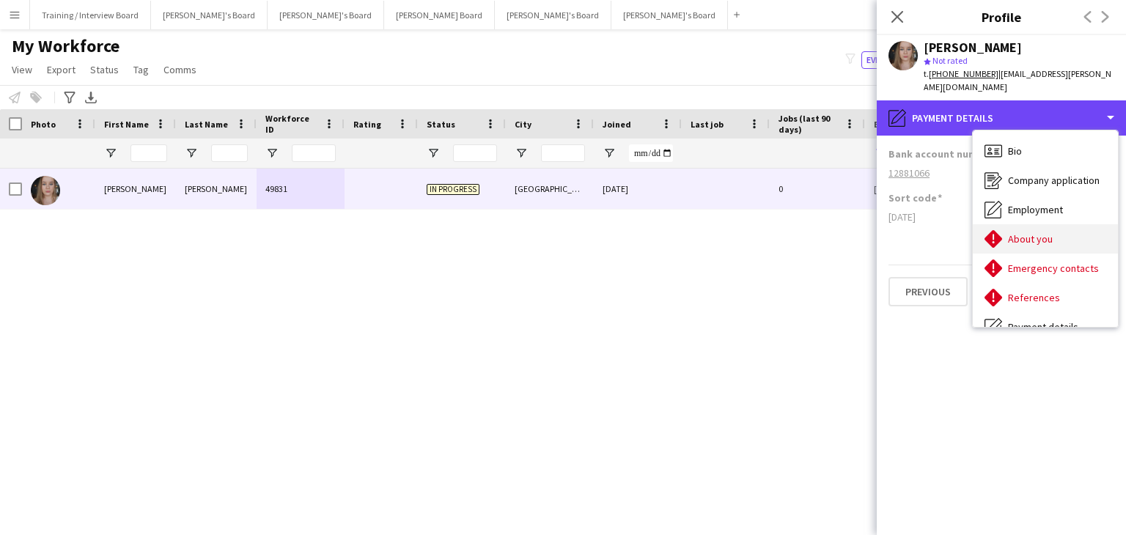
scroll to position [196, 0]
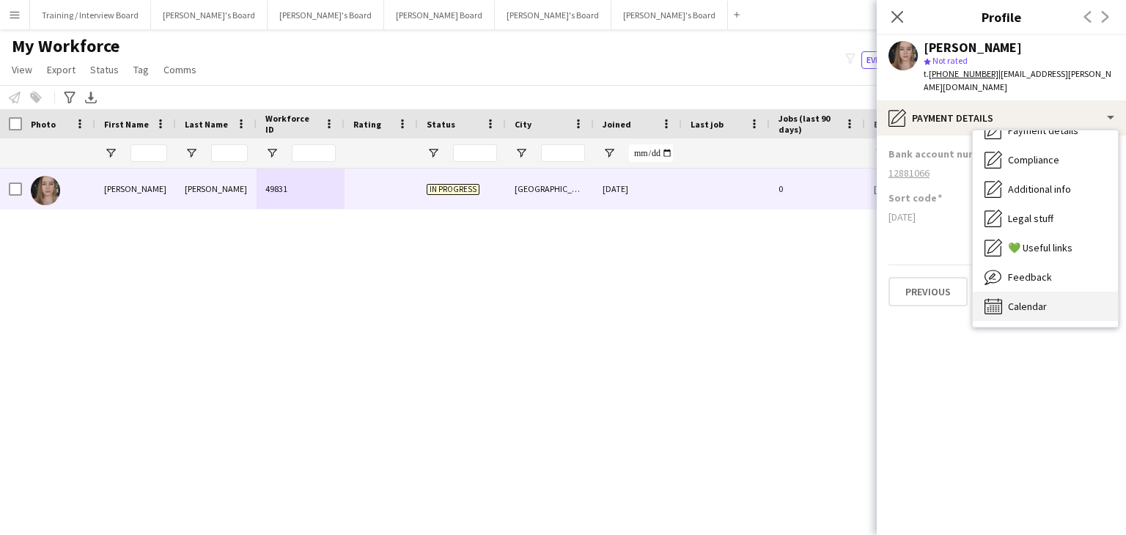
click at [1041, 300] on div "Calendar Calendar" at bounding box center [1045, 306] width 145 height 29
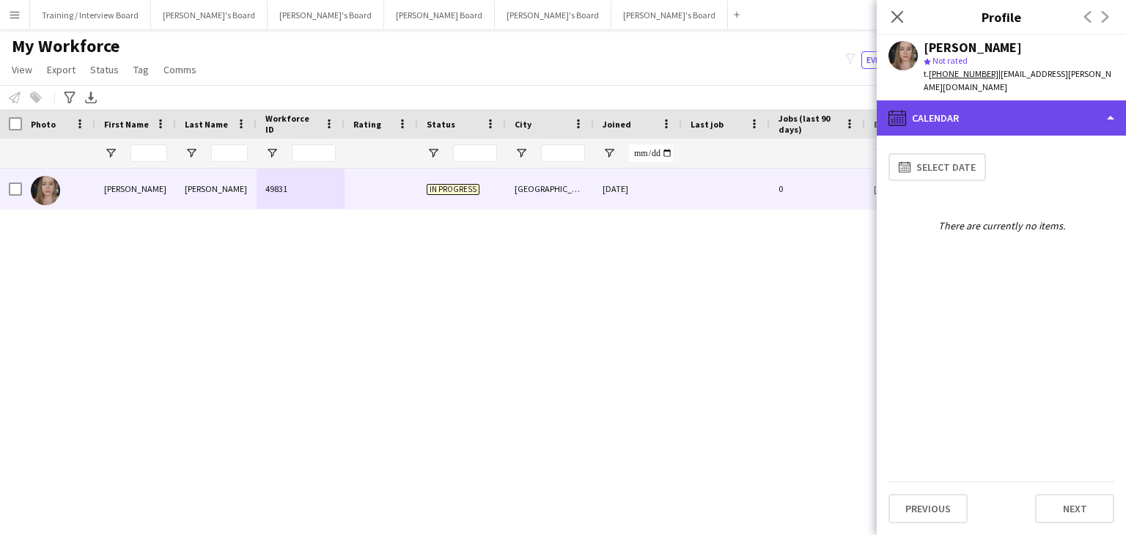
click at [981, 106] on div "calendar-full Calendar" at bounding box center [1001, 117] width 249 height 35
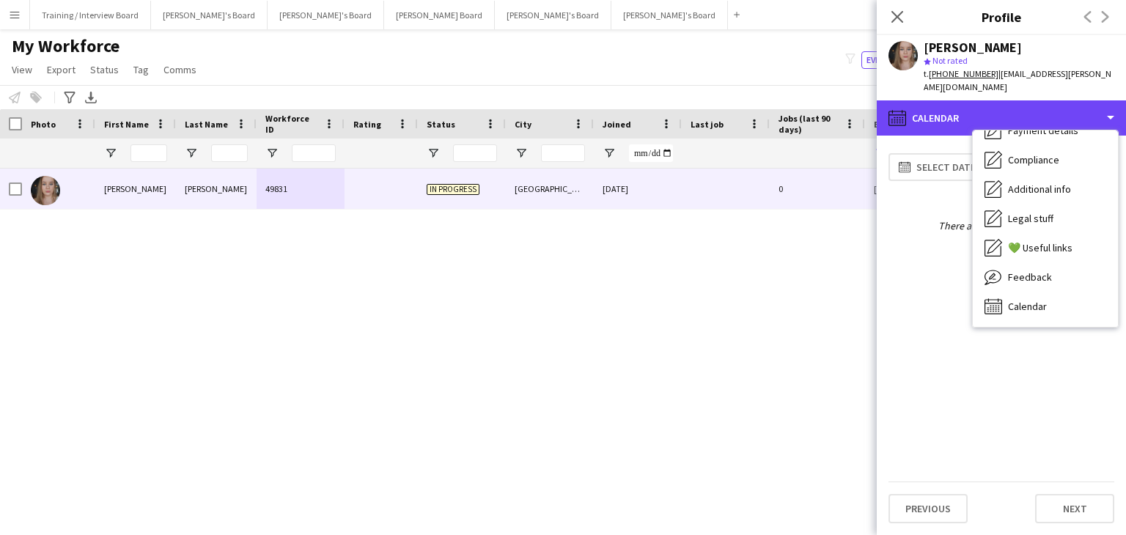
scroll to position [0, 0]
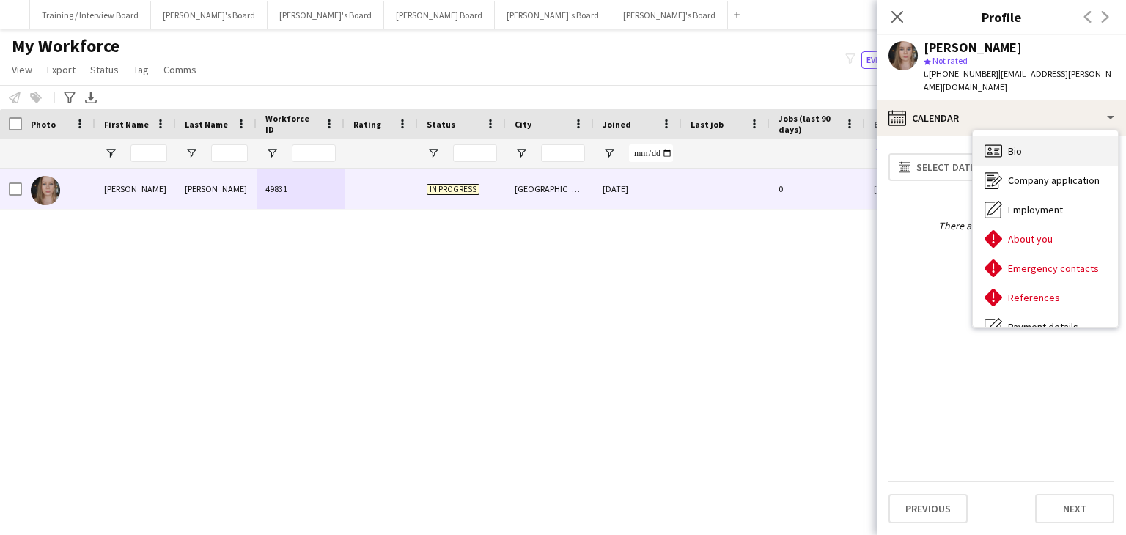
click at [1030, 136] on div "Bio Bio" at bounding box center [1045, 150] width 145 height 29
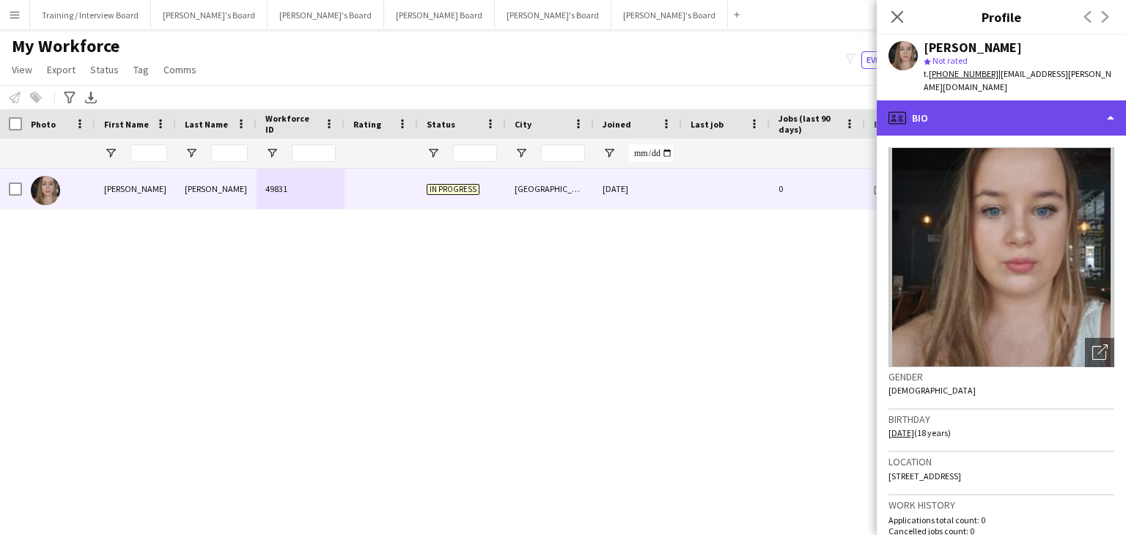
click at [984, 114] on div "profile Bio" at bounding box center [1001, 117] width 249 height 35
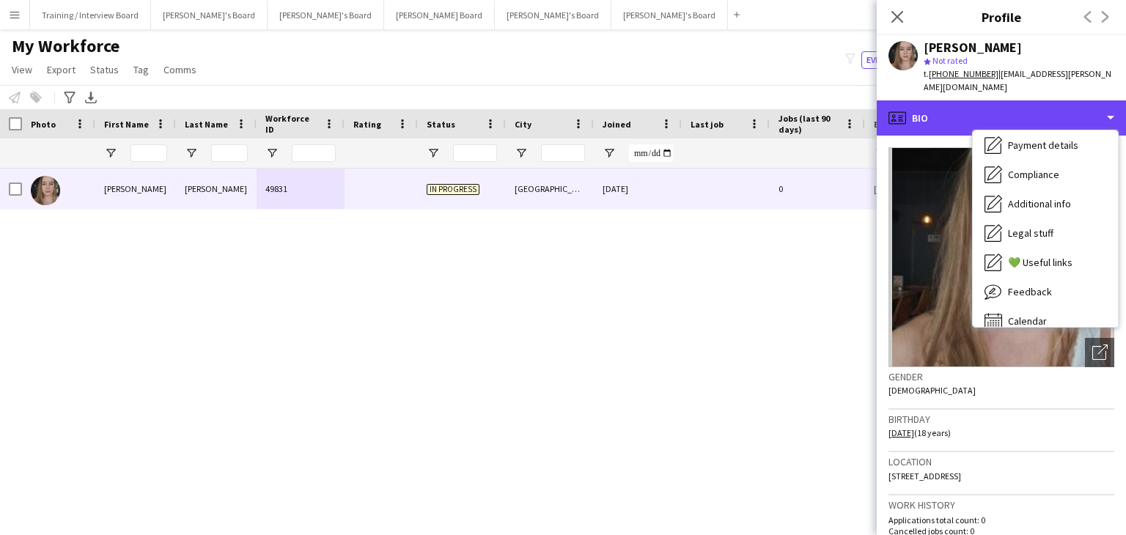
scroll to position [196, 0]
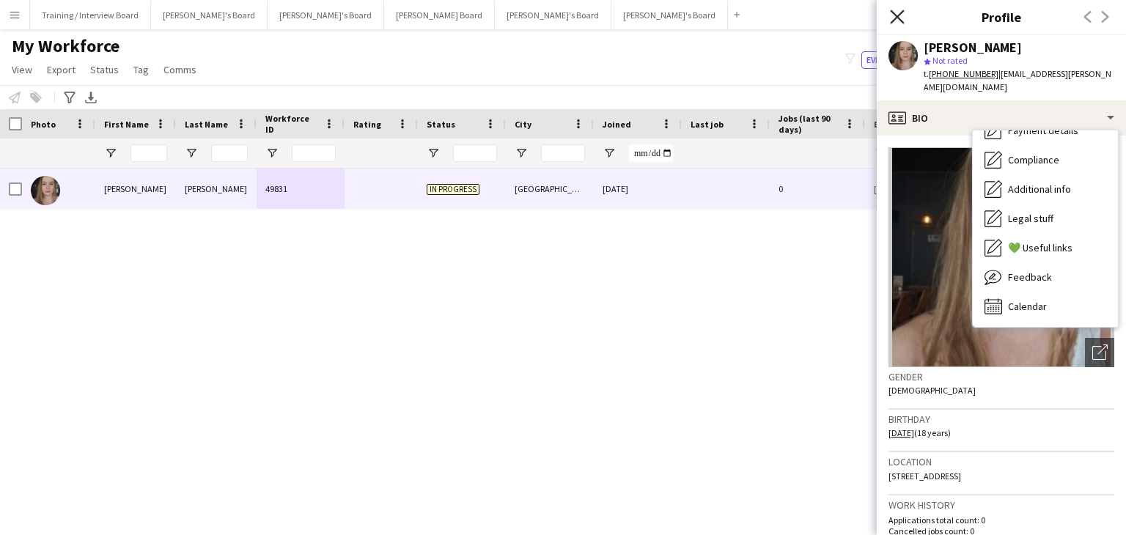
click at [898, 13] on icon "Close pop-in" at bounding box center [897, 17] width 14 height 14
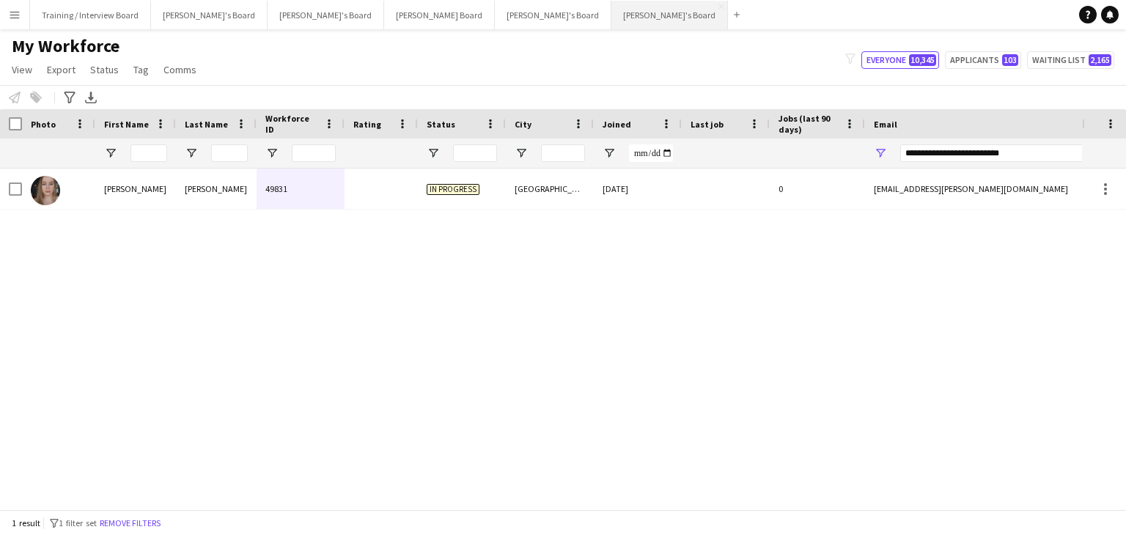
click at [611, 7] on button "[PERSON_NAME]'s Board Close" at bounding box center [669, 15] width 117 height 29
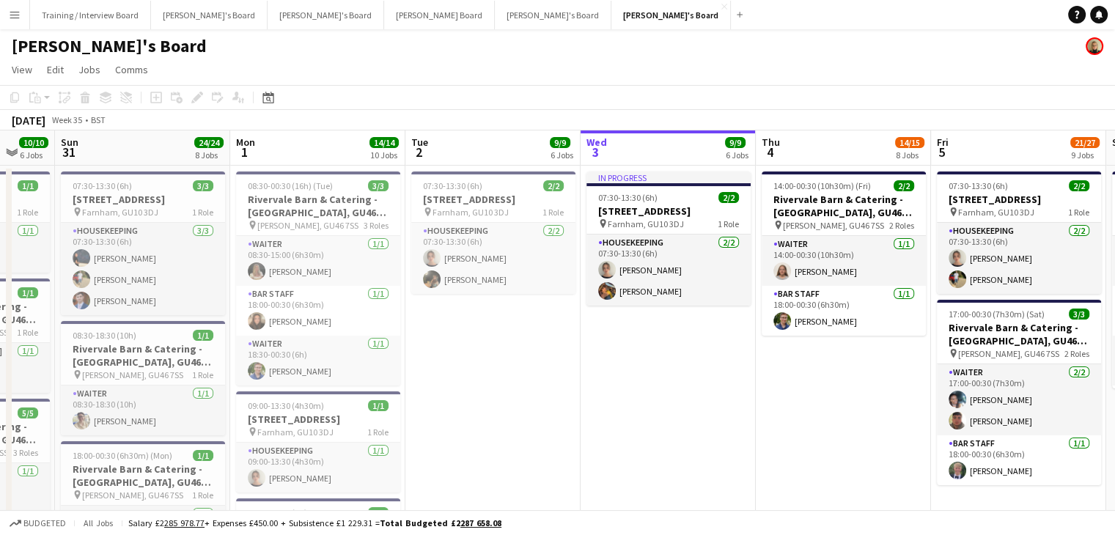
scroll to position [0, 468]
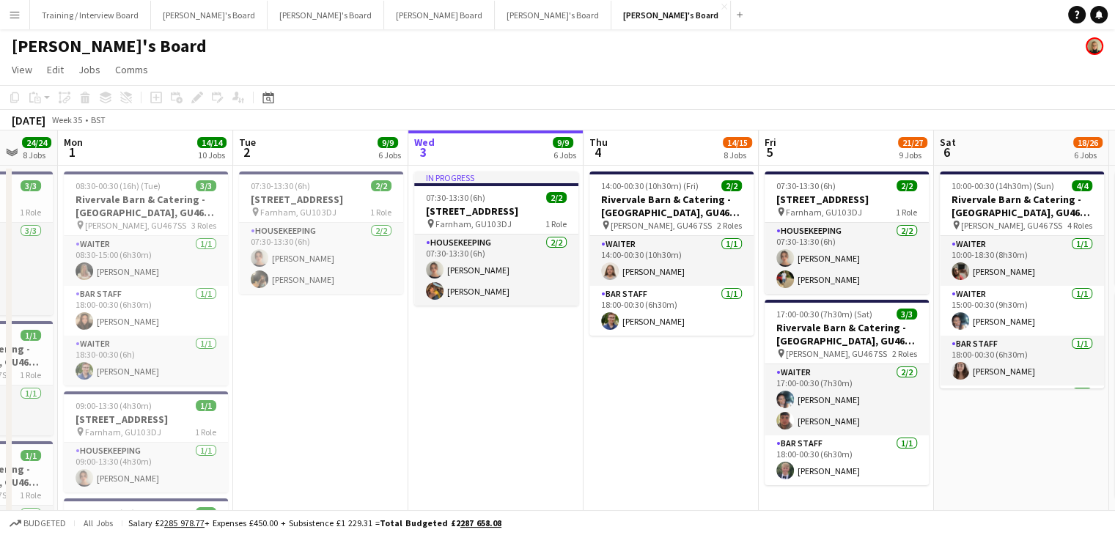
drag, startPoint x: 262, startPoint y: 147, endPoint x: 495, endPoint y: 143, distance: 233.1
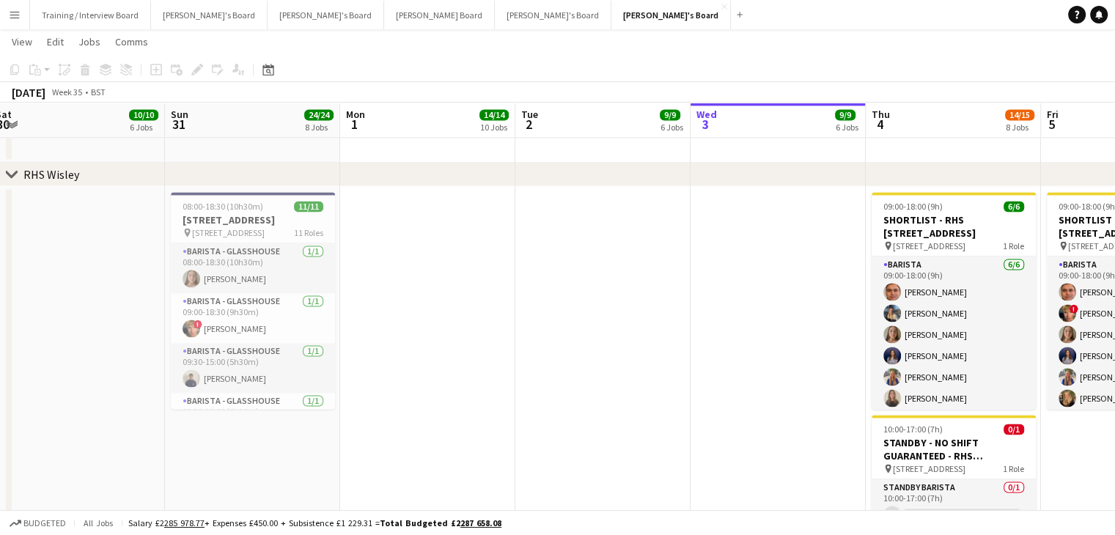
scroll to position [0, 361]
drag, startPoint x: 358, startPoint y: 130, endPoint x: 563, endPoint y: 130, distance: 205.2
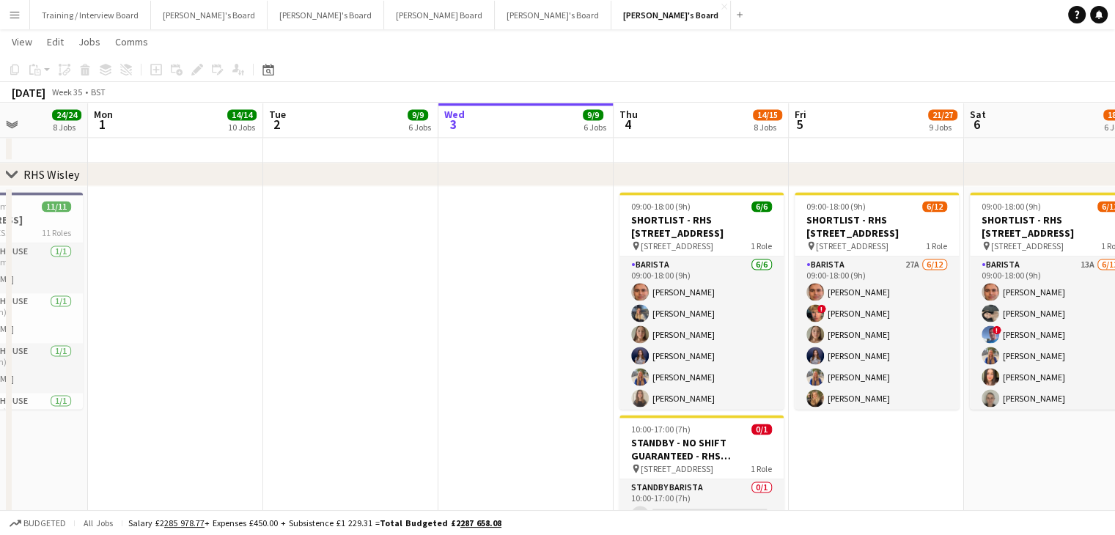
scroll to position [0, 619]
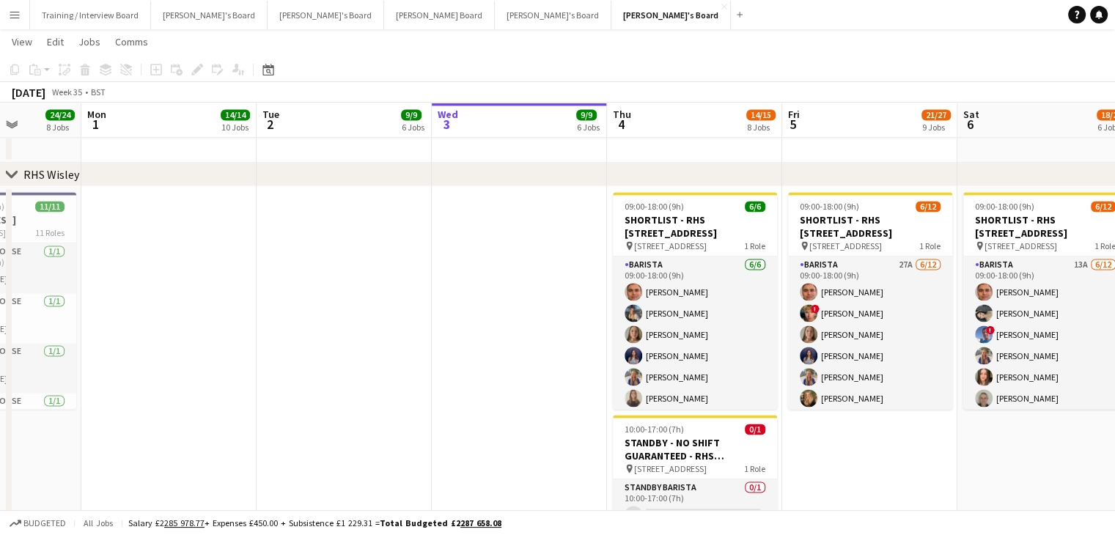
drag, startPoint x: 578, startPoint y: 130, endPoint x: 320, endPoint y: 137, distance: 258.1
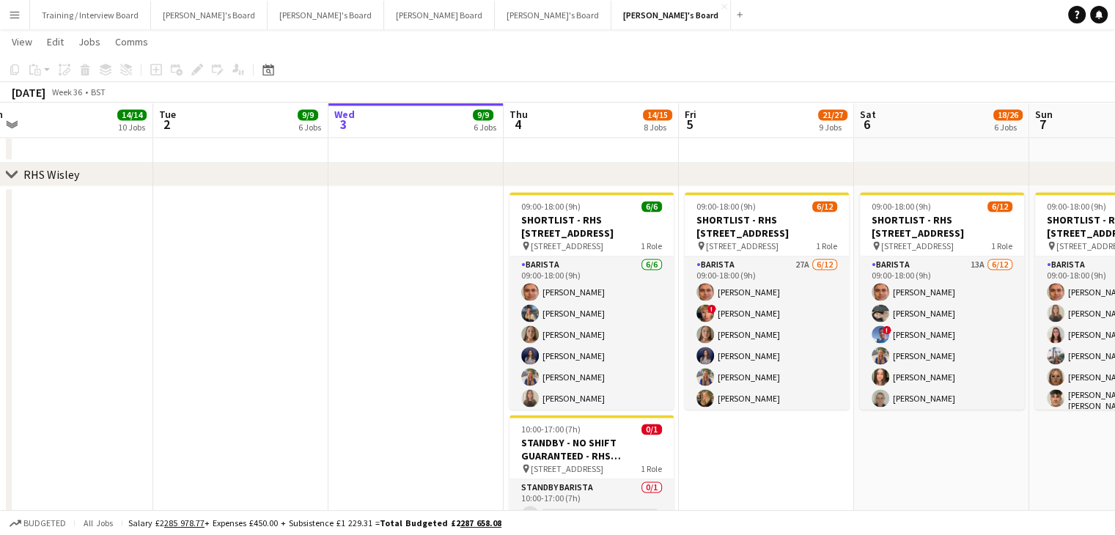
scroll to position [0, 355]
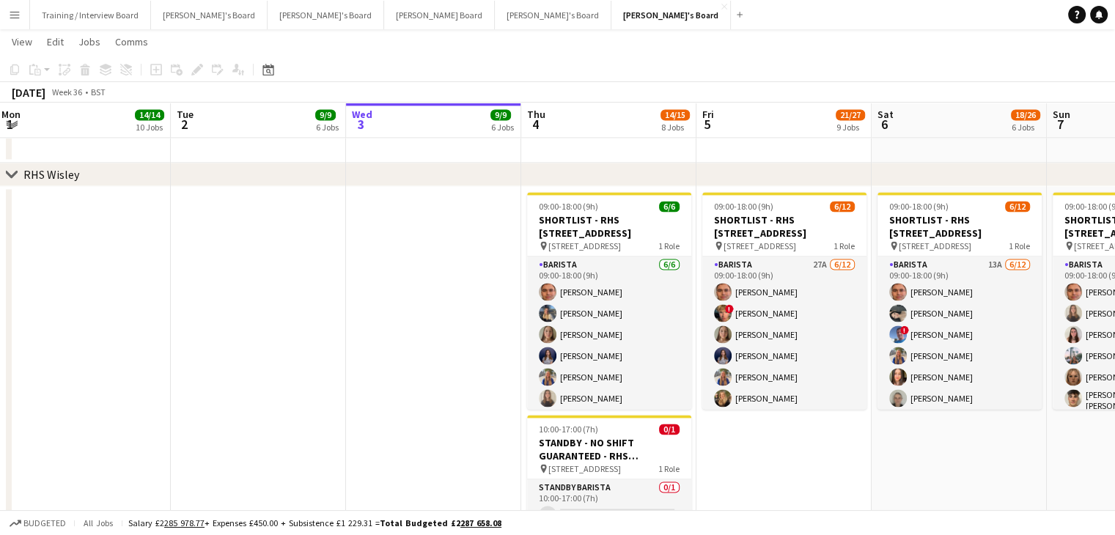
drag, startPoint x: 807, startPoint y: 140, endPoint x: 721, endPoint y: 142, distance: 85.8
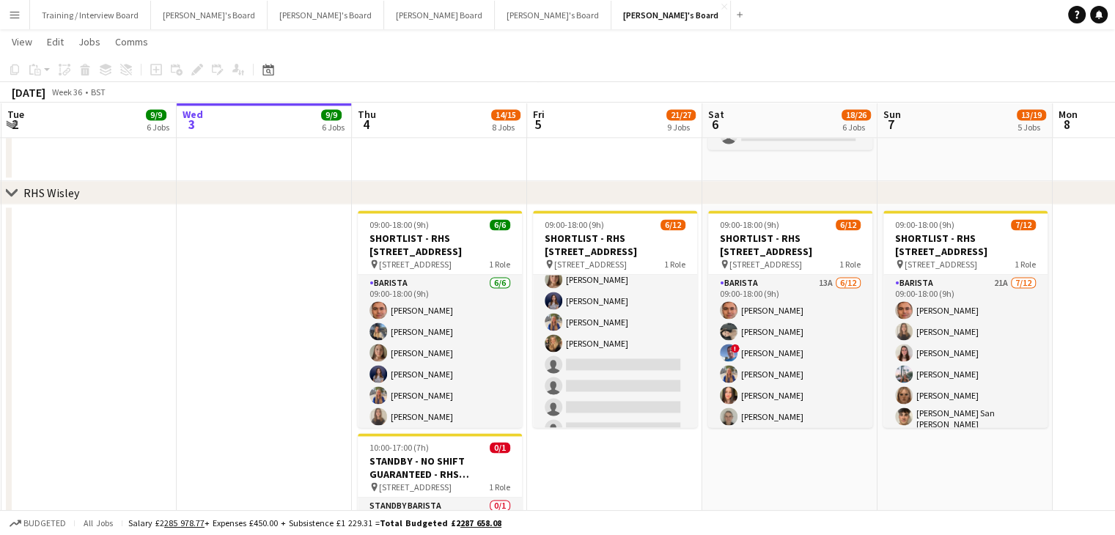
scroll to position [0, 543]
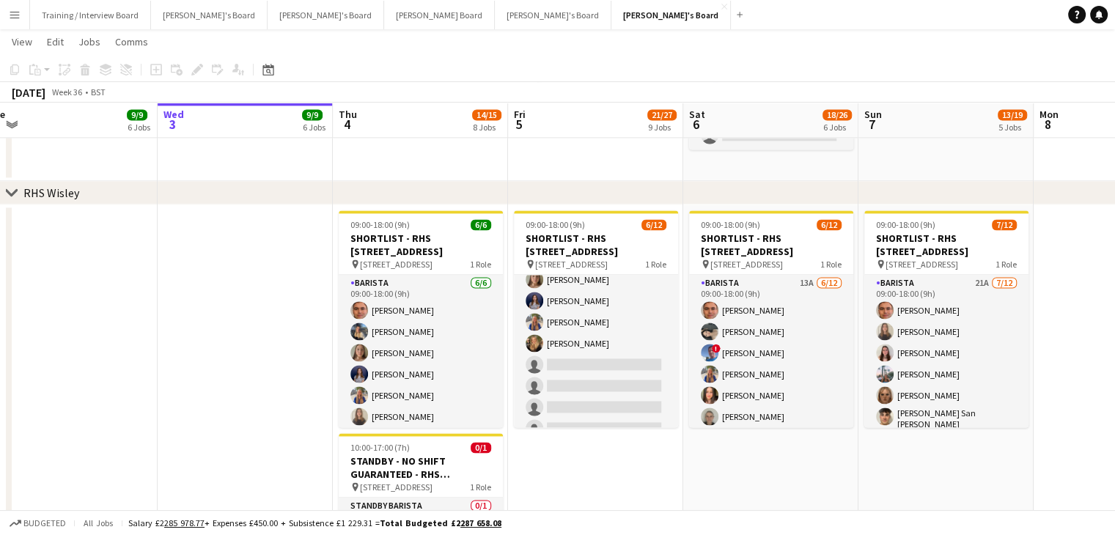
drag, startPoint x: 945, startPoint y: 129, endPoint x: 757, endPoint y: 139, distance: 188.6
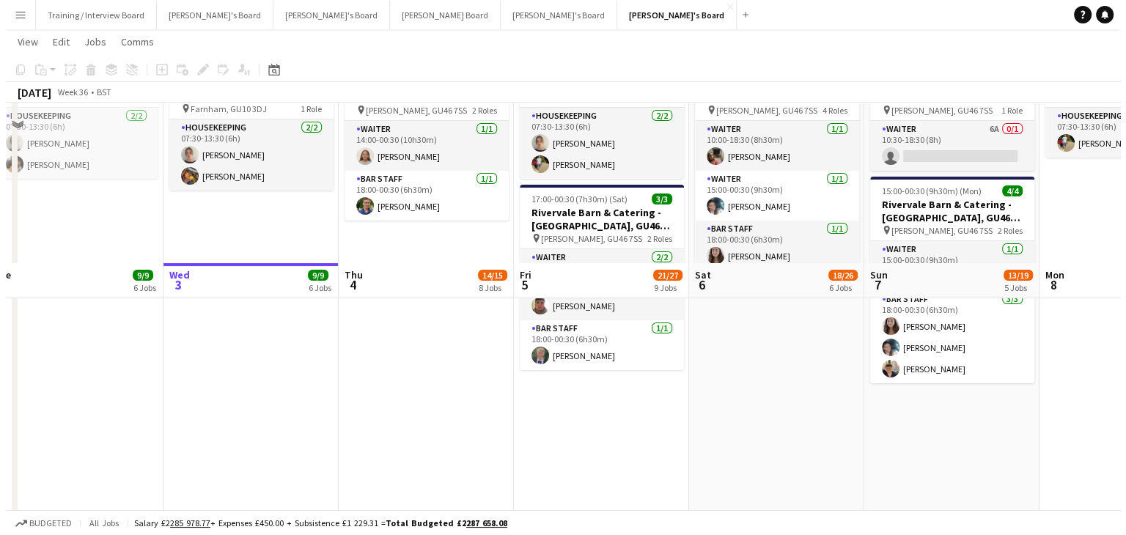
scroll to position [0, 0]
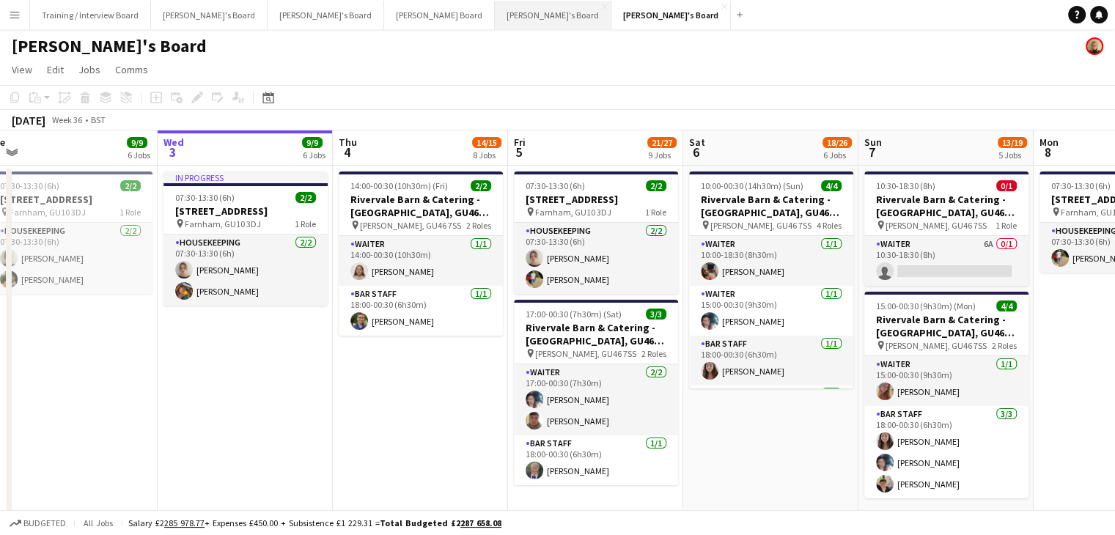
click at [495, 13] on button "[PERSON_NAME]'s Board Close" at bounding box center [553, 15] width 117 height 29
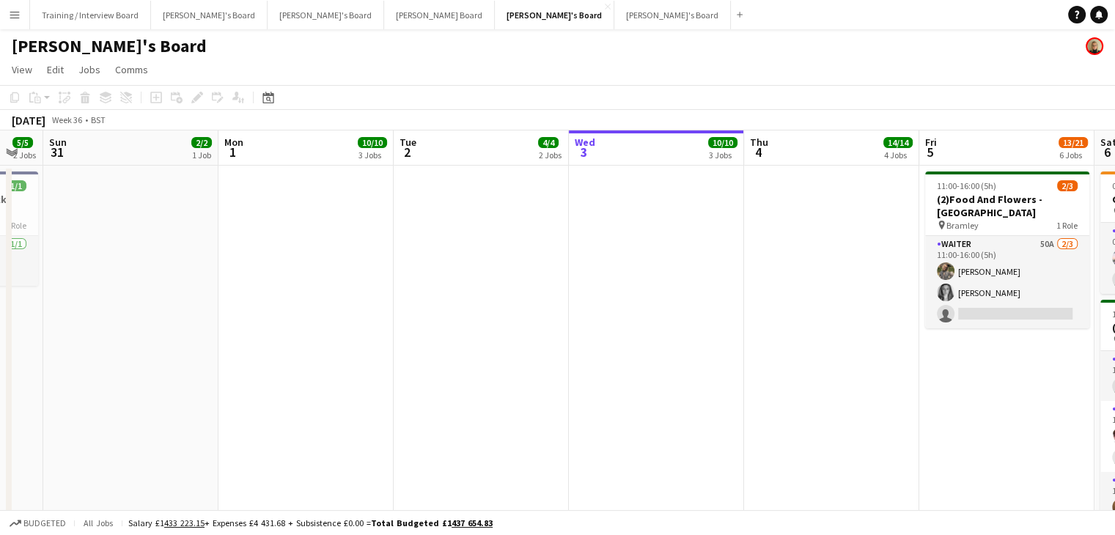
drag, startPoint x: 247, startPoint y: 155, endPoint x: 525, endPoint y: 193, distance: 280.4
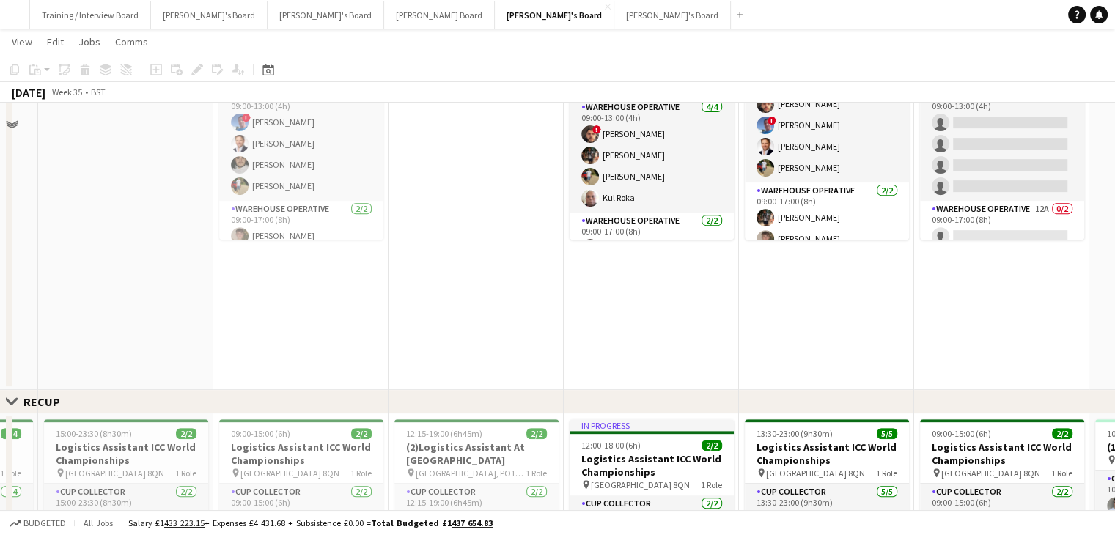
scroll to position [806, 0]
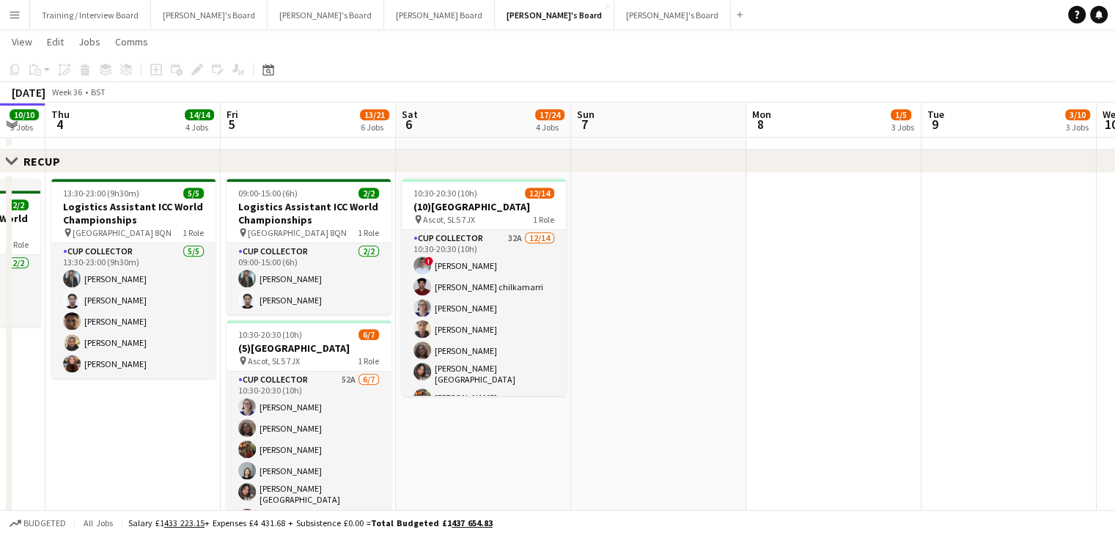
drag, startPoint x: 1008, startPoint y: 121, endPoint x: 336, endPoint y: 159, distance: 672.4
click at [317, 147] on app-calendar-viewport "Sun 31 2/2 1 Job Mon 1 10/10 3 Jobs Tue 2 4/4 2 Jobs Wed 3 10/10 3 Jobs Thu 4 1…" at bounding box center [557, 109] width 1115 height 1716
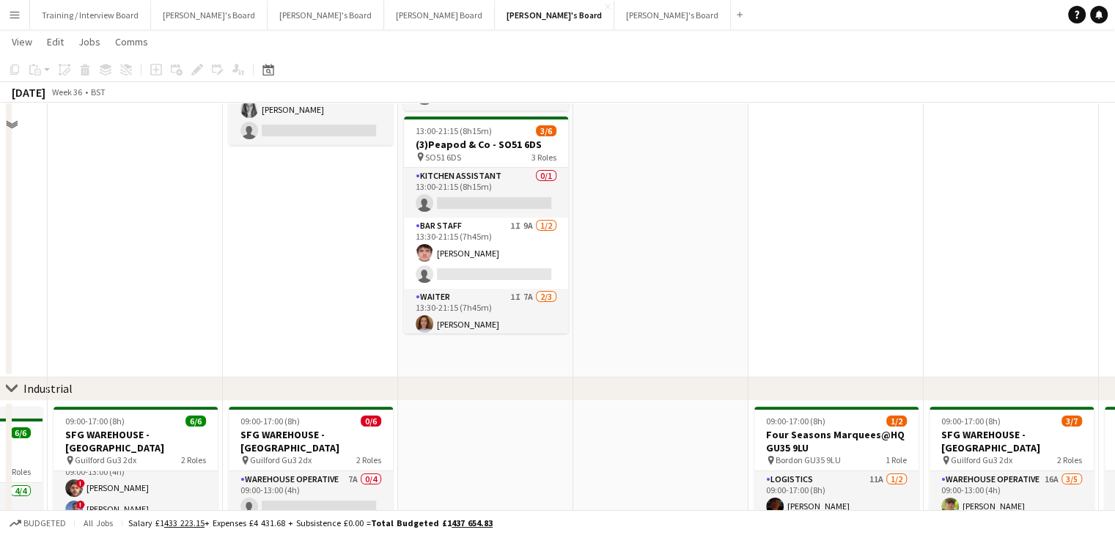
scroll to position [0, 0]
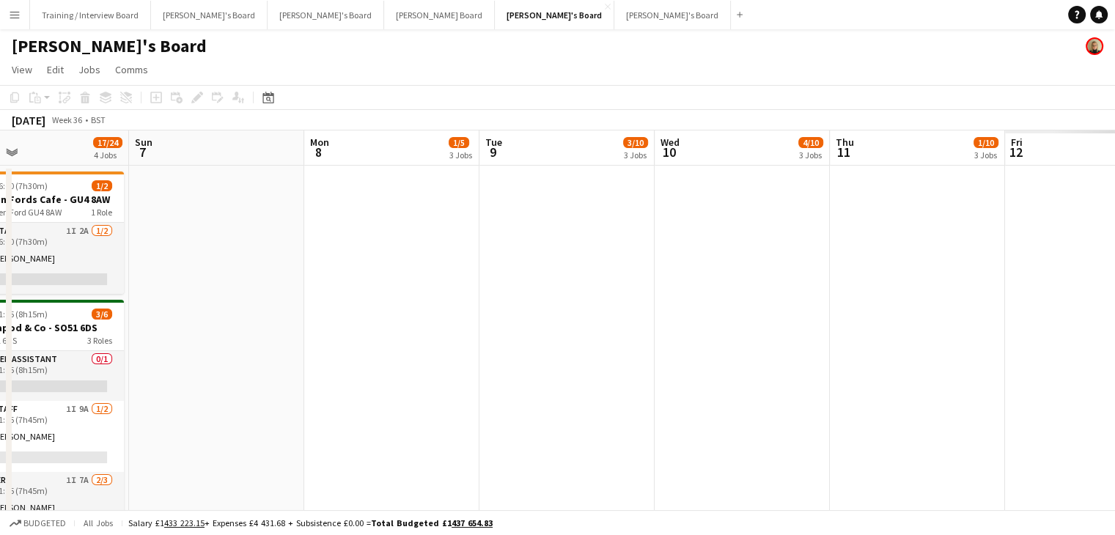
drag, startPoint x: 751, startPoint y: 155, endPoint x: 444, endPoint y: 172, distance: 307.6
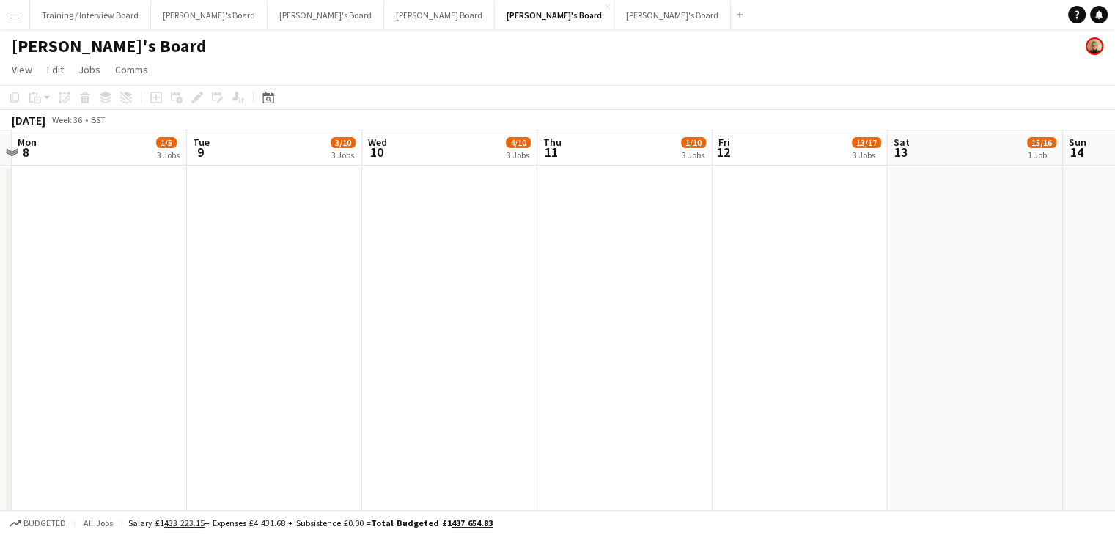
scroll to position [0, 693]
drag, startPoint x: 827, startPoint y: 166, endPoint x: 580, endPoint y: 173, distance: 247.1
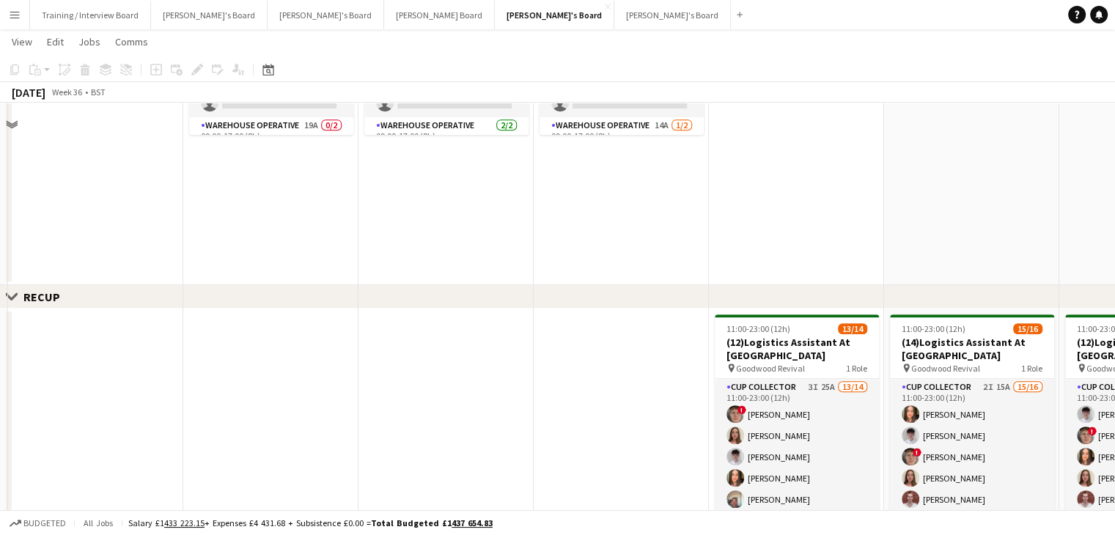
scroll to position [237, 0]
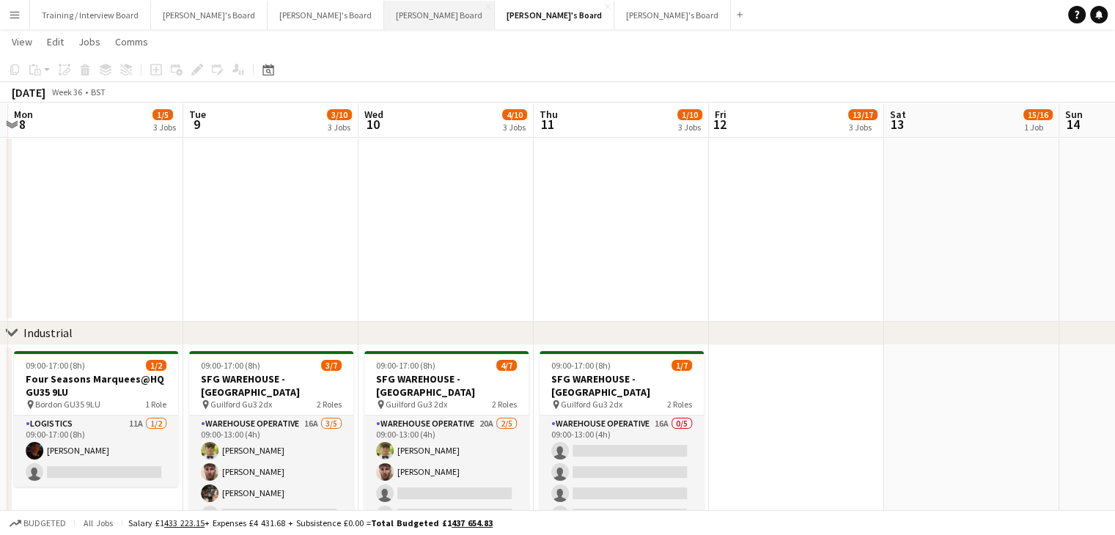
drag, startPoint x: 320, startPoint y: 12, endPoint x: 348, endPoint y: 26, distance: 31.5
click at [384, 12] on button "[PERSON_NAME] Board Close" at bounding box center [439, 15] width 111 height 29
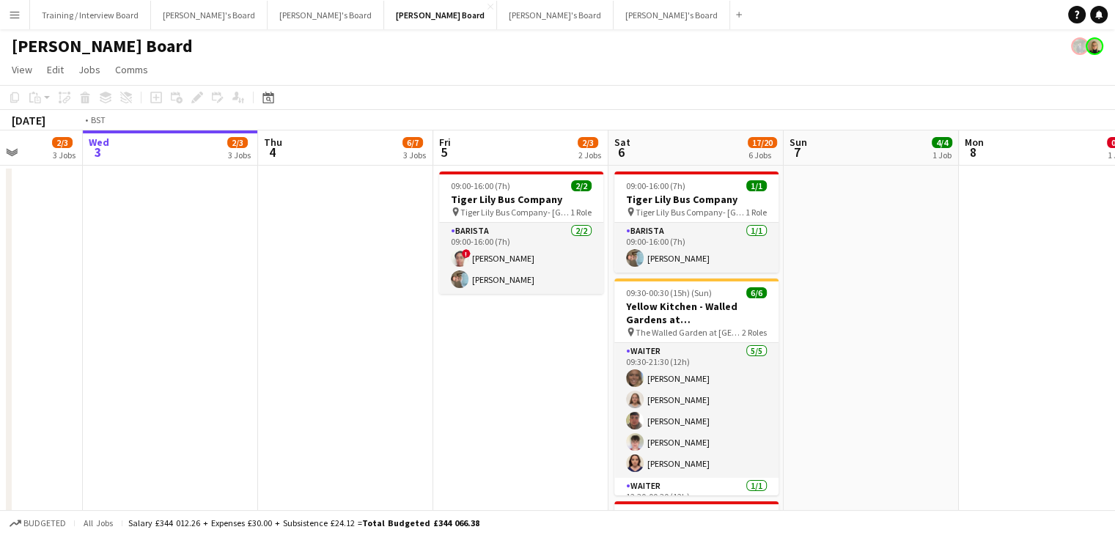
drag, startPoint x: 247, startPoint y: 158, endPoint x: 715, endPoint y: 180, distance: 468.1
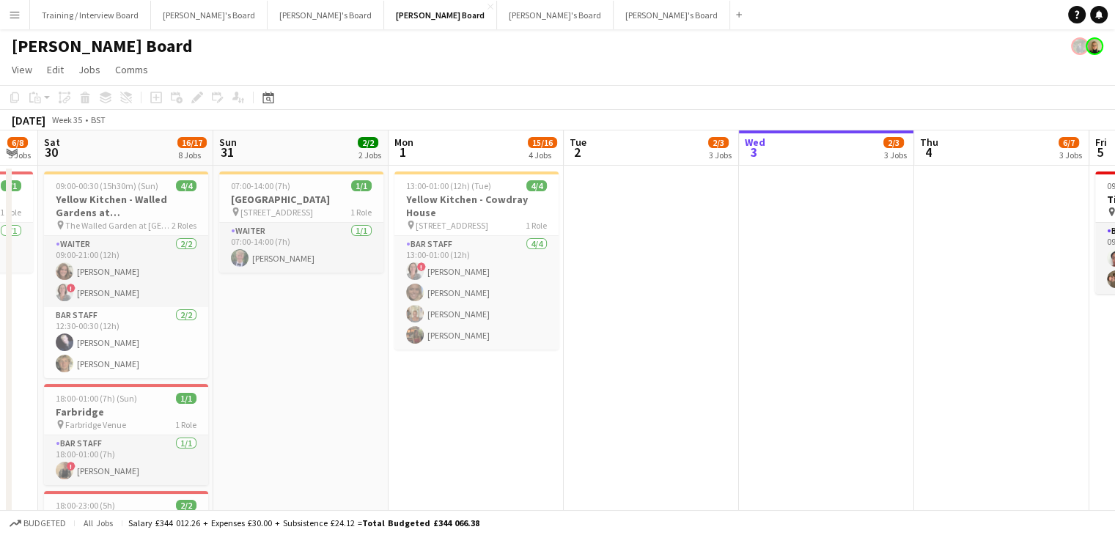
scroll to position [0, 440]
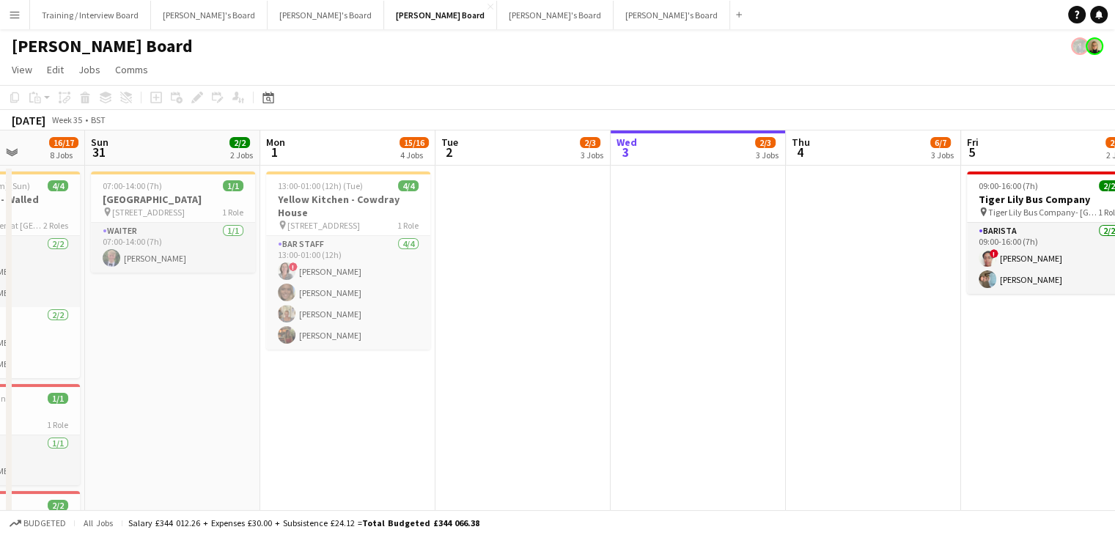
drag, startPoint x: 377, startPoint y: 152, endPoint x: 520, endPoint y: 160, distance: 143.1
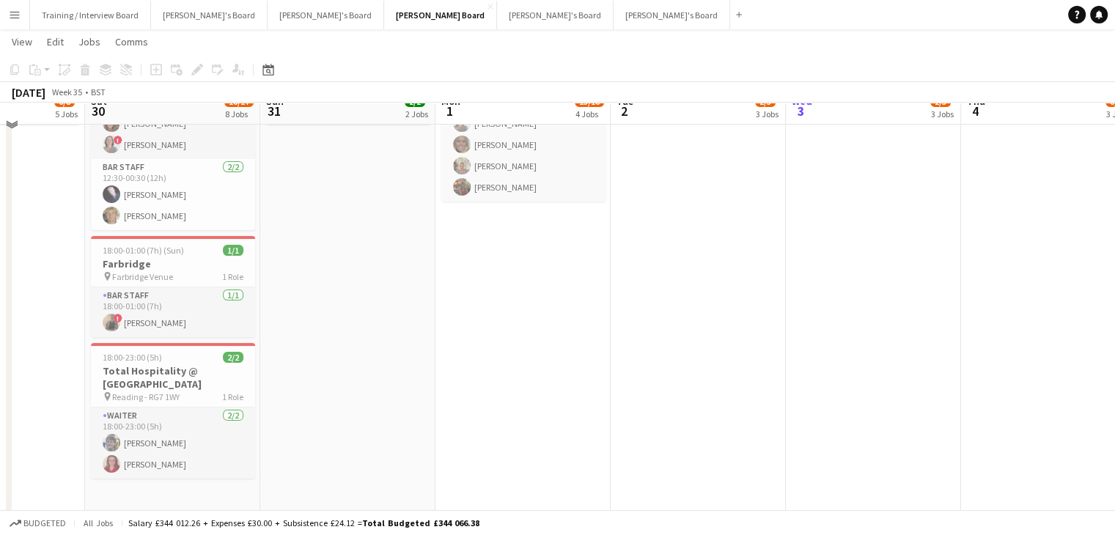
scroll to position [0, 0]
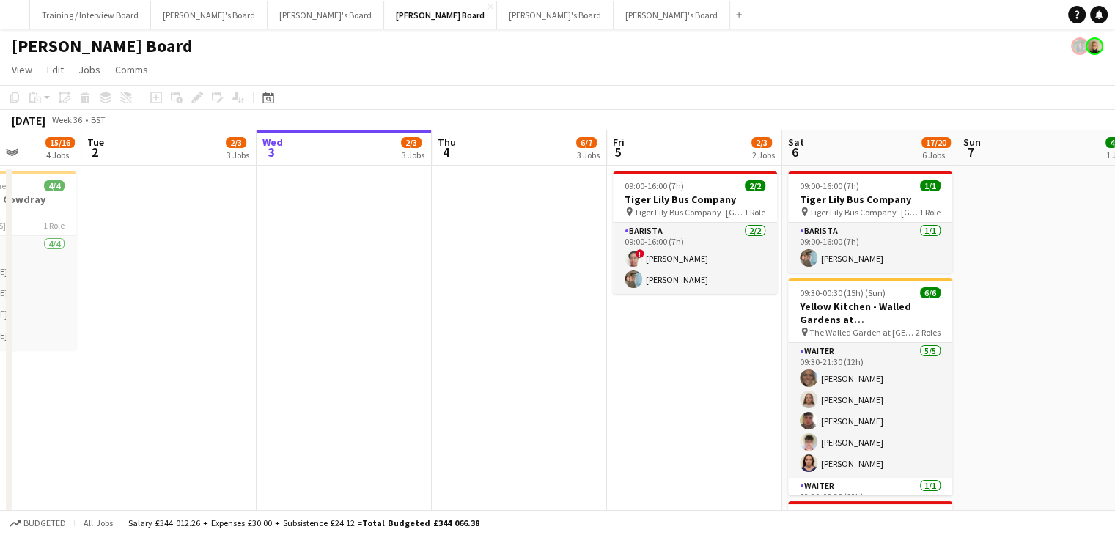
drag, startPoint x: 1047, startPoint y: 162, endPoint x: 607, endPoint y: 163, distance: 440.5
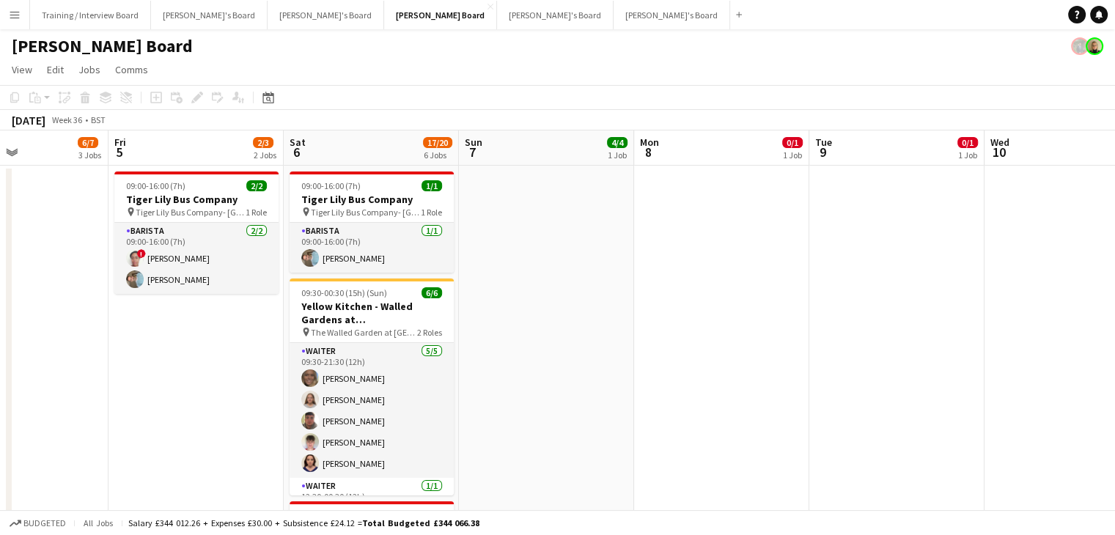
drag, startPoint x: 832, startPoint y: 156, endPoint x: 500, endPoint y: 155, distance: 332.0
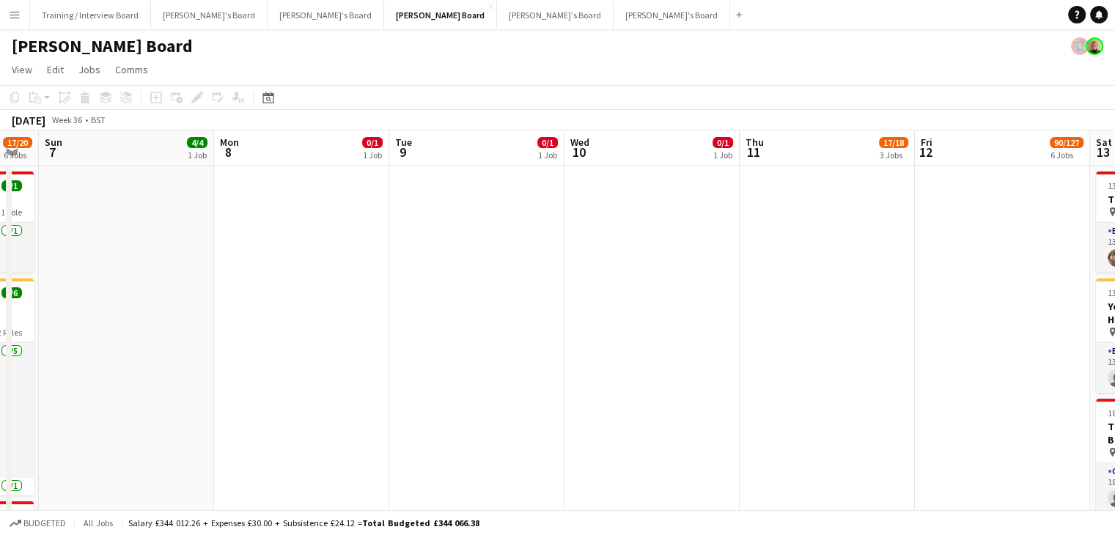
scroll to position [0, 531]
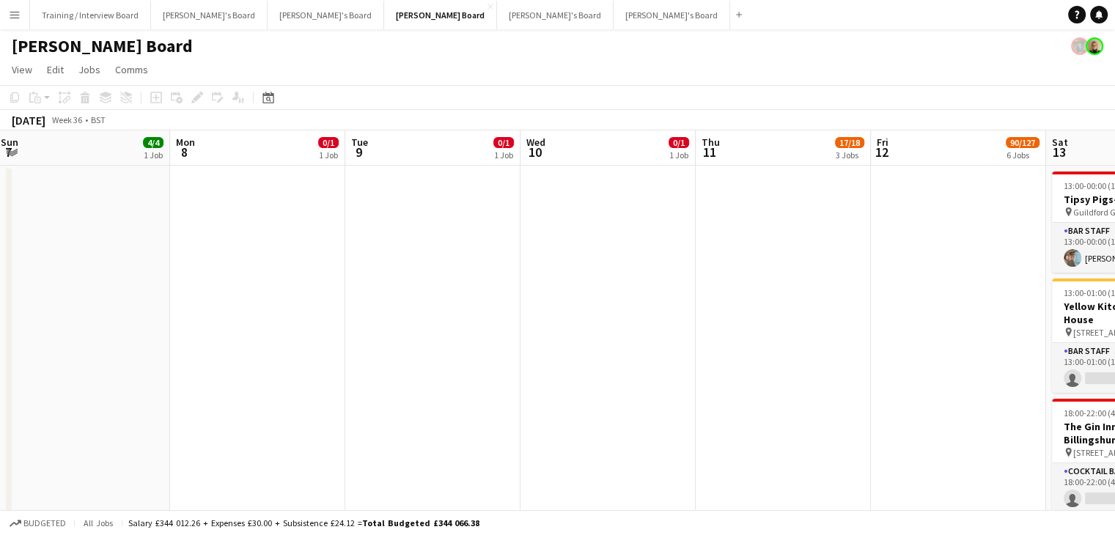
drag, startPoint x: 934, startPoint y: 162, endPoint x: 539, endPoint y: 156, distance: 394.4
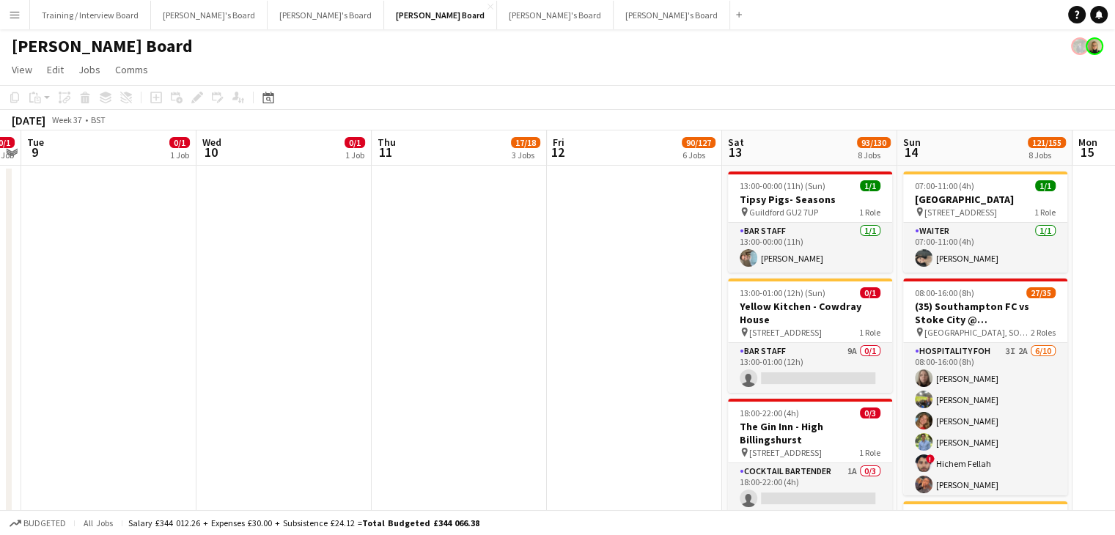
scroll to position [0, 510]
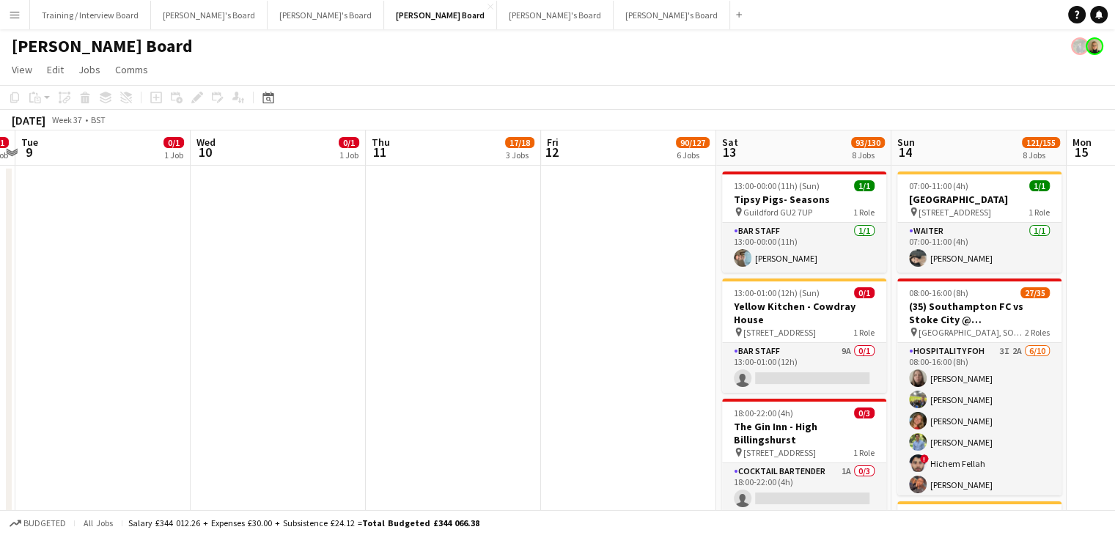
drag, startPoint x: 934, startPoint y: 156, endPoint x: 604, endPoint y: 155, distance: 330.5
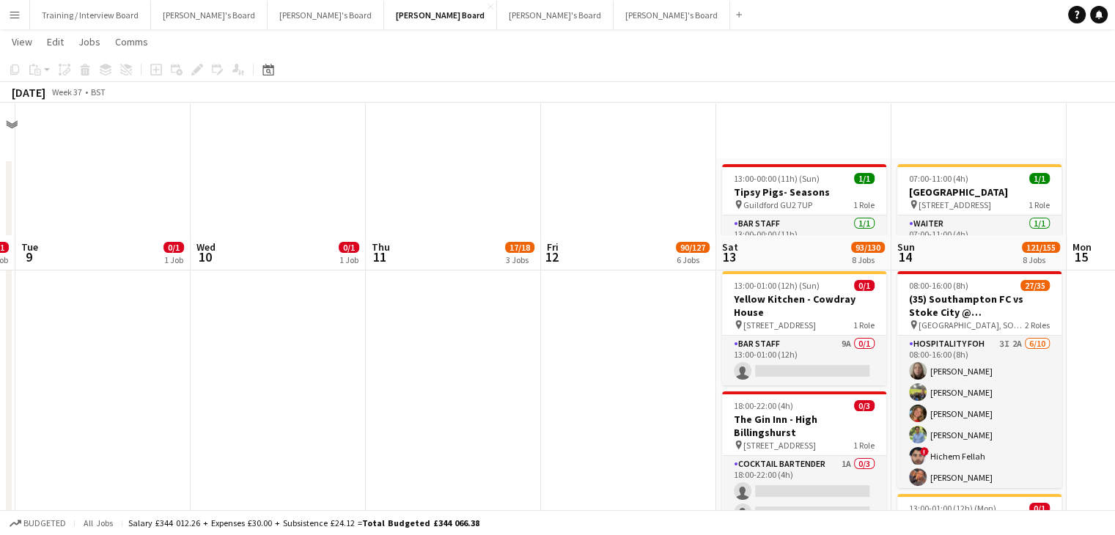
scroll to position [0, 0]
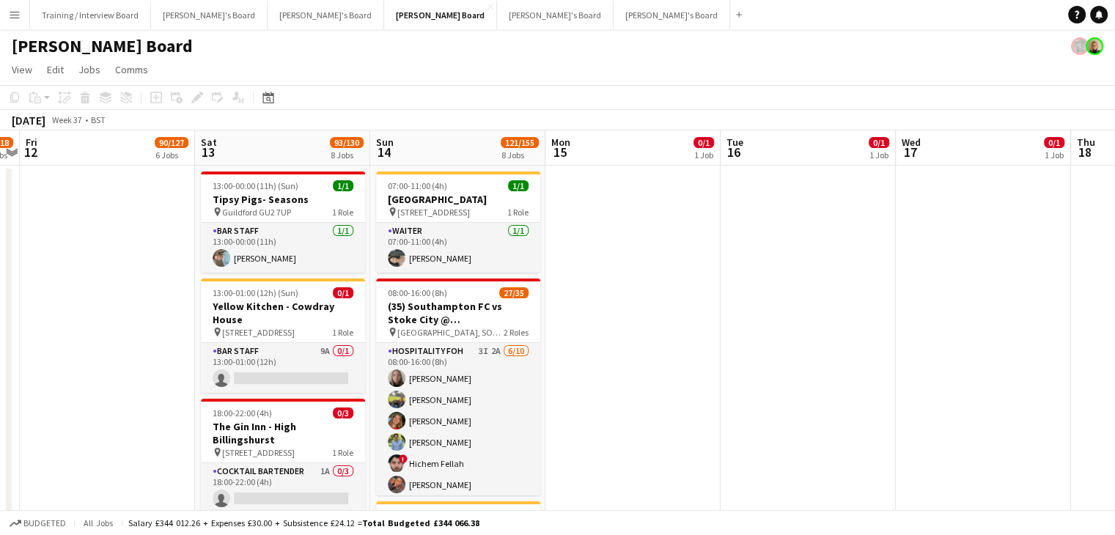
drag, startPoint x: 1005, startPoint y: 144, endPoint x: 489, endPoint y: 161, distance: 516.2
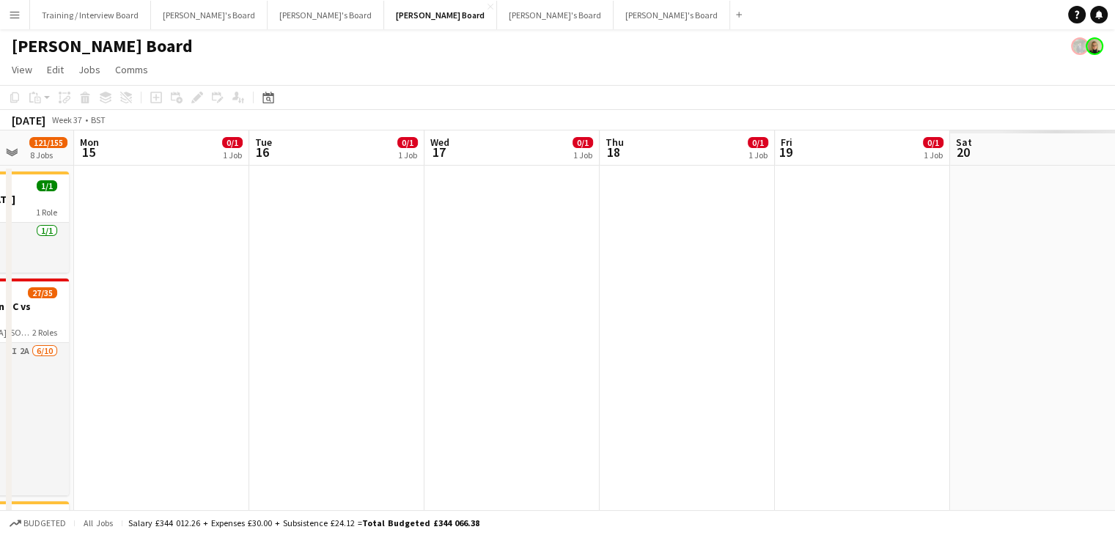
drag, startPoint x: 1006, startPoint y: 141, endPoint x: 550, endPoint y: 147, distance: 456.6
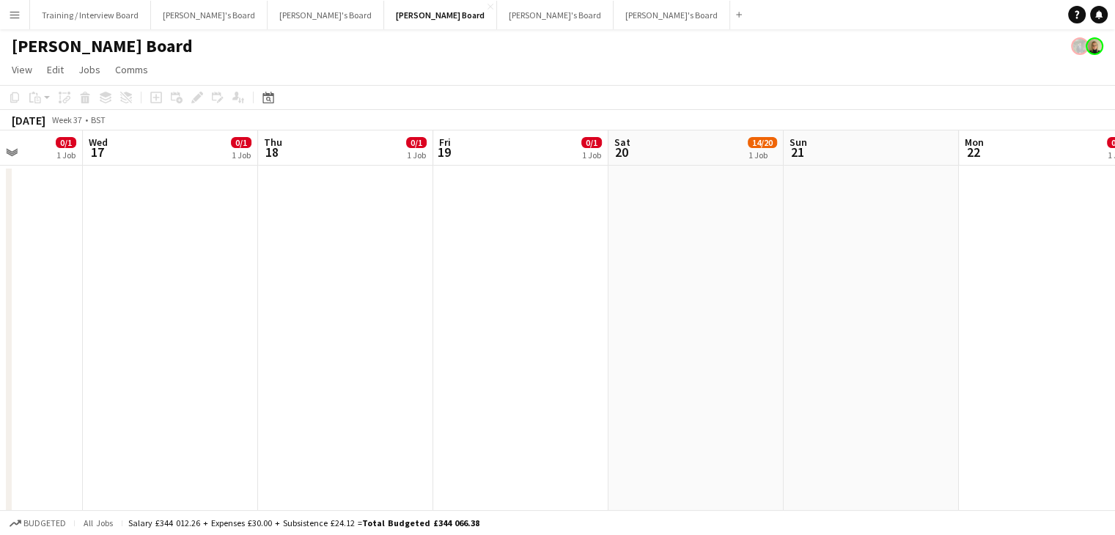
drag, startPoint x: 968, startPoint y: 161, endPoint x: 630, endPoint y: 161, distance: 337.9
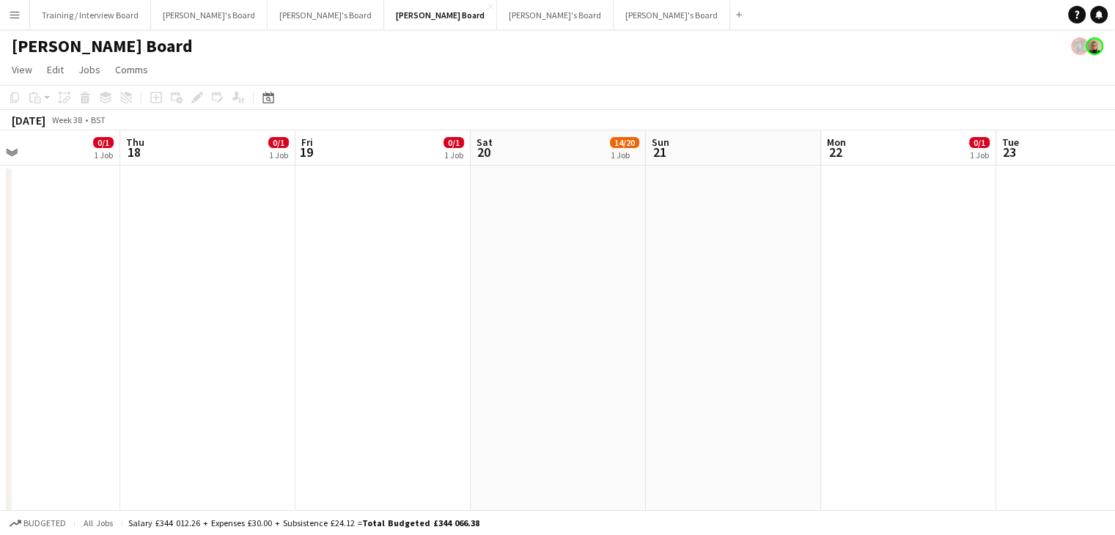
scroll to position [0, 601]
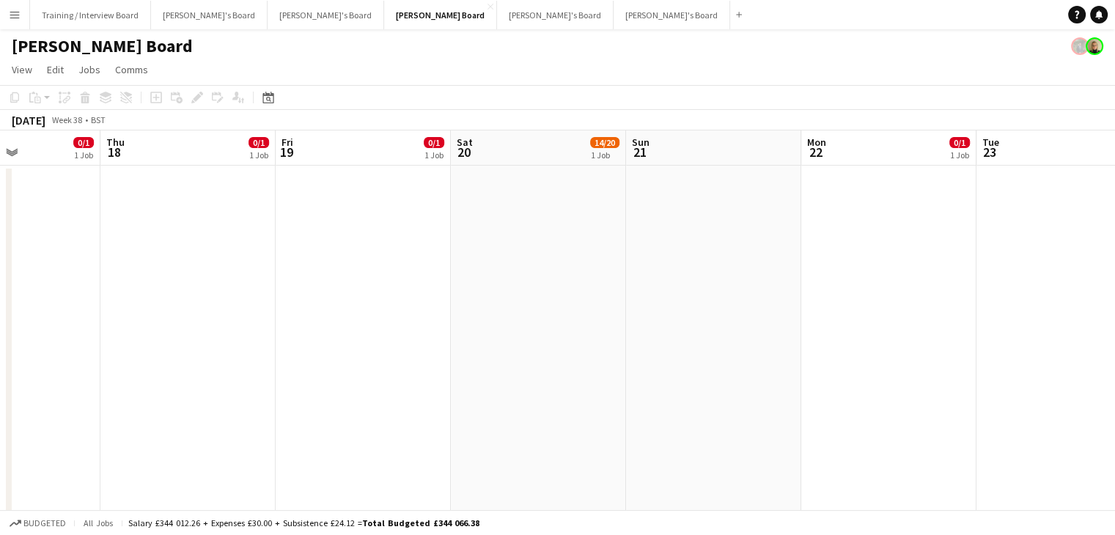
drag, startPoint x: 850, startPoint y: 172, endPoint x: 691, endPoint y: 165, distance: 159.2
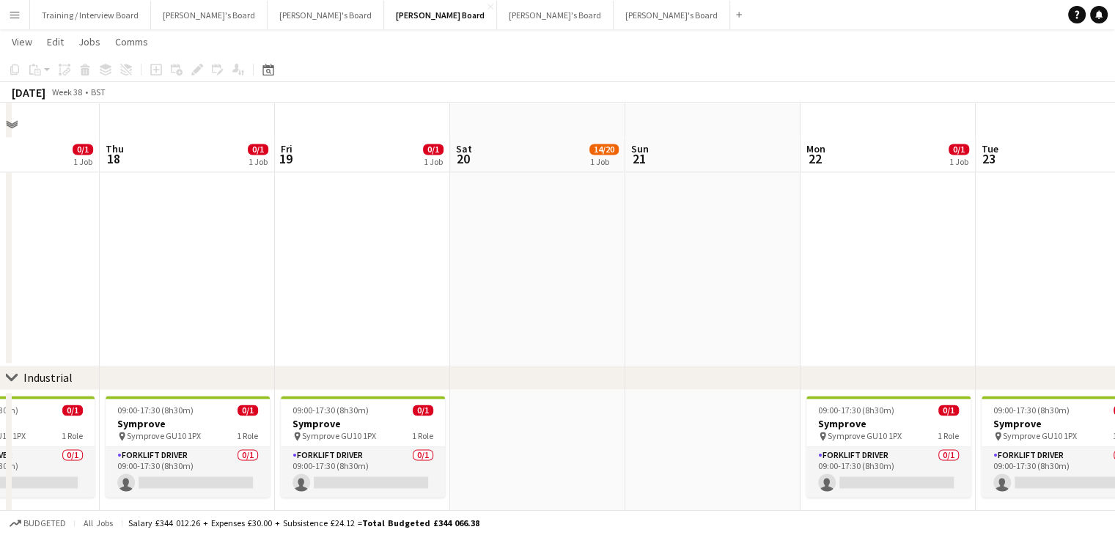
scroll to position [2334, 0]
